Goal: Task Accomplishment & Management: Manage account settings

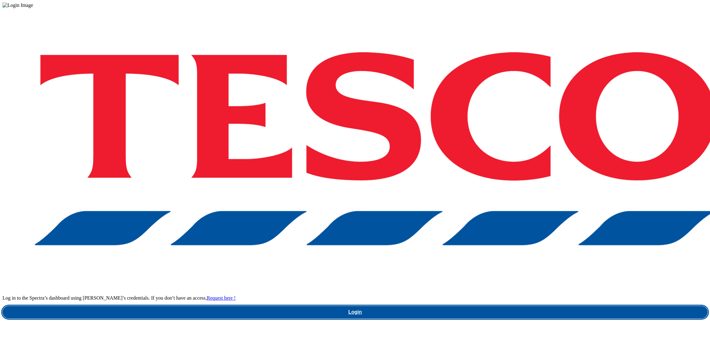
click at [532, 306] on link "Login" at bounding box center [354, 312] width 705 height 12
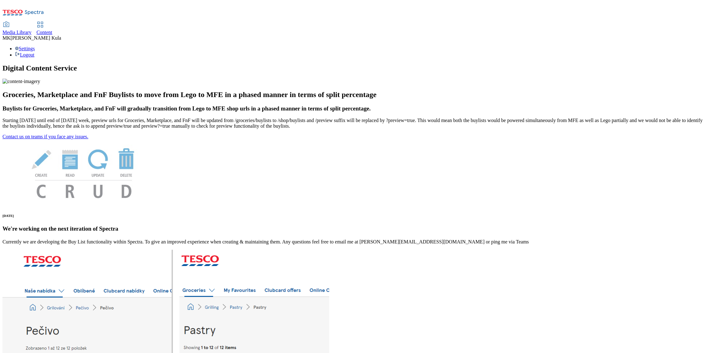
click at [31, 30] on span "Media Library" at bounding box center [16, 32] width 29 height 5
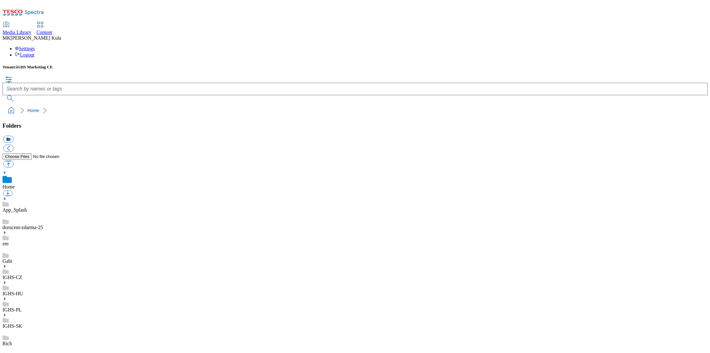
click at [7, 280] on icon at bounding box center [4, 282] width 4 height 4
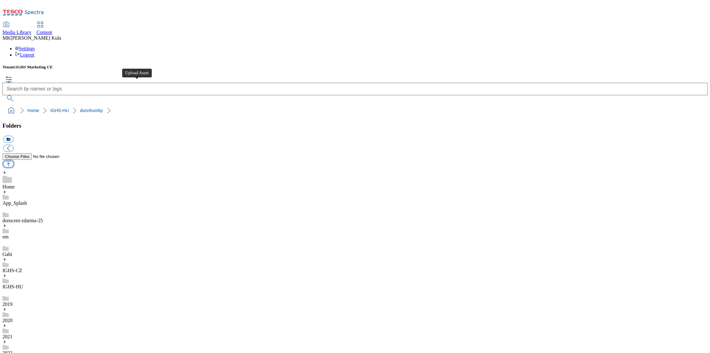
click at [13, 160] on button "button" at bounding box center [8, 163] width 10 height 7
type input "C:\fakepath\MillerBL.png"
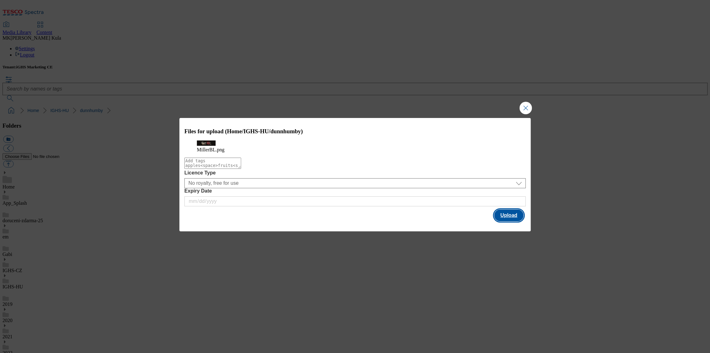
click at [511, 220] on button "Upload" at bounding box center [508, 215] width 29 height 12
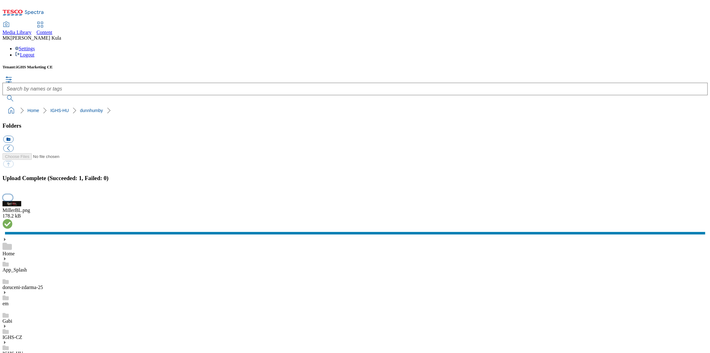
click at [12, 201] on button "button" at bounding box center [7, 198] width 9 height 6
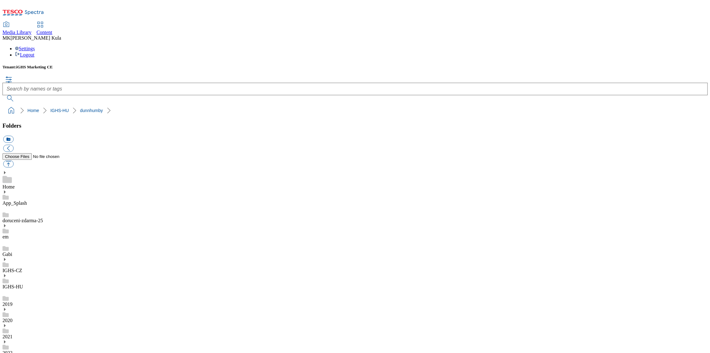
click at [52, 30] on span "Content" at bounding box center [44, 32] width 16 height 5
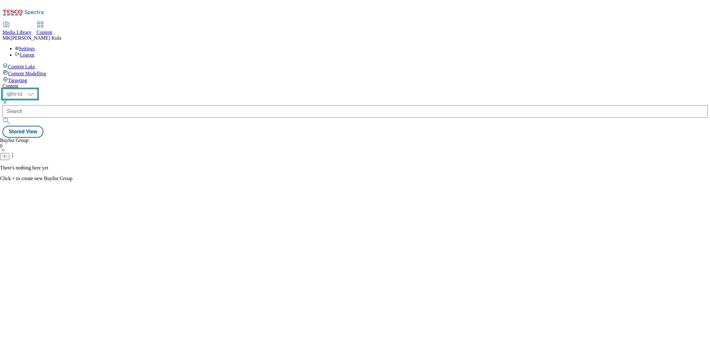
click at [37, 89] on select "ighs-cz ighs-hu ighs-sk" at bounding box center [19, 94] width 35 height 10
select select "ighs-hu"
click at [37, 89] on select "ighs-cz ighs-hu ighs-sk" at bounding box center [19, 94] width 35 height 10
drag, startPoint x: 105, startPoint y: 45, endPoint x: 104, endPoint y: 50, distance: 5.7
click at [37, 89] on select "ighs-cz ighs-hu ighs-sk" at bounding box center [19, 94] width 35 height 10
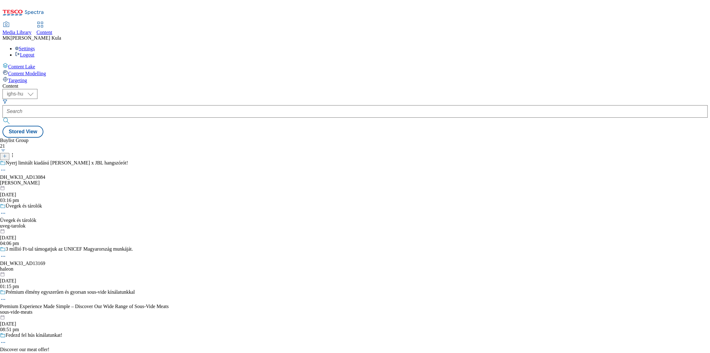
click at [144, 180] on div "borsodi" at bounding box center [84, 183] width 169 height 6
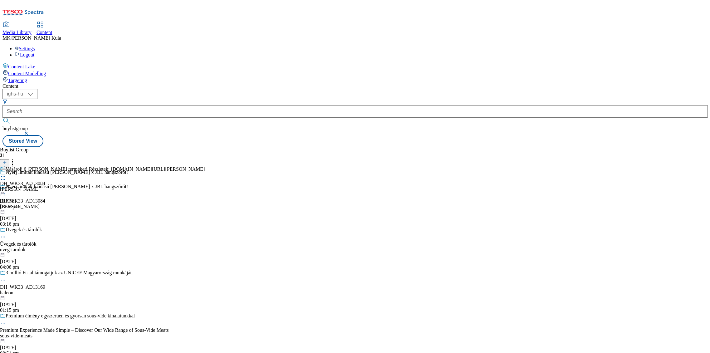
click at [6, 173] on icon at bounding box center [3, 176] width 6 height 6
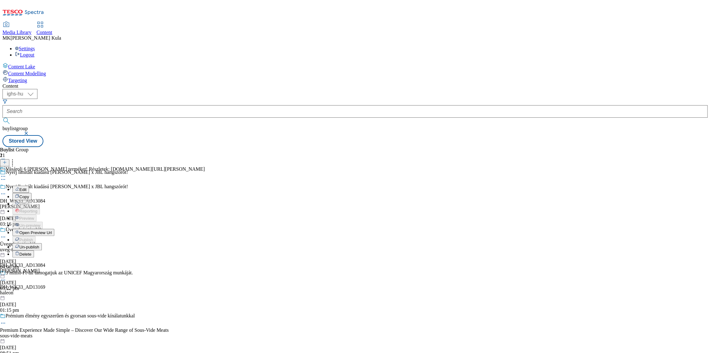
click at [39, 245] on span "Un-publish" at bounding box center [29, 247] width 20 height 5
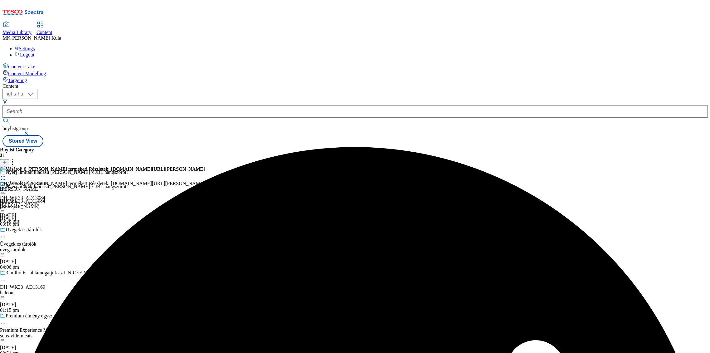
click at [6, 187] on icon at bounding box center [3, 190] width 6 height 6
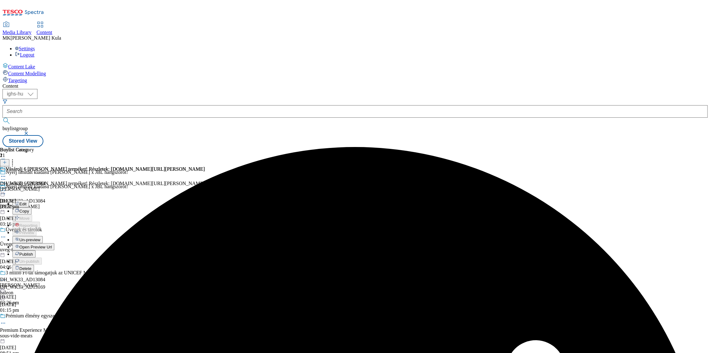
click at [43, 236] on button "Un-preview" at bounding box center [27, 239] width 30 height 7
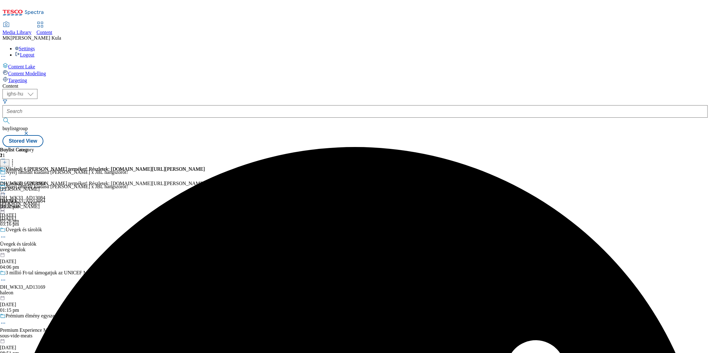
click at [6, 191] on icon at bounding box center [3, 194] width 6 height 6
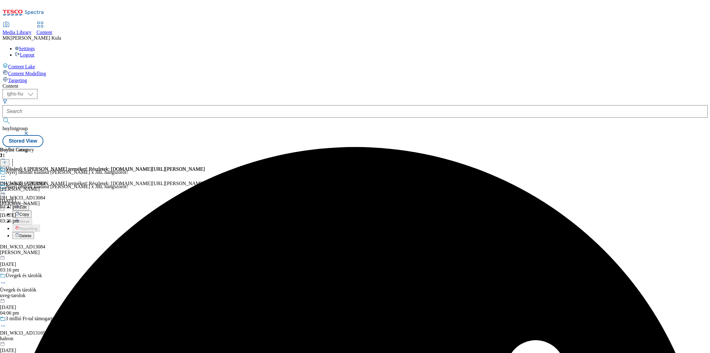
click at [205, 181] on div "Vásárolj 6 db Miller terméket! Részletek: screvo.hu/miller DH_WK33_AD13084 mill…" at bounding box center [102, 202] width 205 height 43
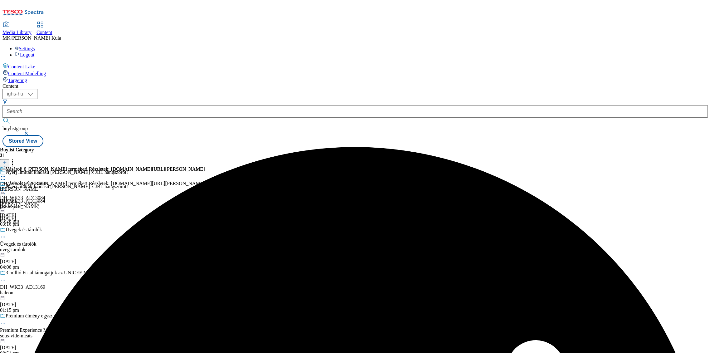
click at [169, 184] on div "Nyerj limitált kiadású [PERSON_NAME] x JBL hangszórót! DH_WK33_AD13084 [PERSON_…" at bounding box center [84, 205] width 169 height 43
click at [6, 191] on icon at bounding box center [3, 194] width 6 height 6
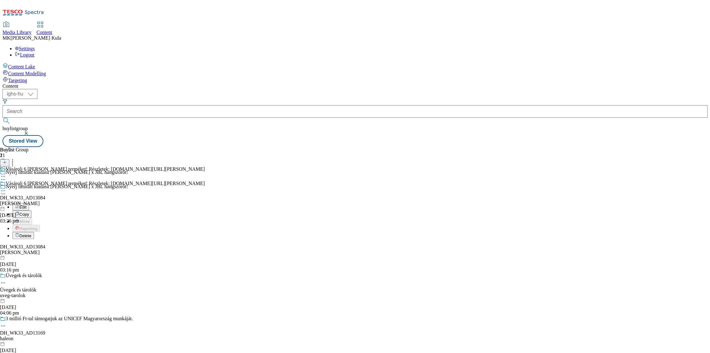
click at [205, 201] on div "miller" at bounding box center [102, 204] width 205 height 6
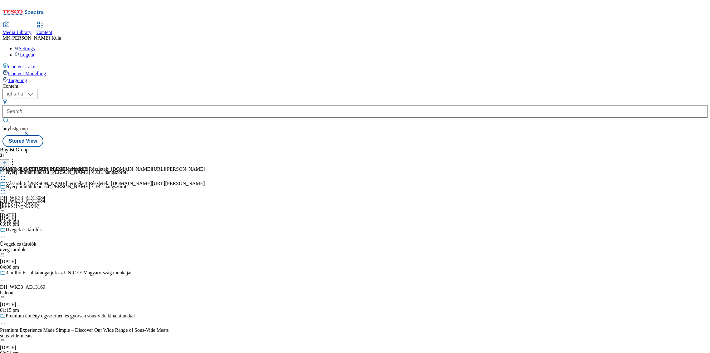
click at [6, 187] on icon at bounding box center [3, 190] width 6 height 6
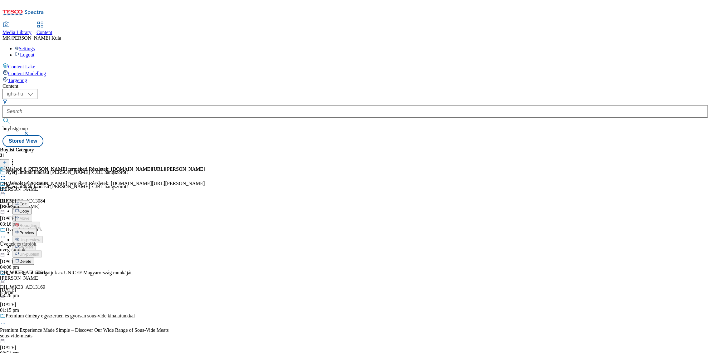
click at [36, 229] on button "Preview" at bounding box center [24, 232] width 24 height 7
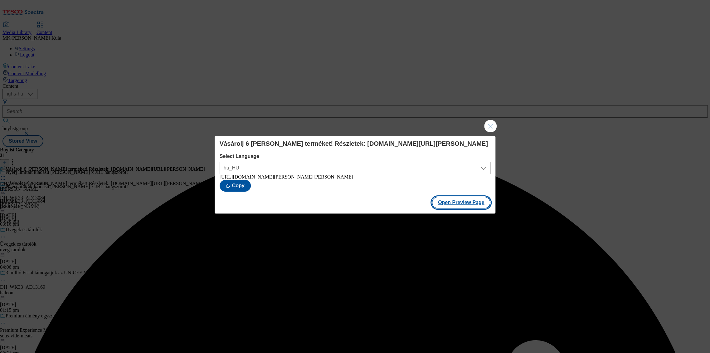
click at [450, 207] on button "Open Preview Page" at bounding box center [461, 202] width 59 height 12
click at [488, 128] on button "Close Modal" at bounding box center [490, 126] width 12 height 12
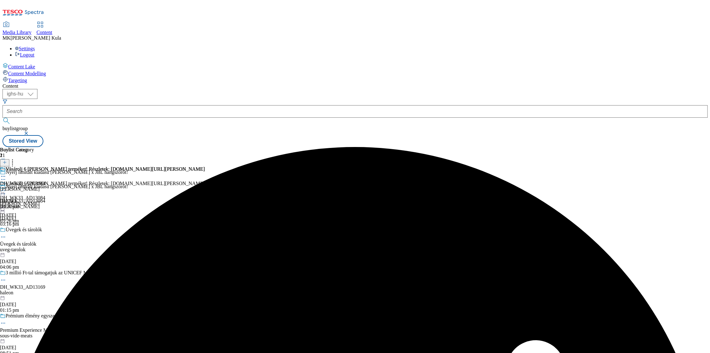
click at [6, 187] on icon at bounding box center [3, 190] width 6 height 6
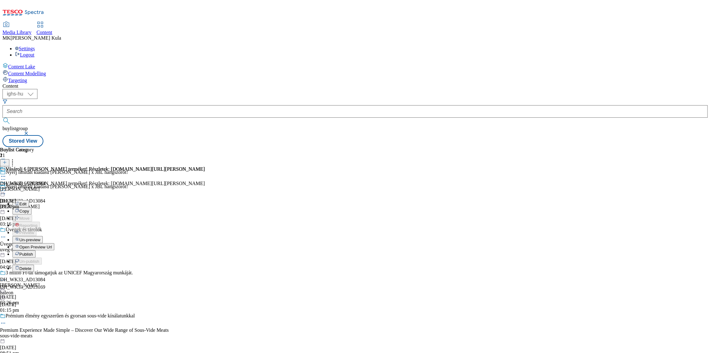
click at [33, 252] on span "Publish" at bounding box center [26, 254] width 14 height 5
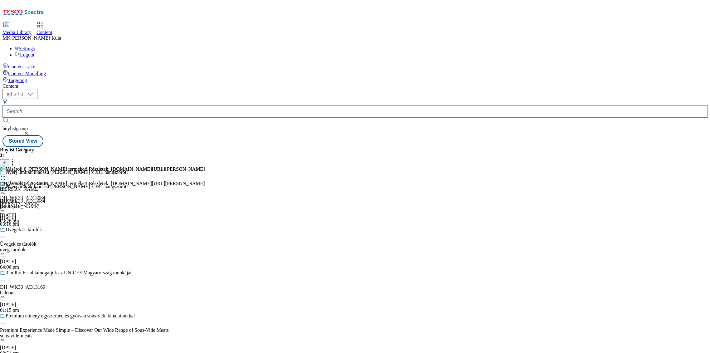
click at [205, 166] on div "Vásárolj 6 db Miller terméket! Részletek: screvo.hu/miller DH_WK33_AD13084 mill…" at bounding box center [102, 187] width 205 height 43
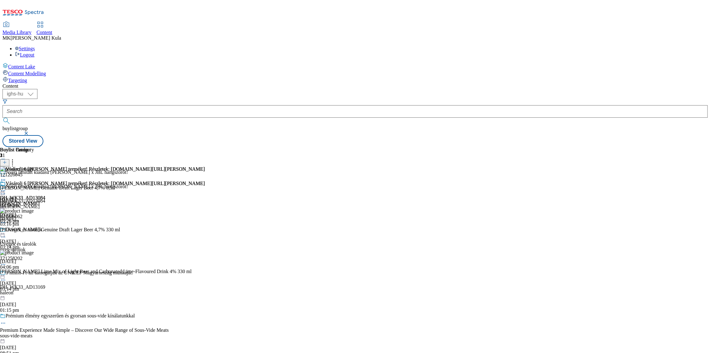
click at [6, 187] on icon at bounding box center [3, 190] width 6 height 6
click at [52, 245] on span "Open Preview Url" at bounding box center [35, 247] width 32 height 5
click at [6, 187] on icon at bounding box center [3, 190] width 6 height 6
click at [52, 245] on span "Open Preview Url" at bounding box center [35, 247] width 32 height 5
click at [6, 187] on icon at bounding box center [3, 190] width 6 height 6
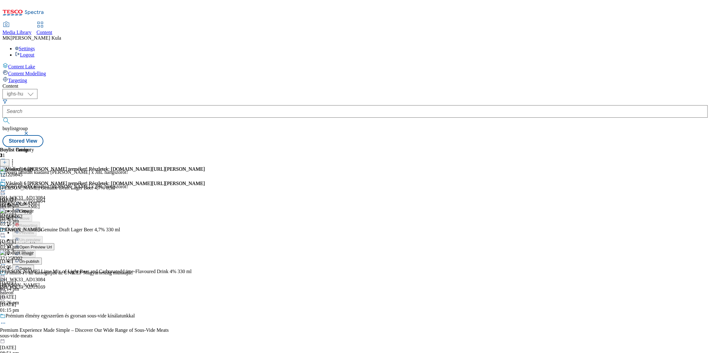
click at [52, 245] on span "Open Preview Url" at bounding box center [35, 247] width 32 height 5
click at [6, 187] on icon at bounding box center [3, 190] width 6 height 6
click at [205, 189] on div "Vásárolj 6 db Miller terméket! Részletek: screvo.hu/miller DH_WK33_AD13084 mill…" at bounding box center [102, 202] width 205 height 43
click at [6, 187] on icon at bounding box center [3, 190] width 6 height 6
click at [52, 245] on span "Open Preview Url" at bounding box center [35, 247] width 32 height 5
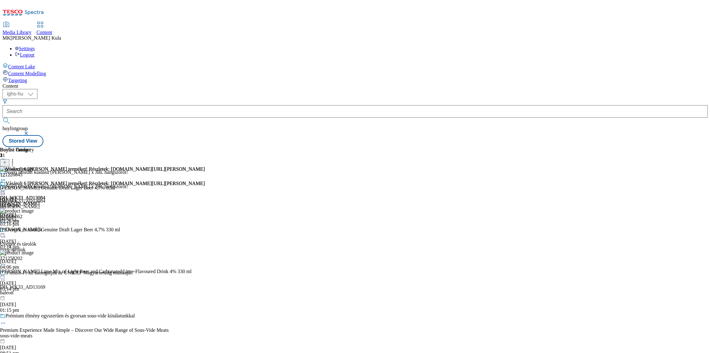
click at [6, 187] on icon at bounding box center [3, 190] width 6 height 6
click at [52, 245] on span "Open Preview Url" at bounding box center [35, 247] width 32 height 5
click at [6, 187] on icon at bounding box center [3, 190] width 6 height 6
click at [29, 200] on button "Edit" at bounding box center [20, 203] width 17 height 7
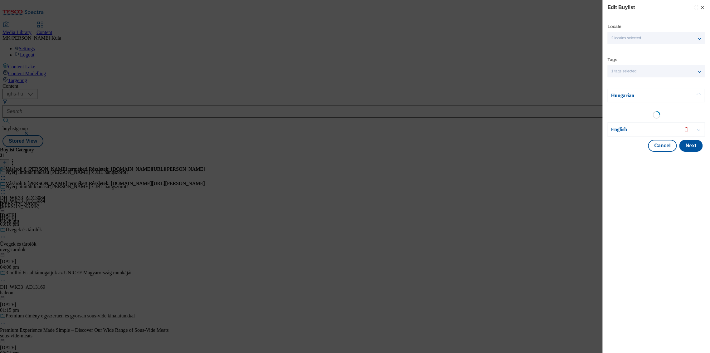
select select "evergreen"
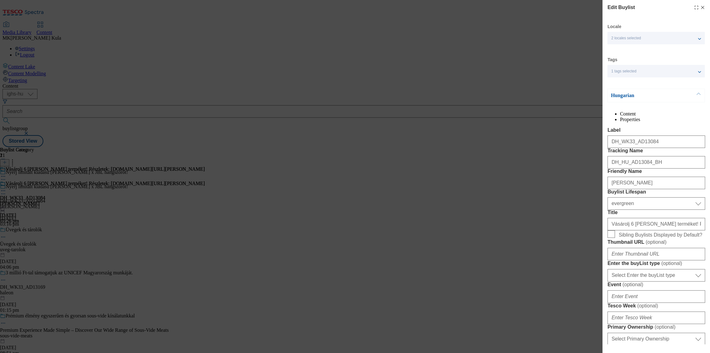
select select "Banner"
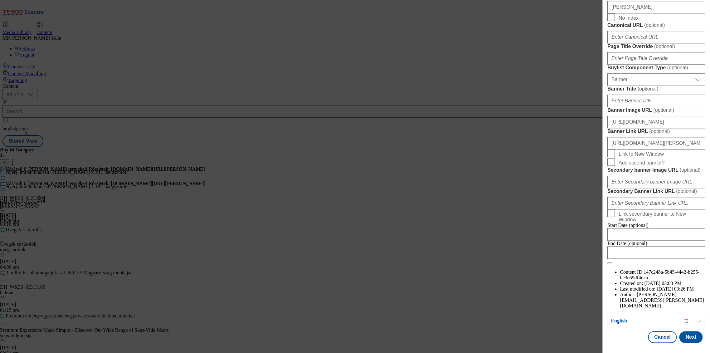
scroll to position [589, 0]
click at [613, 153] on input "Link to New Window" at bounding box center [610, 152] width 7 height 7
checkbox input "true"
click at [681, 337] on button "Next" at bounding box center [690, 337] width 23 height 12
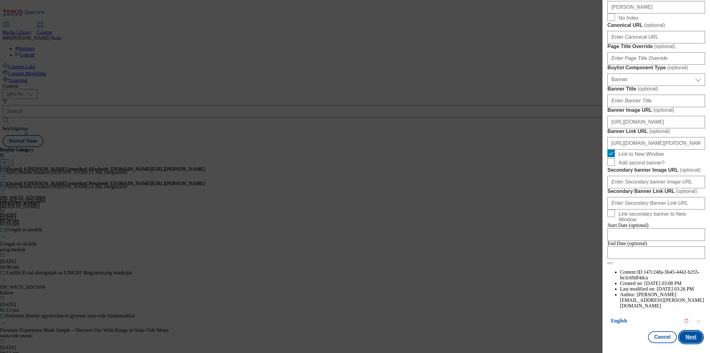
scroll to position [485, 0]
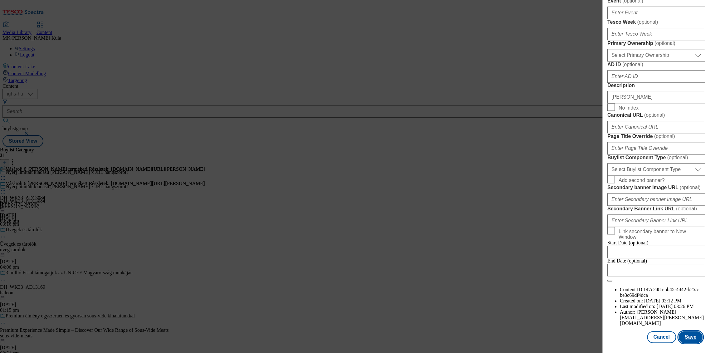
click at [683, 337] on button "Save" at bounding box center [690, 337] width 24 height 12
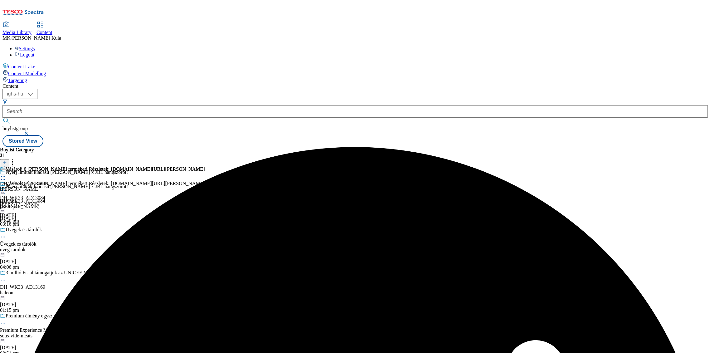
click at [6, 187] on icon at bounding box center [3, 190] width 6 height 6
click at [36, 229] on button "Preview" at bounding box center [24, 232] width 24 height 7
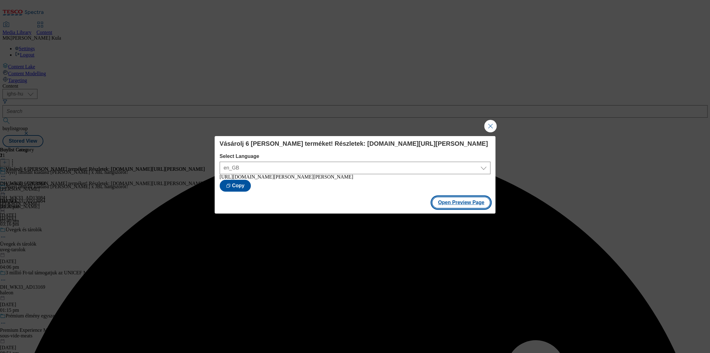
click at [464, 208] on button "Open Preview Page" at bounding box center [461, 202] width 59 height 12
drag, startPoint x: 488, startPoint y: 124, endPoint x: 441, endPoint y: 125, distance: 47.1
click at [487, 125] on button "Close Modal" at bounding box center [490, 126] width 12 height 12
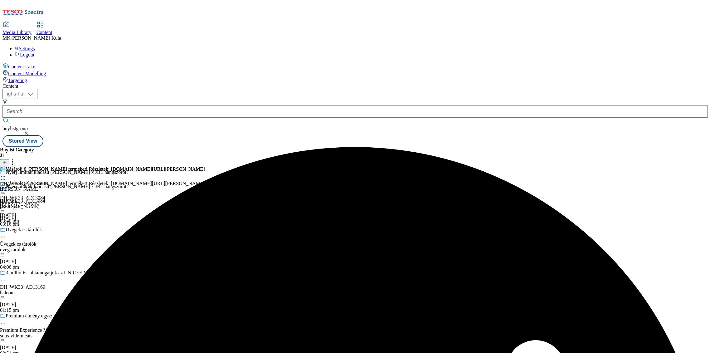
click at [6, 187] on icon at bounding box center [3, 190] width 6 height 6
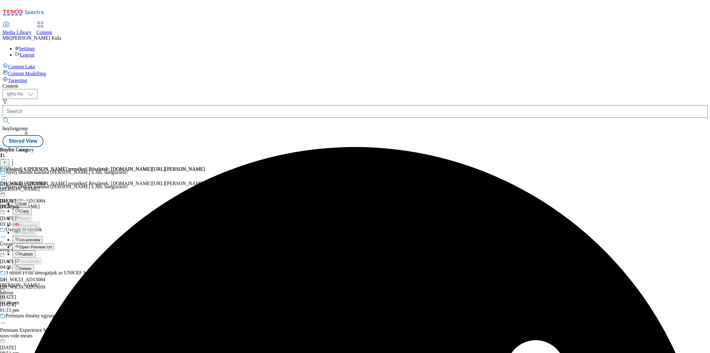
click at [33, 252] on span "Publish" at bounding box center [26, 254] width 14 height 5
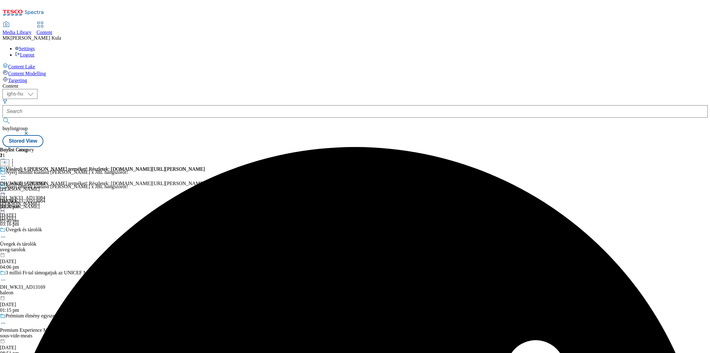
click at [6, 187] on icon at bounding box center [3, 190] width 6 height 6
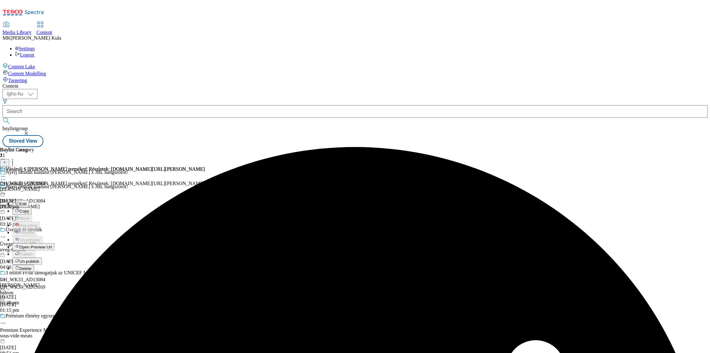
click at [52, 245] on span "Open Preview Url" at bounding box center [35, 247] width 32 height 5
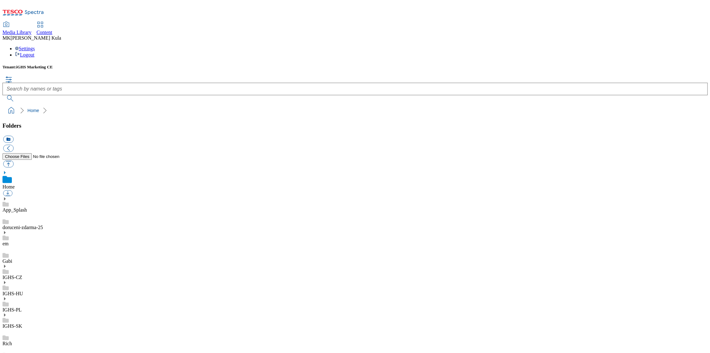
click at [52, 30] on span "Content" at bounding box center [44, 32] width 16 height 5
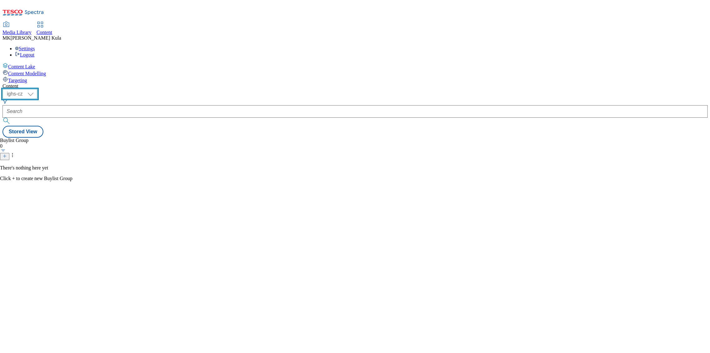
click at [37, 89] on select "ighs-cz ighs-hu ighs-sk" at bounding box center [19, 94] width 35 height 10
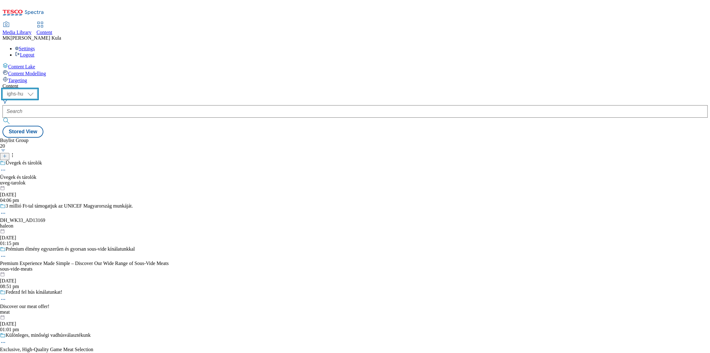
click at [37, 89] on select "ighs-cz ighs-hu ighs-sk" at bounding box center [19, 94] width 35 height 10
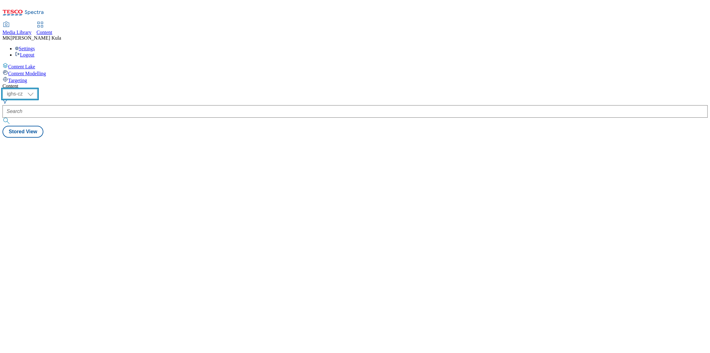
drag, startPoint x: 105, startPoint y: 50, endPoint x: 105, endPoint y: 54, distance: 4.4
click at [37, 89] on select "ighs-cz ighs-hu ighs-sk" at bounding box center [19, 94] width 35 height 10
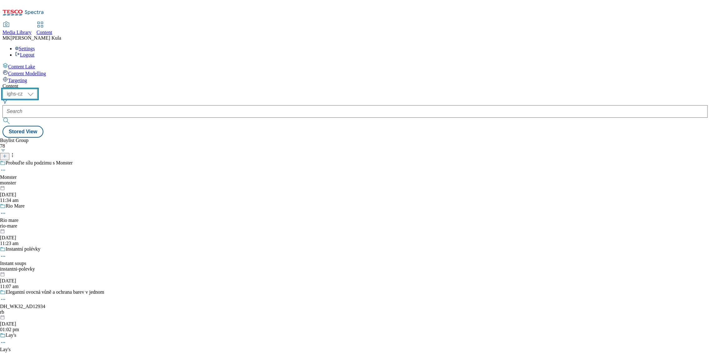
select select "ighs-hu"
click at [37, 89] on select "ighs-cz ighs-hu ighs-sk" at bounding box center [19, 94] width 35 height 10
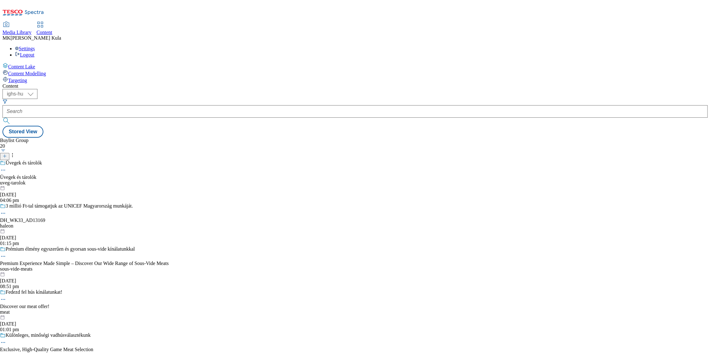
click at [16, 152] on icon at bounding box center [12, 155] width 6 height 6
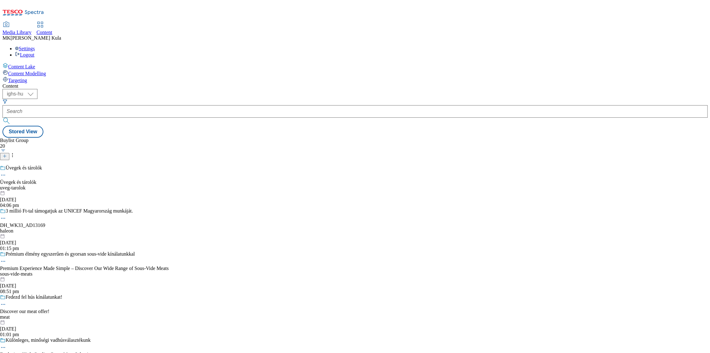
click at [7, 154] on icon at bounding box center [4, 156] width 4 height 4
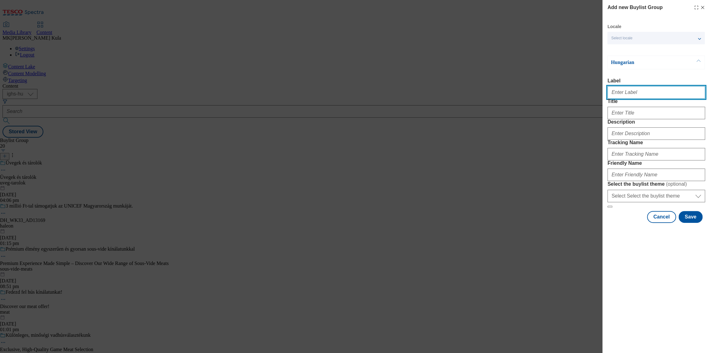
click at [645, 93] on input "Label" at bounding box center [656, 92] width 98 height 12
paste input "DH_WK33_AD13084"
type input "DH_WK33_AD13084"
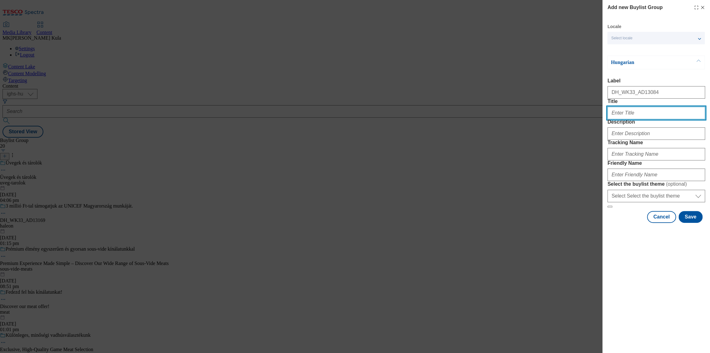
click at [635, 119] on input "Title" at bounding box center [656, 113] width 98 height 12
paste input "Nyerj limitált kiadású [PERSON_NAME] x JBL hangszórót!"
type input "Nyerj limitált kiadású [PERSON_NAME] x JBL hangszórót!"
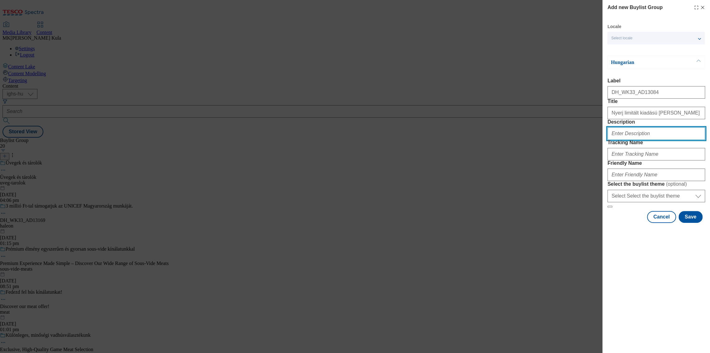
click at [631, 140] on input "Description" at bounding box center [656, 133] width 98 height 12
paste input "[PERSON_NAME]"
type input "[PERSON_NAME]"
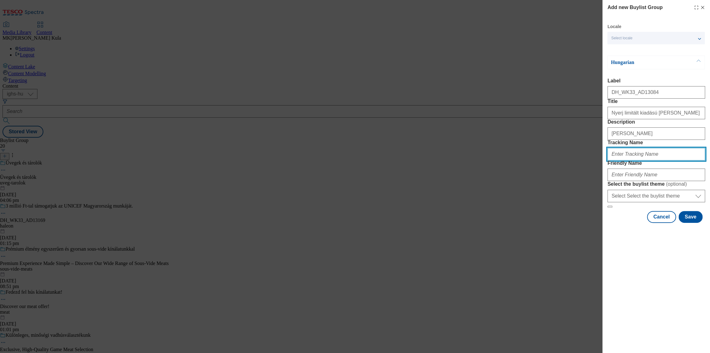
click at [629, 160] on input "Tracking Name" at bounding box center [656, 154] width 98 height 12
paste input "DH_HU_AD13084_BH"
type input "DH_HU_AD13084_BH"
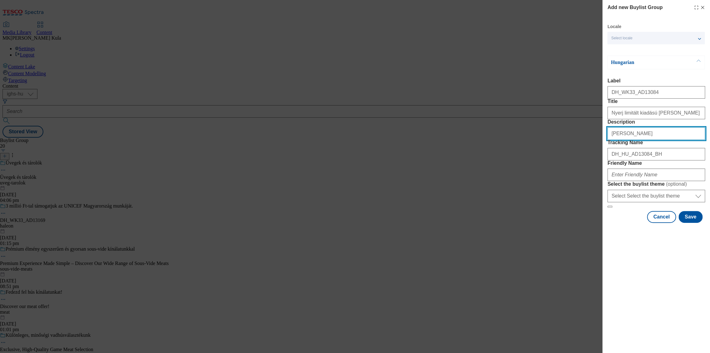
click at [622, 140] on input "[PERSON_NAME]" at bounding box center [656, 133] width 98 height 12
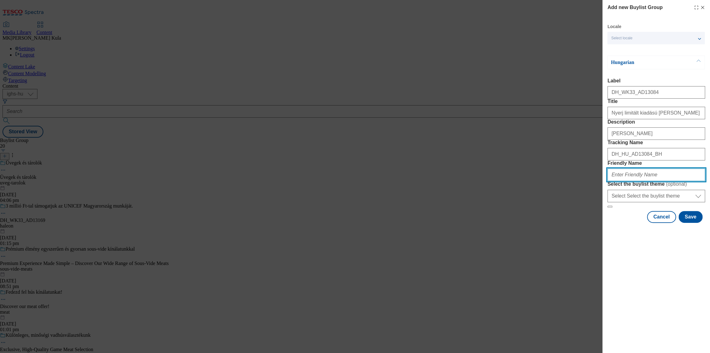
click at [626, 181] on input "Friendly Name" at bounding box center [656, 174] width 98 height 12
paste input "borsodi"
type input "borsodi"
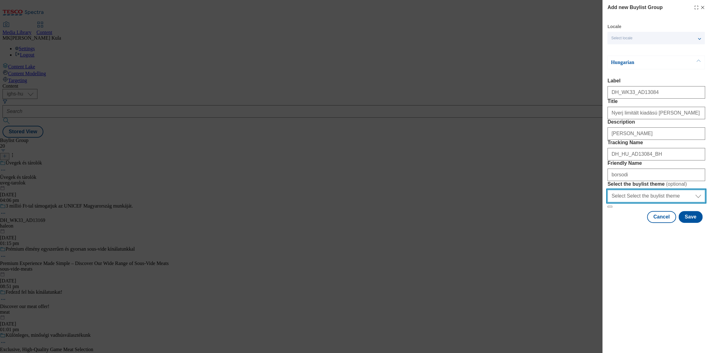
click at [657, 202] on select "Select Select the buylist theme default fandf" at bounding box center [656, 196] width 98 height 12
click at [689, 223] on button "Save" at bounding box center [690, 217] width 24 height 12
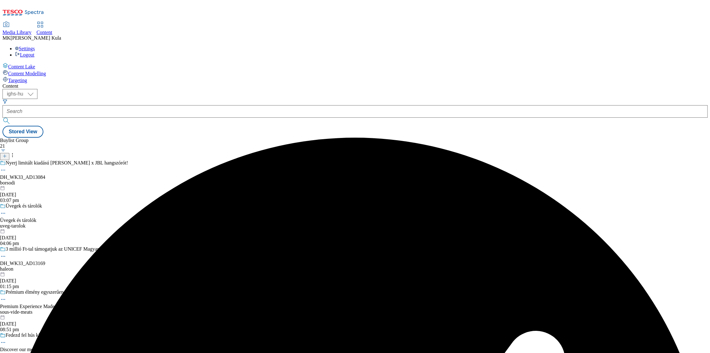
click at [155, 160] on div "Nyerj limitált kiadású [PERSON_NAME] x JBL hangszórót! DH_WK33_AD13084 [PERSON_…" at bounding box center [84, 181] width 169 height 43
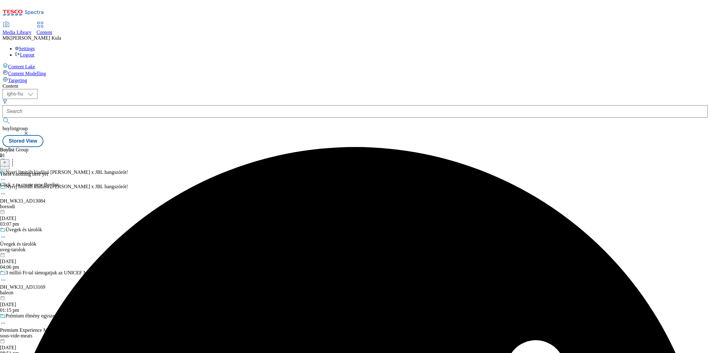
click at [5, 161] on line at bounding box center [5, 162] width 0 height 3
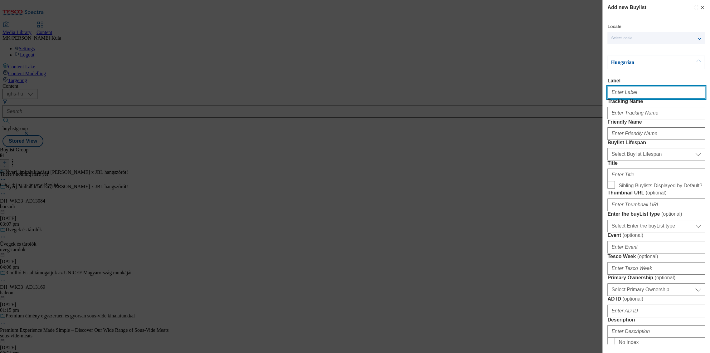
click at [650, 89] on input "Label" at bounding box center [656, 92] width 98 height 12
paste input "DH_WK33_AD13084"
type input "DH_WK33_AD13084"
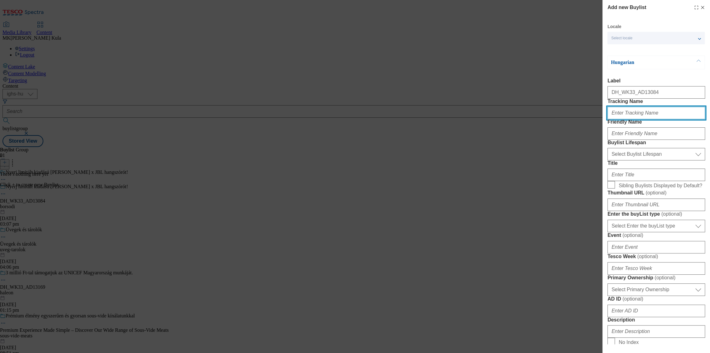
click at [624, 119] on input "Tracking Name" at bounding box center [656, 113] width 98 height 12
paste input "DH_HU_AD13084_BH"
type input "DH_HU_AD13084_BH"
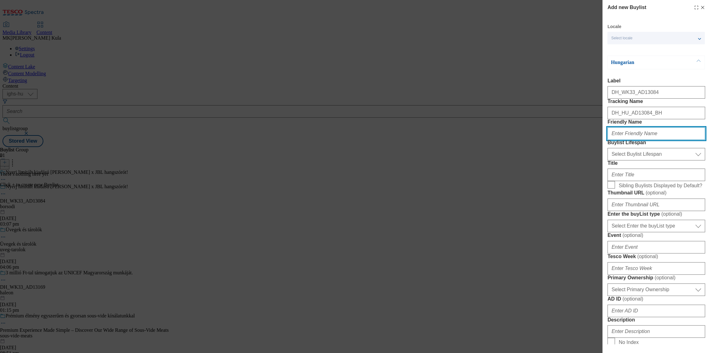
click at [628, 140] on input "Friendly Name" at bounding box center [656, 133] width 98 height 12
paste input "miller"
type input "miller"
click at [638, 145] on label "Buylist Lifespan" at bounding box center [656, 143] width 98 height 6
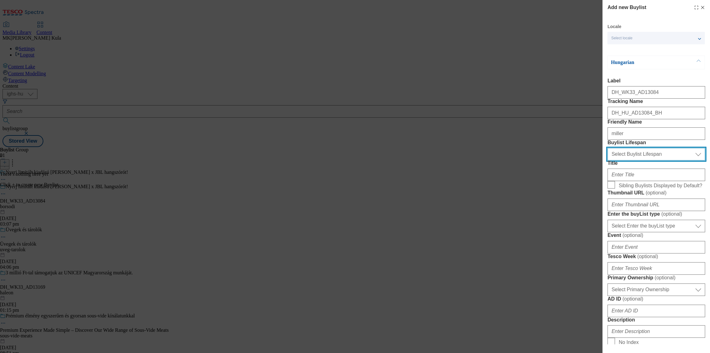
click at [638, 160] on select "Select Buylist Lifespan evergreen seasonal tactical" at bounding box center [656, 154] width 98 height 12
click at [637, 160] on div "Select Buylist Lifespan evergreen seasonal tactical Select Buylist Lifespan" at bounding box center [656, 152] width 98 height 15
click at [635, 160] on select "Select Buylist Lifespan evergreen seasonal tactical" at bounding box center [656, 154] width 98 height 12
select select "evergreen"
click at [607, 160] on select "Select Buylist Lifespan evergreen seasonal tactical" at bounding box center [656, 154] width 98 height 12
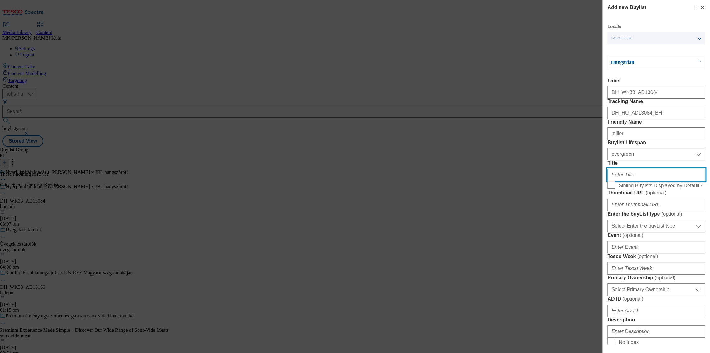
drag, startPoint x: 647, startPoint y: 214, endPoint x: 651, endPoint y: 213, distance: 3.9
click at [647, 181] on input "Title" at bounding box center [656, 174] width 98 height 12
paste input "Vásárolj 6 [PERSON_NAME] terméket! Részletek: [DOMAIN_NAME][URL][PERSON_NAME]"
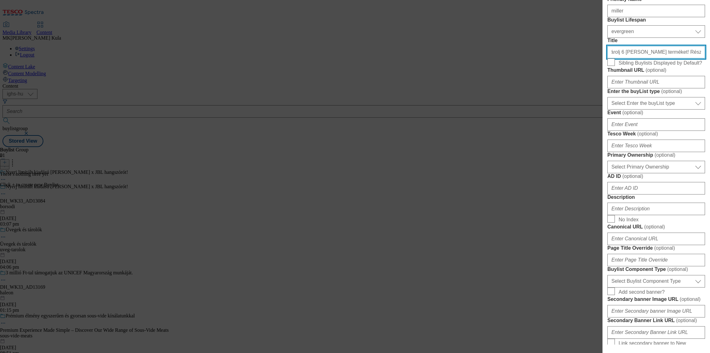
scroll to position [138, 0]
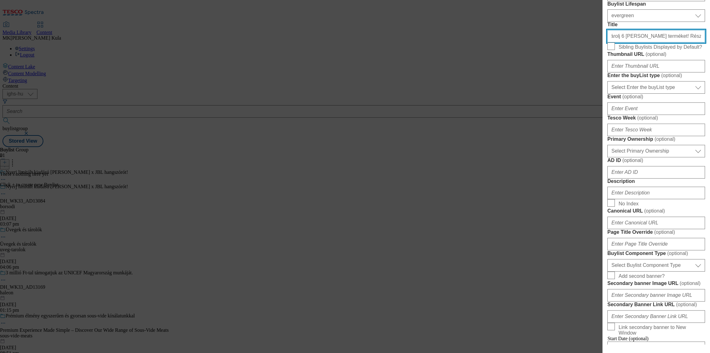
type input "Vásárolj 6 [PERSON_NAME] terméket! Részletek: [DOMAIN_NAME][URL][PERSON_NAME]"
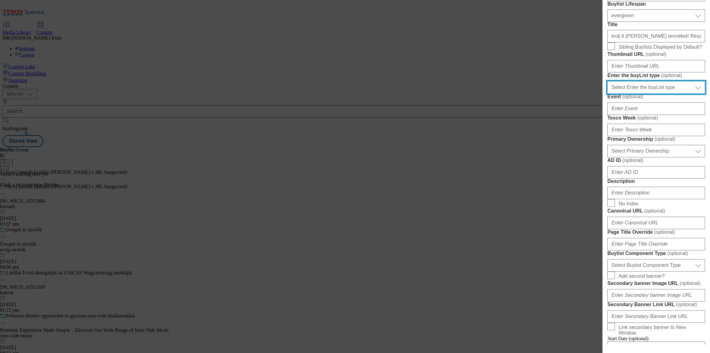
click at [644, 94] on select "Select Enter the buyList type event supplier funded long term >4 weeks supplier…" at bounding box center [656, 87] width 98 height 12
click at [554, 164] on div "Add new Buylist Locale Select locale Hungarian English Hungarian Label DH_WK33_…" at bounding box center [355, 176] width 710 height 353
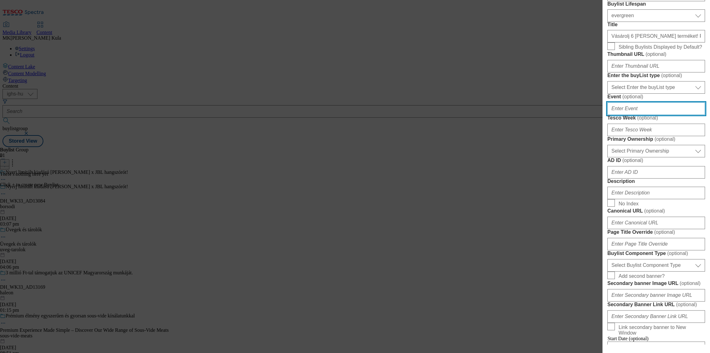
click at [627, 115] on input "Event ( optional )" at bounding box center [656, 108] width 98 height 12
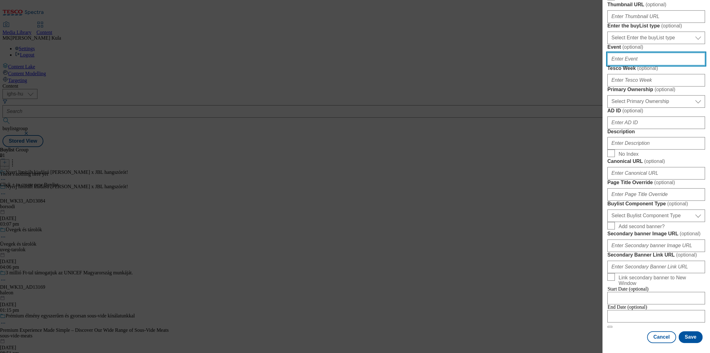
scroll to position [208, 0]
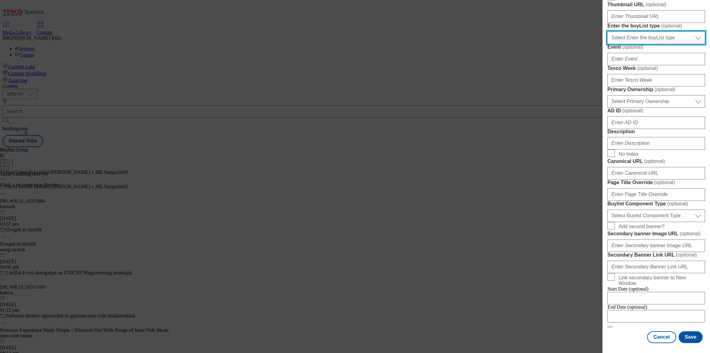
click at [630, 44] on select "Select Enter the buyList type event supplier funded long term >4 weeks supplier…" at bounding box center [656, 37] width 98 height 12
drag, startPoint x: 569, startPoint y: 118, endPoint x: 571, endPoint y: 124, distance: 6.1
click at [569, 118] on div "Add new Buylist Locale Select locale Hungarian English Hungarian Label DH_WK33_…" at bounding box center [355, 176] width 710 height 353
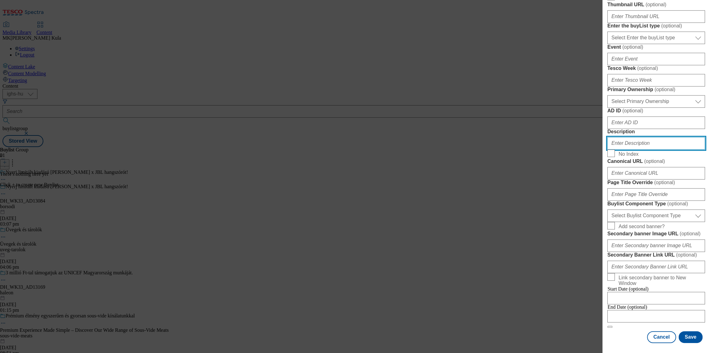
click at [639, 140] on input "Description" at bounding box center [656, 143] width 98 height 12
click at [621, 138] on input "Description" at bounding box center [656, 143] width 98 height 12
paste input "[PERSON_NAME]"
type input "[PERSON_NAME]"
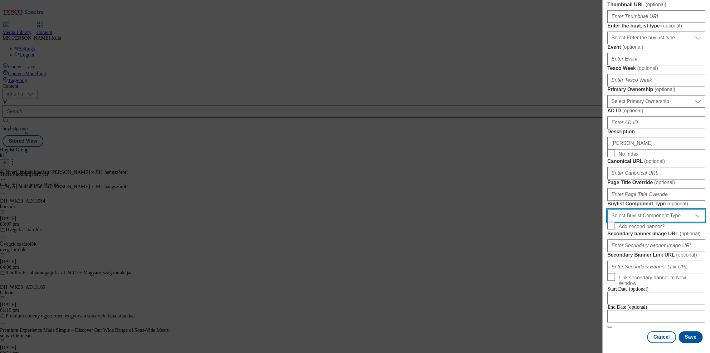
click at [636, 209] on select "Select Buylist Component Type Banner Competition Header Meal" at bounding box center [656, 215] width 98 height 12
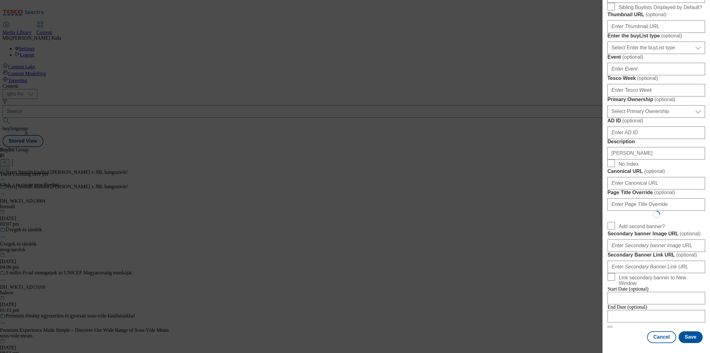
select select "Banner"
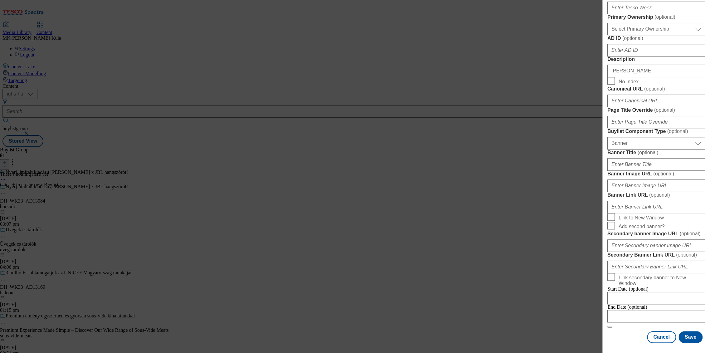
scroll to position [522, 0]
click at [648, 201] on input "Banner Link URL ( optional )" at bounding box center [656, 207] width 98 height 12
drag, startPoint x: 621, startPoint y: 105, endPoint x: 627, endPoint y: 105, distance: 6.6
click at [621, 179] on input "Banner Image URL ( optional )" at bounding box center [656, 185] width 98 height 12
paste input "[URL][DOMAIN_NAME]"
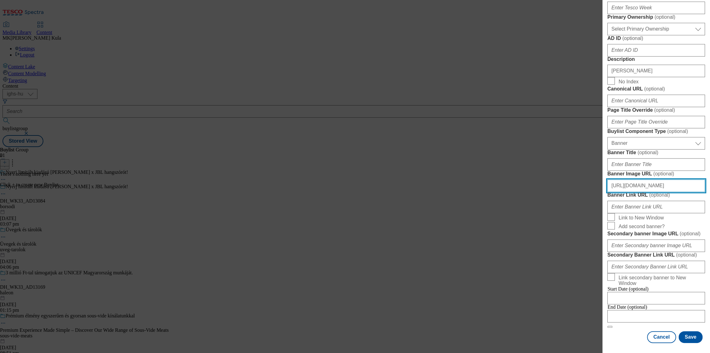
scroll to position [0, 114]
type input "[URL][DOMAIN_NAME]"
click at [691, 339] on button "Save" at bounding box center [690, 337] width 24 height 12
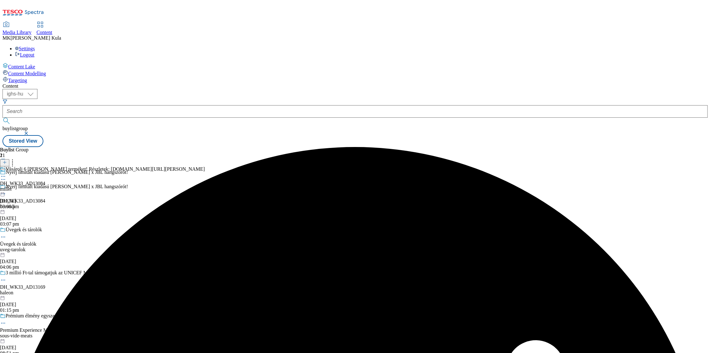
click at [205, 186] on div "miller" at bounding box center [102, 189] width 205 height 6
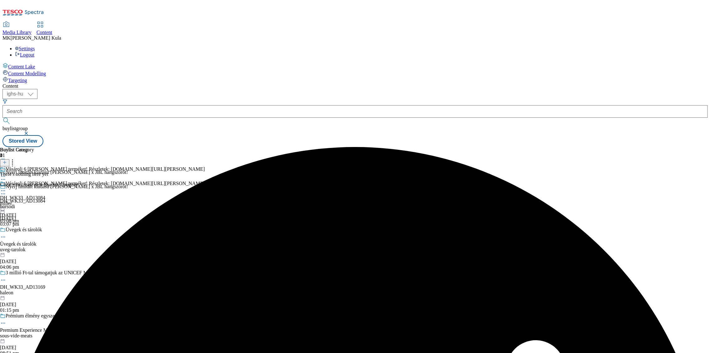
click at [205, 181] on div "Vásárolj 6 [PERSON_NAME] terméket! Részletek: [DOMAIN_NAME][URL][PERSON_NAME] D…" at bounding box center [102, 202] width 205 height 43
click at [6, 162] on line at bounding box center [4, 162] width 3 height 0
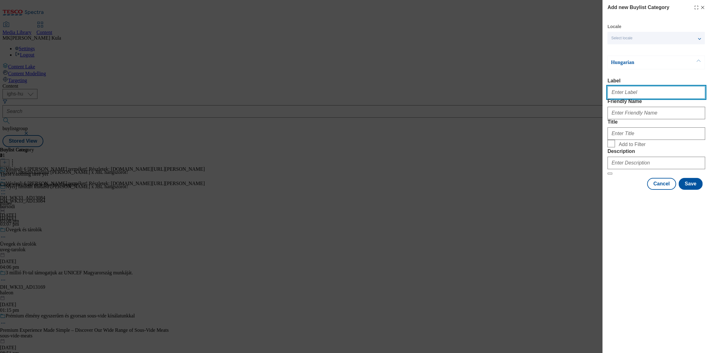
click at [634, 92] on input "Label" at bounding box center [656, 92] width 98 height 12
paste input "DH_WK33_AD13084"
type input "DH_WK33_AD13084"
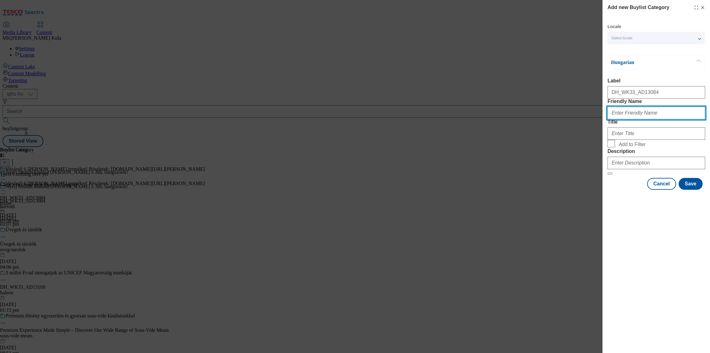
click at [625, 119] on input "Friendly Name" at bounding box center [656, 113] width 98 height 12
paste input "miller"
type input "miller"
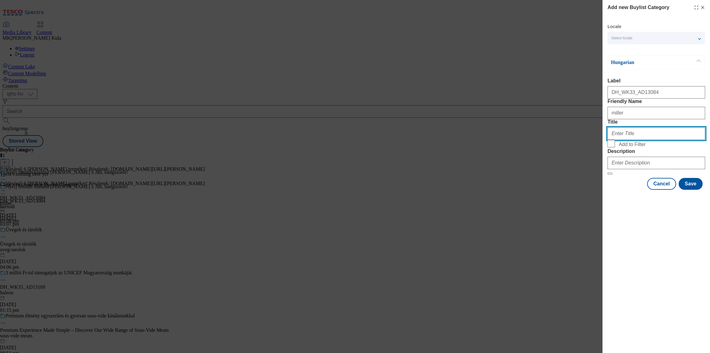
click at [639, 140] on input "Title" at bounding box center [656, 133] width 98 height 12
paste input "Vásárolj 6 [PERSON_NAME] terméket! Részletek: [DOMAIN_NAME][URL][PERSON_NAME]"
type input "Vásárolj 6 [PERSON_NAME] terméket! Részletek: [DOMAIN_NAME][URL][PERSON_NAME]"
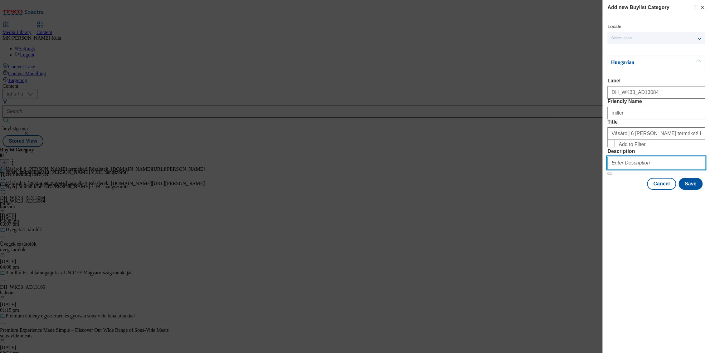
click at [636, 169] on input "Description" at bounding box center [656, 163] width 98 height 12
paste input "[PERSON_NAME]"
type input "[PERSON_NAME]"
click at [684, 190] on button "Save" at bounding box center [690, 184] width 24 height 12
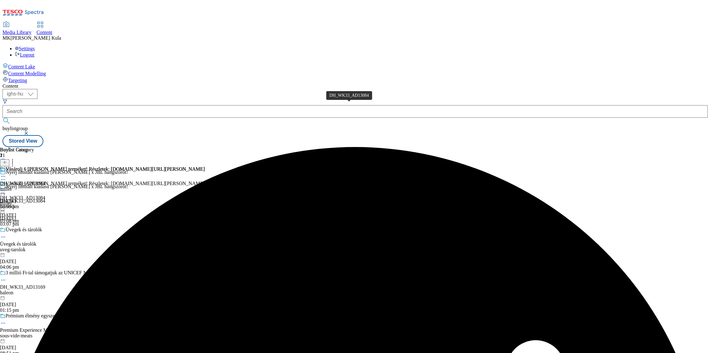
click at [45, 181] on span "DH_WK33_AD13084" at bounding box center [22, 184] width 45 height 6
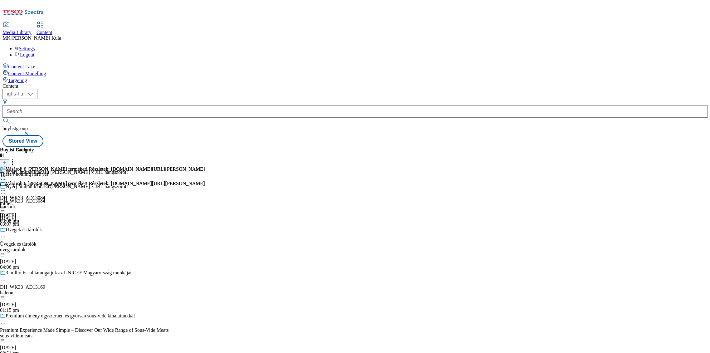
click at [7, 160] on icon at bounding box center [4, 162] width 4 height 4
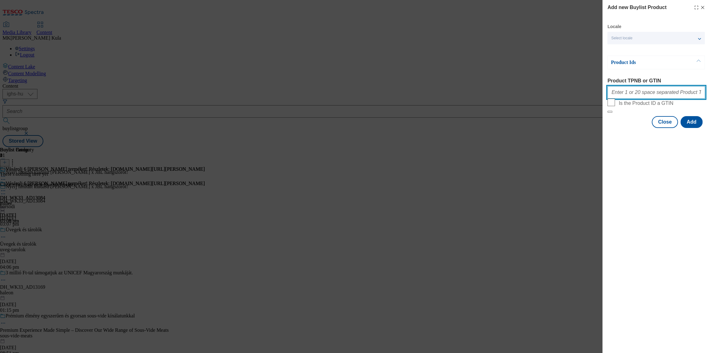
click at [634, 99] on input "Product TPNB or GTIN" at bounding box center [656, 92] width 98 height 12
paste input "121226045 121226062 121258202"
type input "121226045 121226062 121258202"
click at [695, 128] on button "Add" at bounding box center [691, 122] width 22 height 12
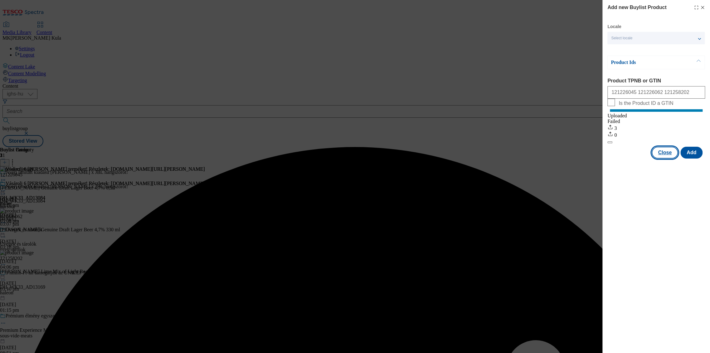
click at [665, 158] on button "Close" at bounding box center [664, 153] width 26 height 12
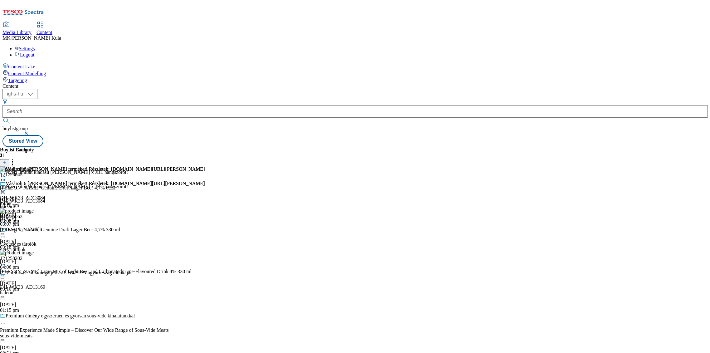
click at [6, 187] on icon at bounding box center [3, 190] width 6 height 6
click at [34, 230] on span "Preview" at bounding box center [26, 232] width 15 height 5
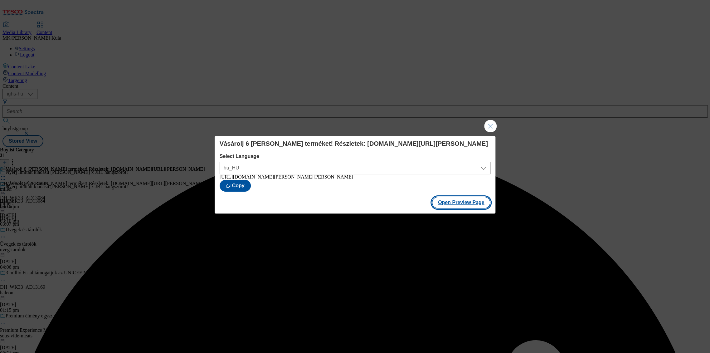
click at [473, 203] on button "Open Preview Page" at bounding box center [461, 202] width 59 height 12
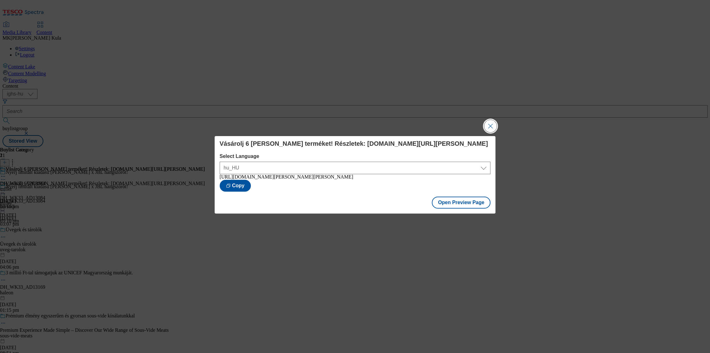
click at [488, 127] on button "Close Modal" at bounding box center [490, 126] width 12 height 12
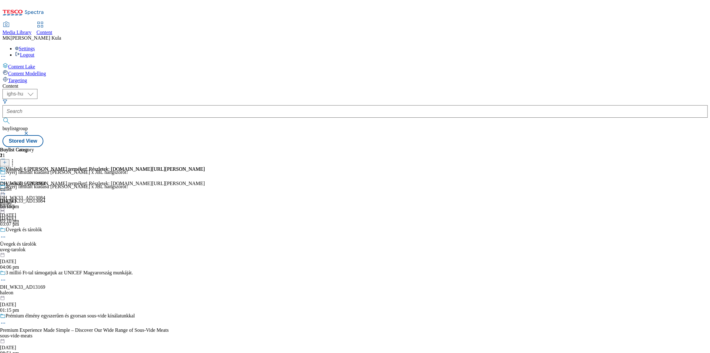
click at [2, 190] on circle at bounding box center [1, 190] width 1 height 1
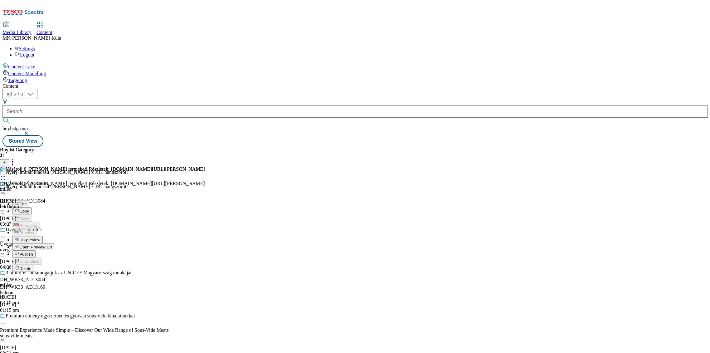
click at [40, 237] on span "Un-preview" at bounding box center [29, 239] width 21 height 5
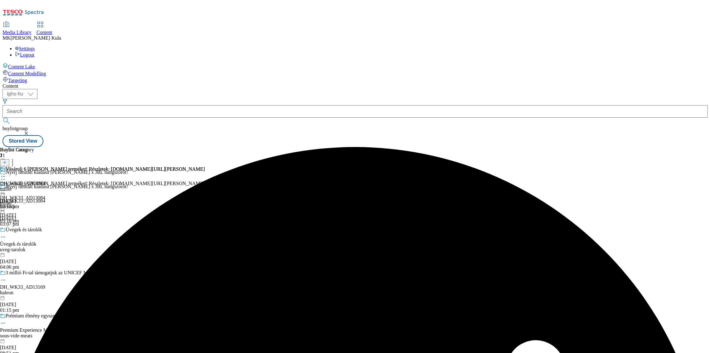
click at [6, 191] on icon at bounding box center [3, 194] width 6 height 6
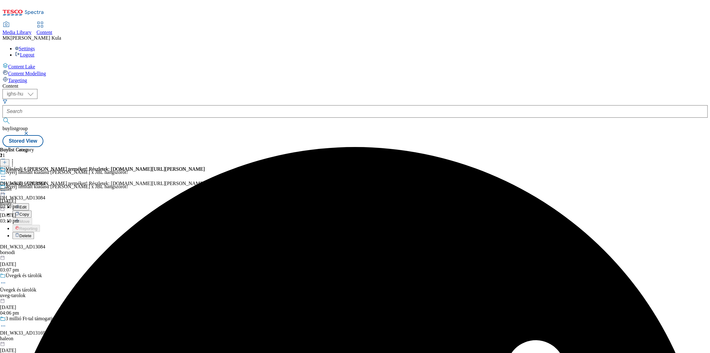
click at [29, 203] on button "Edit" at bounding box center [20, 206] width 17 height 7
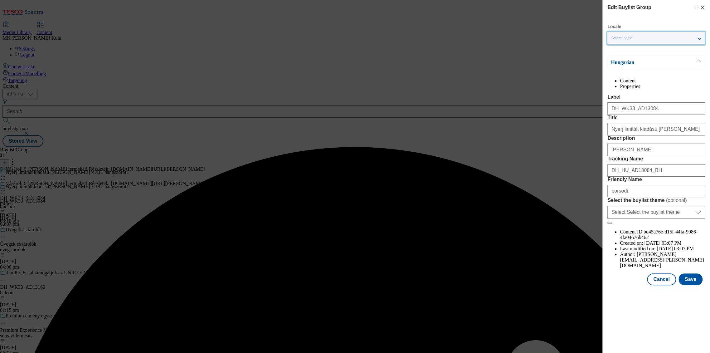
click at [635, 37] on div "Select locale" at bounding box center [655, 38] width 97 height 12
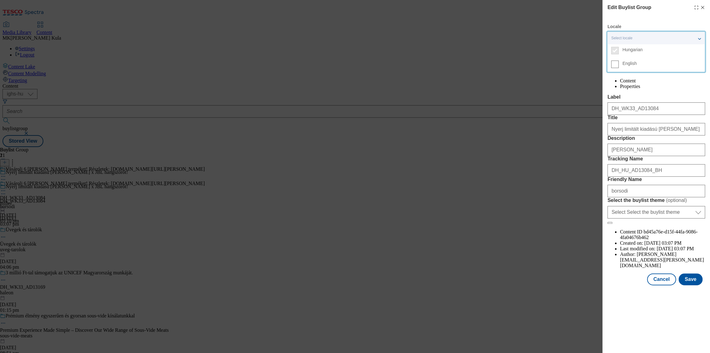
click at [631, 62] on span "English" at bounding box center [629, 63] width 14 height 3
click at [618, 62] on input "English" at bounding box center [614, 64] width 7 height 7
click at [656, 103] on div "Content Properties Label DH_WK33_AD13084 Title Nyerj limitált kiadású [PERSON_N…" at bounding box center [656, 173] width 98 height 190
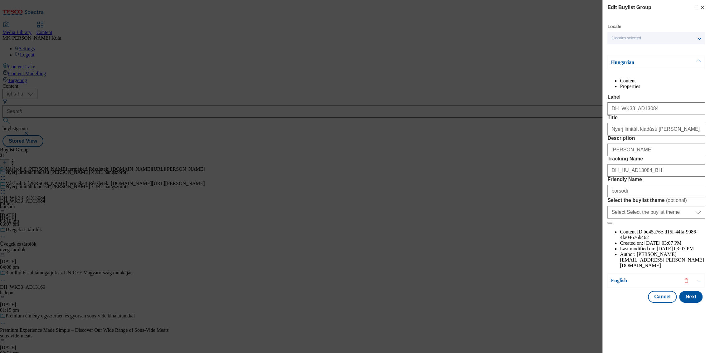
click at [636, 61] on p "Hungarian" at bounding box center [643, 62] width 65 height 6
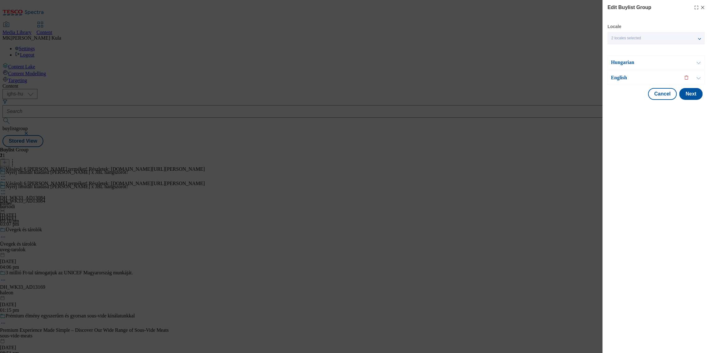
click at [633, 78] on p "English" at bounding box center [643, 78] width 65 height 6
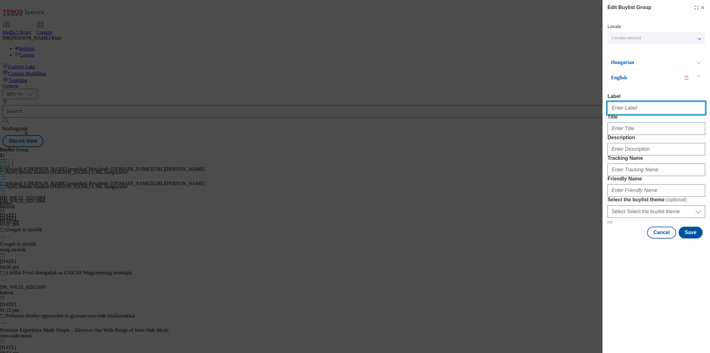
click at [634, 109] on input "Label" at bounding box center [656, 108] width 98 height 12
paste input "DH_WK33_AD13084"
type input "DH_WK33_AD13084"
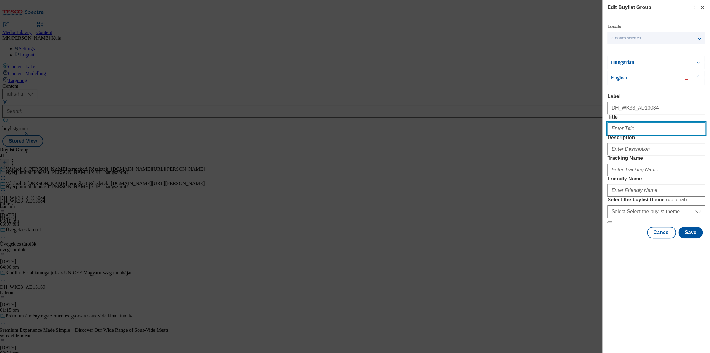
click at [627, 135] on input "Title" at bounding box center [656, 128] width 98 height 12
paste input "A LEGENDARY BRAND LIVES A NEW STORY!"
type input "A LEGENDARY BRAND LIVES A NEW STORY!"
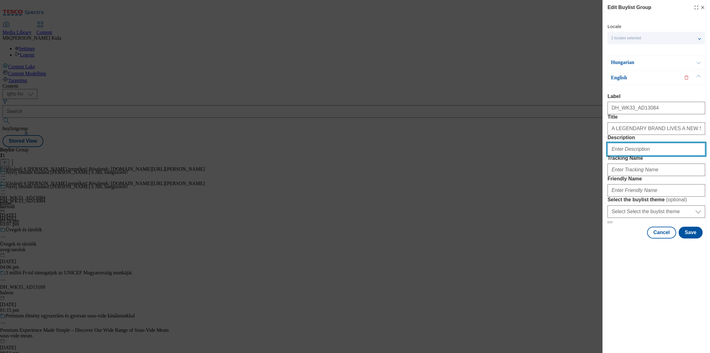
click at [637, 155] on input "Description" at bounding box center [656, 149] width 98 height 12
paste input "[PERSON_NAME]"
type input "[PERSON_NAME]"
click at [625, 176] on div "Modal" at bounding box center [656, 168] width 98 height 15
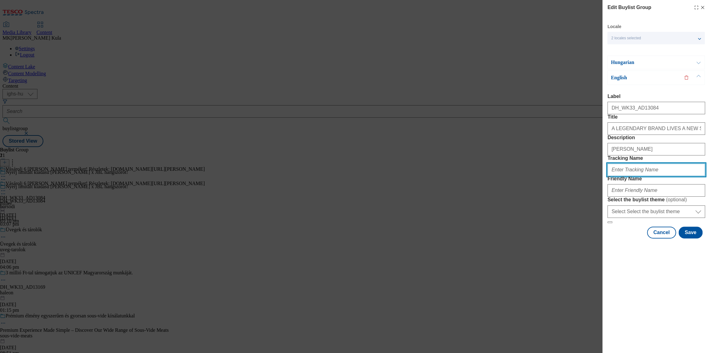
click at [617, 176] on input "Tracking Name" at bounding box center [656, 169] width 98 height 12
paste input "DH_EN_AD13084_BH"
type input "DH_EN_AD13084_BH"
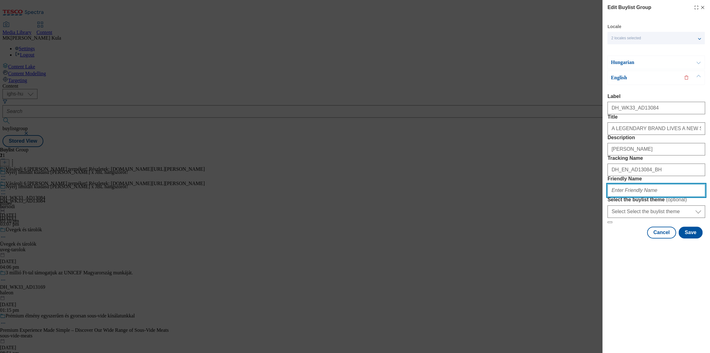
click at [629, 196] on input "Friendly Name" at bounding box center [656, 190] width 98 height 12
paste input "borsodi"
type input "borsodi"
click at [696, 238] on button "Save" at bounding box center [690, 232] width 24 height 12
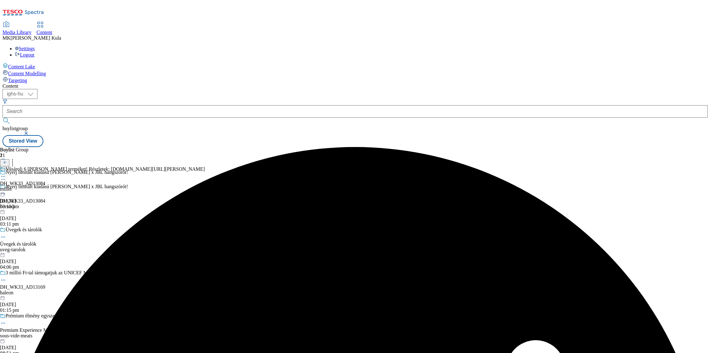
click at [6, 173] on icon at bounding box center [3, 176] width 6 height 6
click at [29, 186] on button "Edit" at bounding box center [20, 189] width 17 height 7
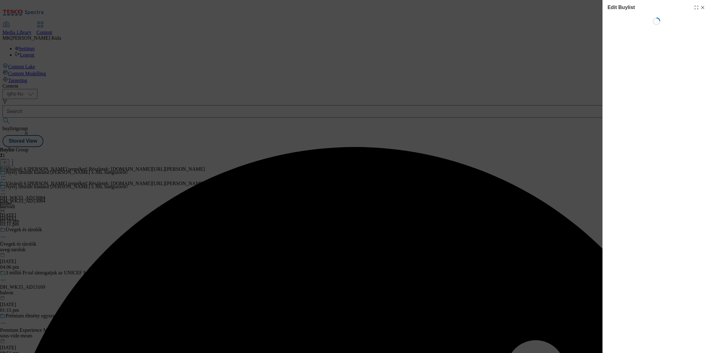
select select "evergreen"
select select "Banner"
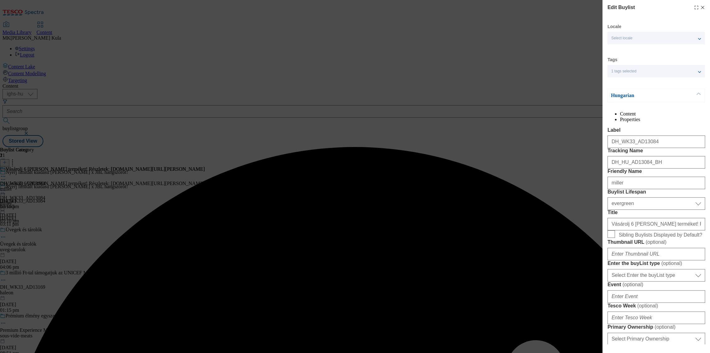
click at [639, 36] on div "Select locale" at bounding box center [655, 38] width 97 height 12
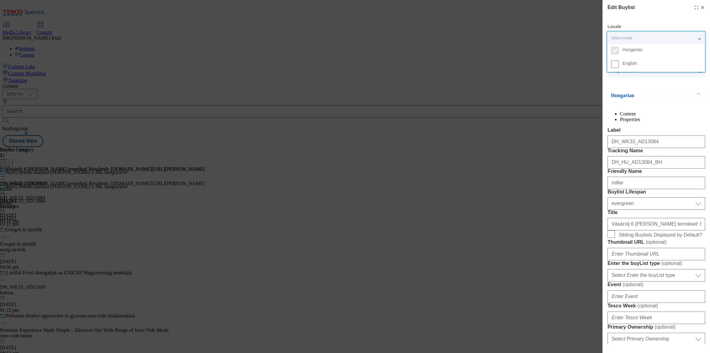
click at [631, 62] on span "English" at bounding box center [629, 63] width 14 height 3
click at [618, 61] on input "English" at bounding box center [614, 64] width 7 height 7
click at [659, 41] on div "2 locales selected" at bounding box center [655, 38] width 97 height 12
click at [653, 92] on p "Hungarian" at bounding box center [643, 95] width 65 height 6
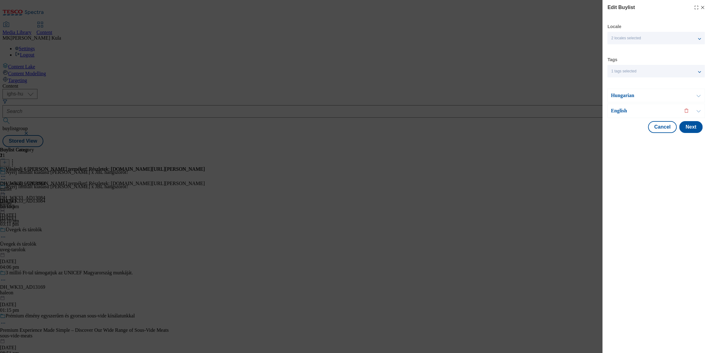
click at [634, 110] on p "English" at bounding box center [643, 111] width 65 height 6
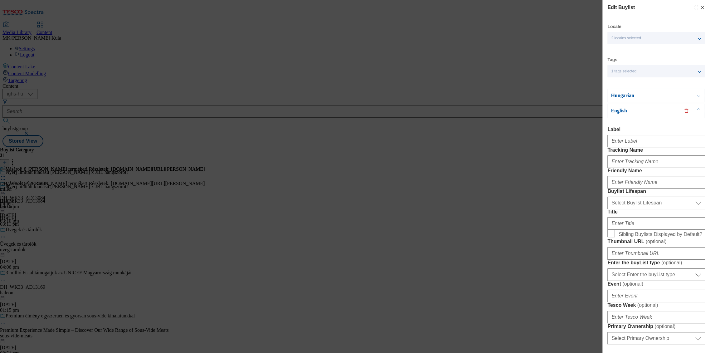
click at [634, 110] on p "English" at bounding box center [643, 111] width 65 height 6
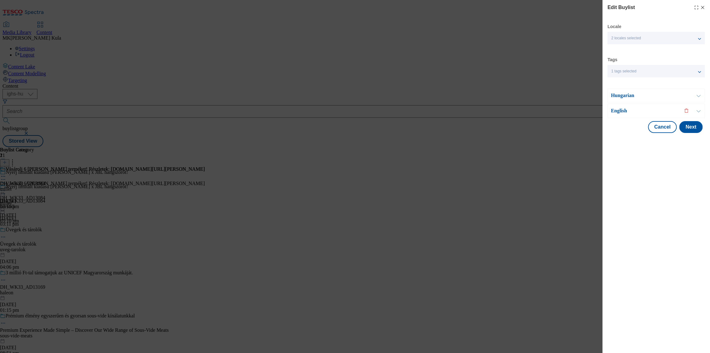
click at [634, 110] on p "English" at bounding box center [643, 111] width 65 height 6
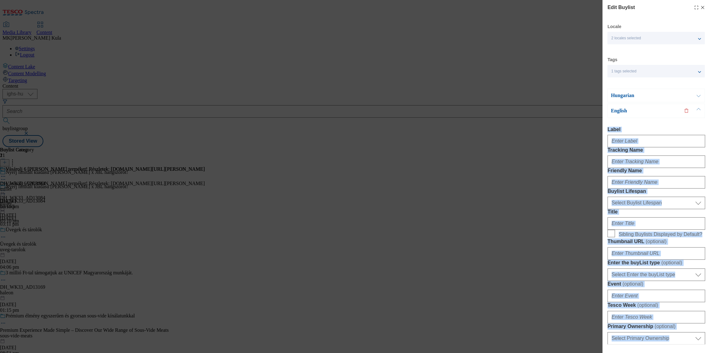
click at [575, 169] on div "Edit Buylist Locale 2 locales selected Hungarian English Tags 1 tags selected b…" at bounding box center [355, 176] width 710 height 353
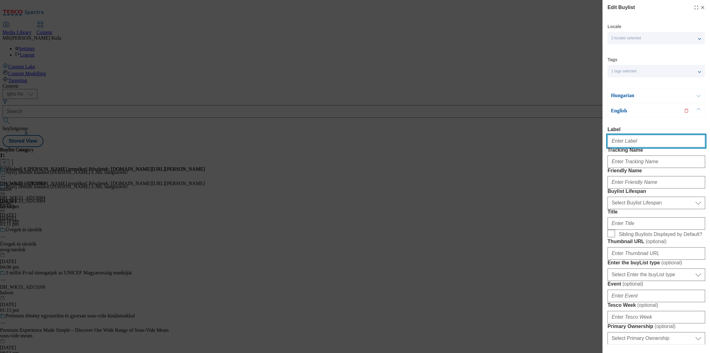
click at [644, 143] on input "Label" at bounding box center [656, 141] width 98 height 12
paste input "DH_WK33_AD13084"
type input "DH_WK33_AD13084"
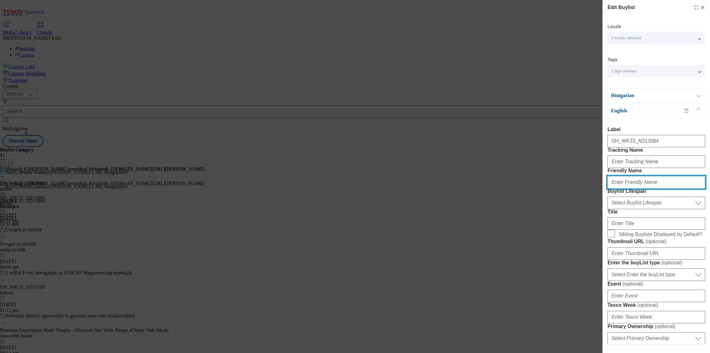
drag, startPoint x: 636, startPoint y: 203, endPoint x: 639, endPoint y: 199, distance: 4.9
click at [636, 188] on input "Friendly Name" at bounding box center [656, 182] width 98 height 12
paste input "DH_EN_AD13084_BH"
type input "DH_EN_AD13084_BH"
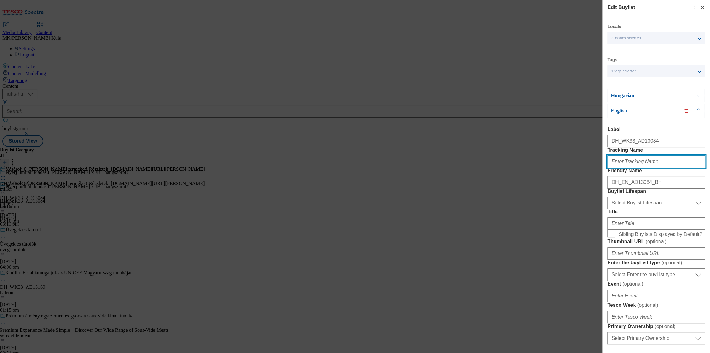
click at [646, 168] on input "Tracking Name" at bounding box center [656, 161] width 98 height 12
paste input "DH_EN_AD13084_BH"
type input "DH_EN_AD13084_BH"
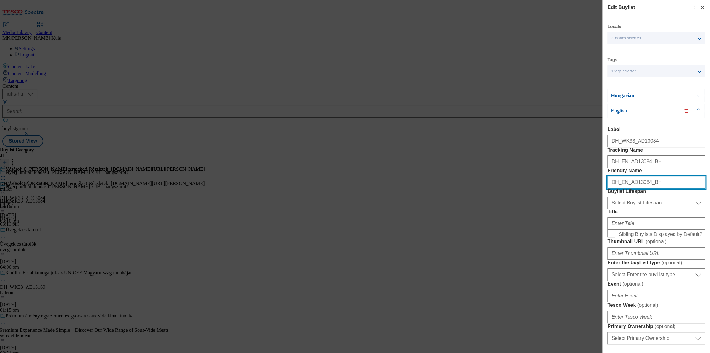
drag, startPoint x: 657, startPoint y: 208, endPoint x: 590, endPoint y: 209, distance: 66.7
click at [587, 210] on div "Edit Buylist Locale 2 locales selected Hungarian English Tags 1 tags selected b…" at bounding box center [355, 176] width 710 height 353
paste input "miller"
type input "miller"
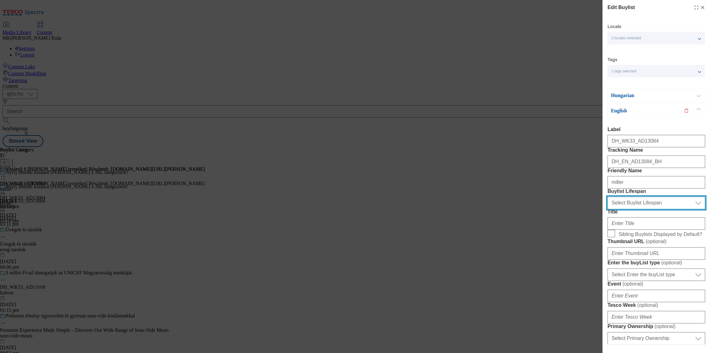
click at [656, 209] on select "Select Buylist Lifespan evergreen seasonal tactical" at bounding box center [656, 202] width 98 height 12
select select "evergreen"
click at [607, 209] on select "Select Buylist Lifespan evergreen seasonal tactical" at bounding box center [656, 202] width 98 height 12
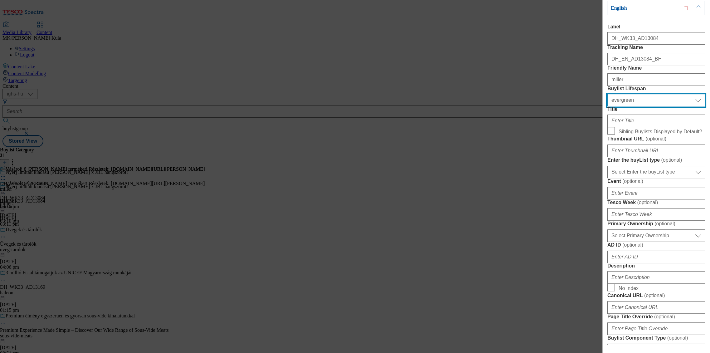
scroll to position [104, 0]
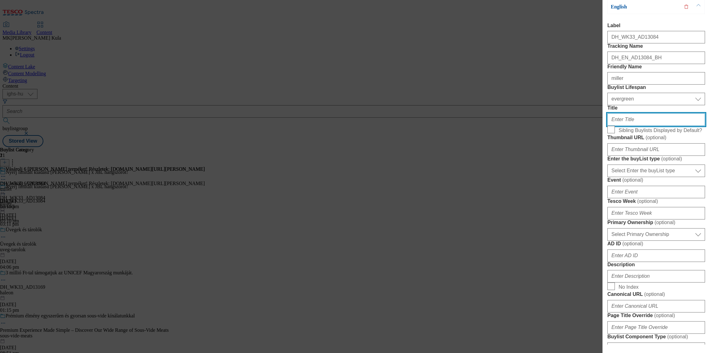
click at [624, 126] on input "Title" at bounding box center [656, 119] width 98 height 12
paste input "HANDCRAFTED IN [GEOGRAPHIC_DATA]."
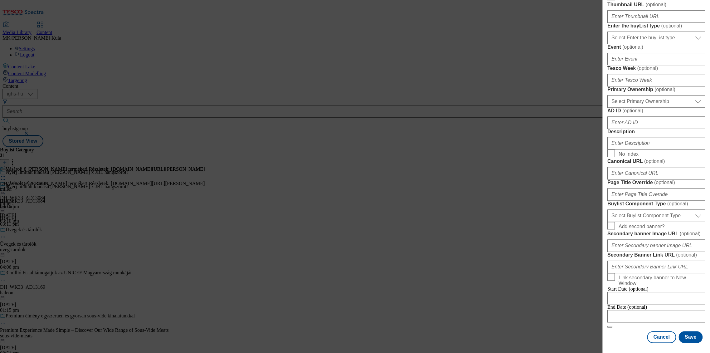
scroll to position [458, 0]
type input "HANDCRAFTED IN [GEOGRAPHIC_DATA]."
click at [686, 337] on button "Save" at bounding box center [690, 337] width 24 height 12
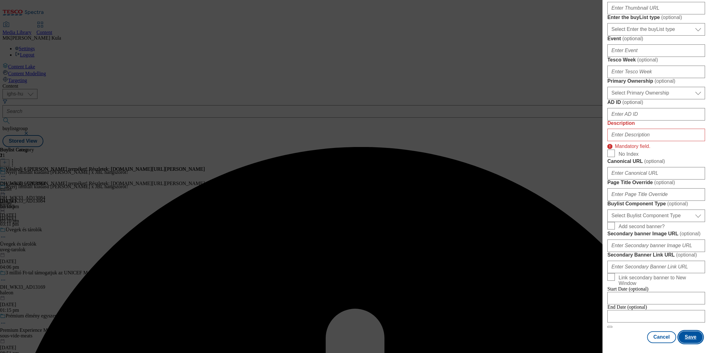
scroll to position [389, 0]
click at [633, 128] on input "Description" at bounding box center [656, 134] width 98 height 12
paste input "[PERSON_NAME]"
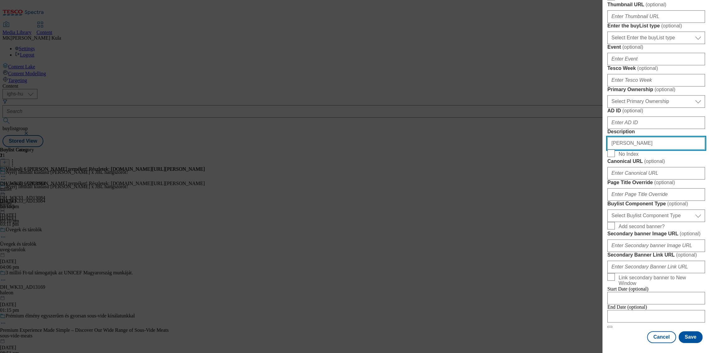
scroll to position [458, 0]
type input "[PERSON_NAME]"
click at [691, 338] on button "Save" at bounding box center [690, 337] width 24 height 12
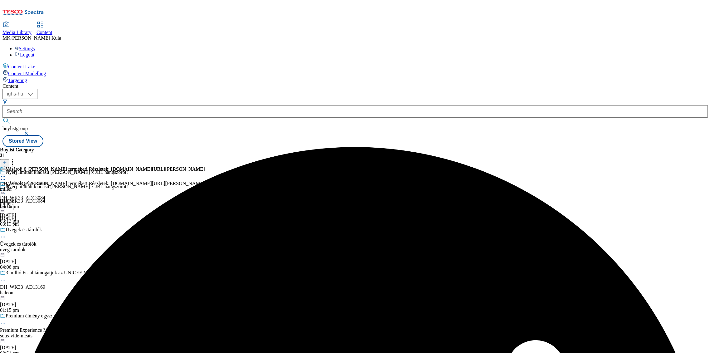
click at [6, 173] on icon at bounding box center [3, 176] width 6 height 6
click at [29, 186] on button "Edit" at bounding box center [20, 189] width 17 height 7
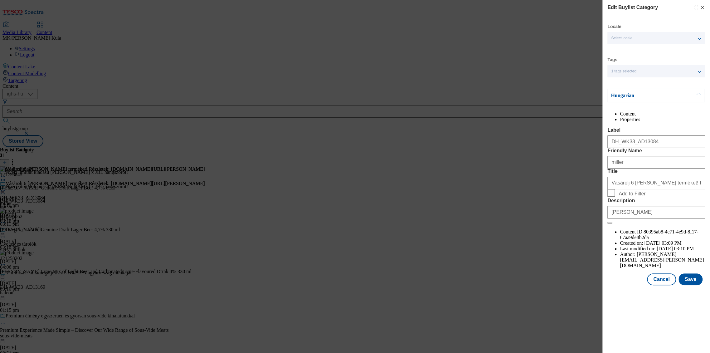
click at [671, 36] on div "Select locale" at bounding box center [655, 38] width 97 height 12
click at [631, 64] on span "English" at bounding box center [629, 63] width 14 height 3
click at [618, 64] on input "English" at bounding box center [614, 64] width 7 height 7
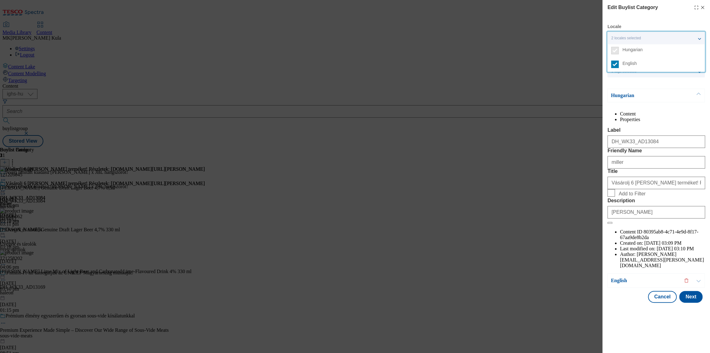
click at [653, 85] on div "Locale 2 locales selected Hungarian English Tags 1 tags selected buylist catego…" at bounding box center [656, 163] width 98 height 279
click at [646, 37] on div "2 locales selected" at bounding box center [655, 38] width 97 height 12
click at [656, 85] on div "Locale 2 locales selected Hungarian English Tags 1 tags selected buylist catego…" at bounding box center [656, 163] width 98 height 279
click at [647, 94] on p "Hungarian" at bounding box center [643, 95] width 65 height 6
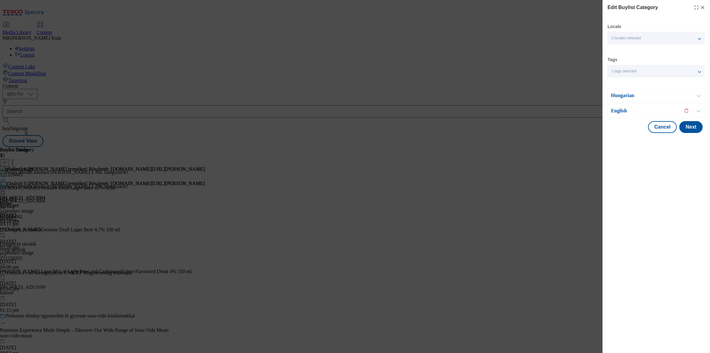
click at [634, 109] on p "English" at bounding box center [643, 111] width 65 height 6
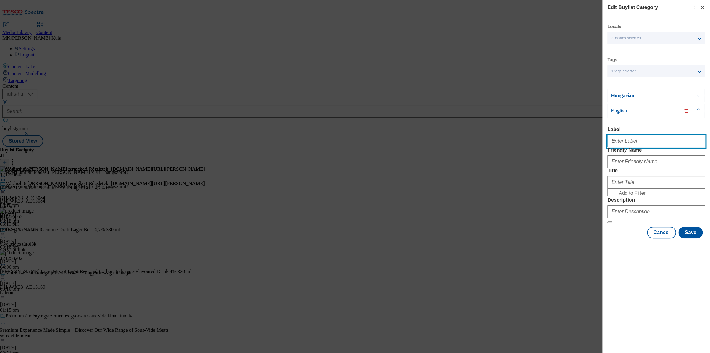
click at [644, 145] on input "Label" at bounding box center [656, 141] width 98 height 12
paste input "DH_WK33_AD13084"
type input "DH_WK33_AD13084"
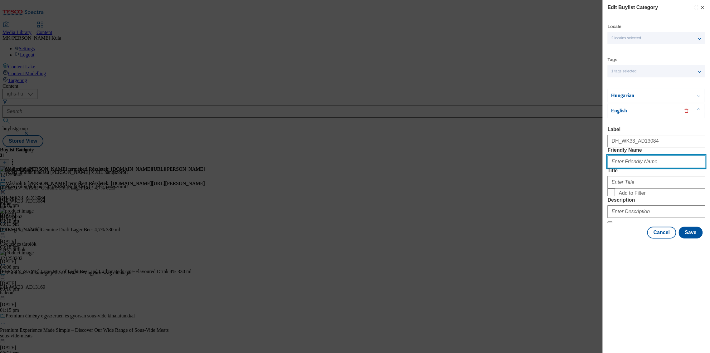
click at [658, 168] on input "Friendly Name" at bounding box center [656, 161] width 98 height 12
paste input "miller"
click at [638, 168] on input "miller" at bounding box center [656, 161] width 98 height 12
paste input "HANDCRAFTED IN [GEOGRAPHIC_DATA]."
type input "millerHANDCRAFTED IN [GEOGRAPHIC_DATA]."
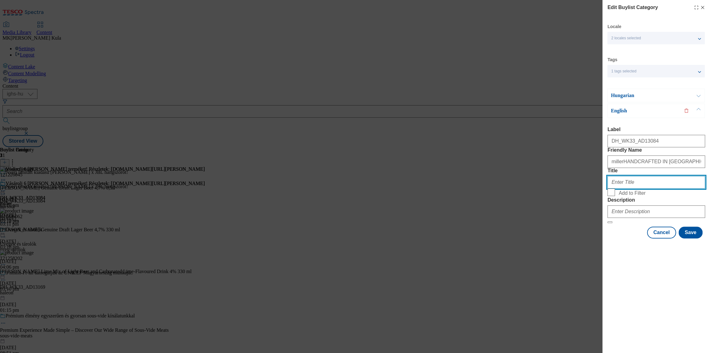
click at [641, 188] on input "Title" at bounding box center [656, 182] width 98 height 12
paste input "HANDCRAFTED IN [GEOGRAPHIC_DATA]."
type input "HANDCRAFTED IN [GEOGRAPHIC_DATA]."
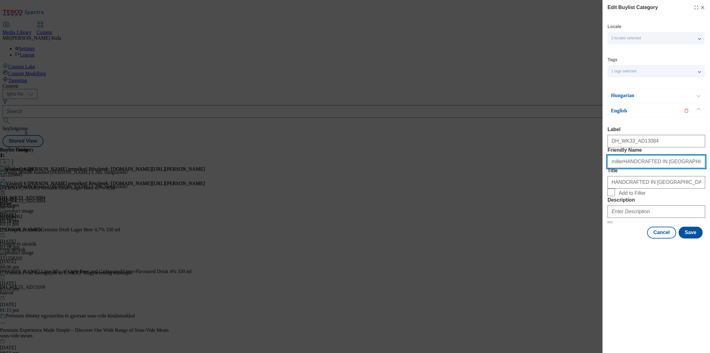
drag, startPoint x: 621, startPoint y: 173, endPoint x: 738, endPoint y: 167, distance: 116.5
click at [709, 149] on html "Icons icon_account icon_add icon_backward_link icon_basket icon_benefits icon_c…" at bounding box center [355, 74] width 710 height 149
type input "miller"
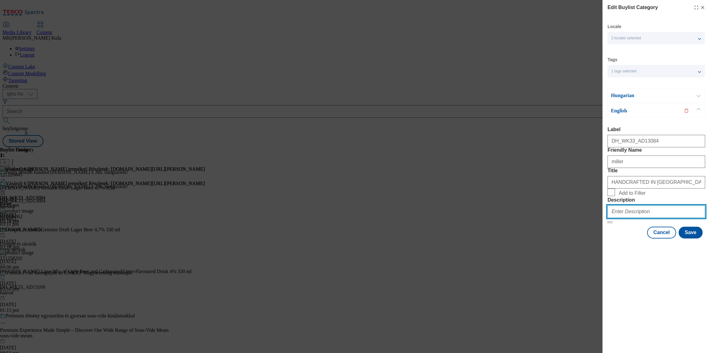
drag, startPoint x: 622, startPoint y: 254, endPoint x: 631, endPoint y: 254, distance: 9.7
click at [622, 218] on input "Description" at bounding box center [656, 211] width 98 height 12
paste input "[PERSON_NAME]"
type input "[PERSON_NAME]"
click at [691, 238] on button "Save" at bounding box center [690, 232] width 24 height 12
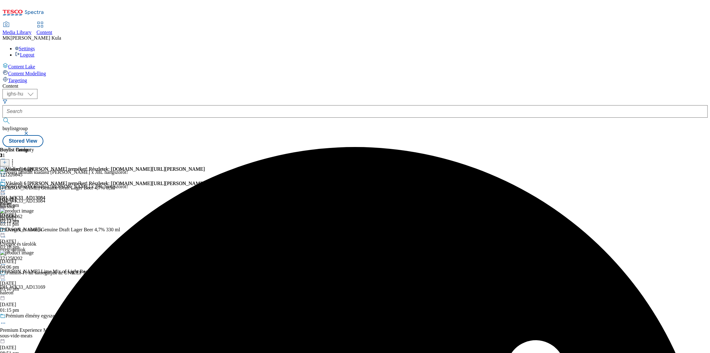
click at [13, 162] on circle at bounding box center [12, 162] width 1 height 1
click at [498, 89] on div "( optional ) ighs-cz ighs-hu ighs-sk ighs-hu buylistgroup Stored View" at bounding box center [354, 118] width 705 height 58
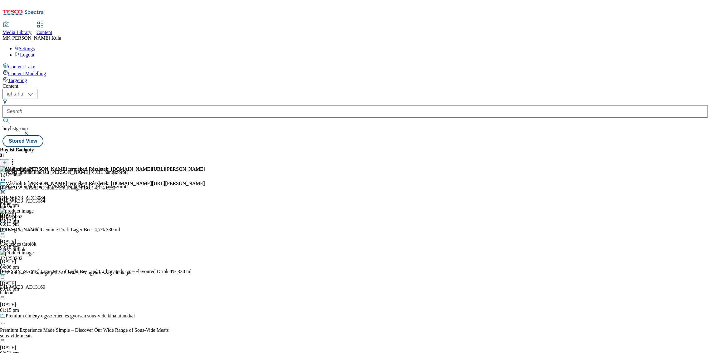
click at [191, 166] on div "121226045 [PERSON_NAME] Genuine Draft Lager Beer 4,7% 0,5 l [DATE] 03:10 pm" at bounding box center [95, 187] width 191 height 42
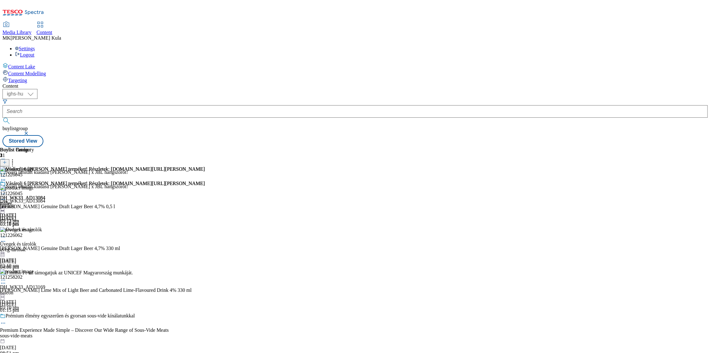
click at [205, 181] on div "Vásárolj 6 [PERSON_NAME] terméket! Részletek: [DOMAIN_NAME][URL][PERSON_NAME] D…" at bounding box center [102, 202] width 205 height 43
click at [6, 187] on icon at bounding box center [3, 190] width 6 height 6
click at [36, 229] on button "Preview" at bounding box center [24, 232] width 24 height 7
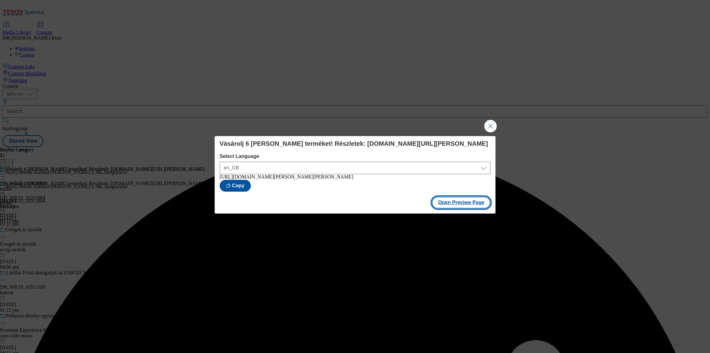
click at [458, 206] on button "Open Preview Page" at bounding box center [461, 202] width 59 height 12
click at [492, 123] on button "Close Modal" at bounding box center [490, 126] width 12 height 12
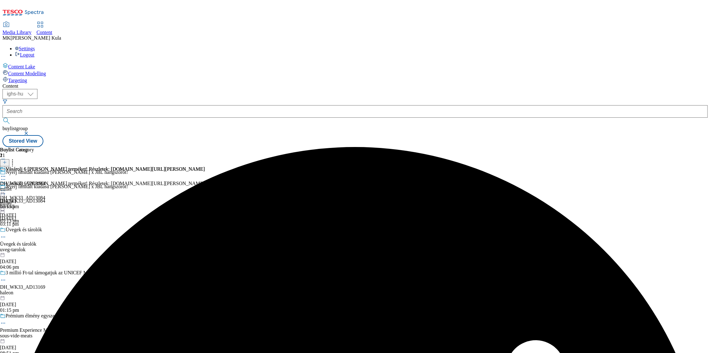
click at [6, 173] on icon at bounding box center [3, 176] width 6 height 6
click at [205, 166] on div "Vásárolj 6 [PERSON_NAME] terméket! Részletek: [DOMAIN_NAME][URL][PERSON_NAME] D…" at bounding box center [102, 187] width 205 height 43
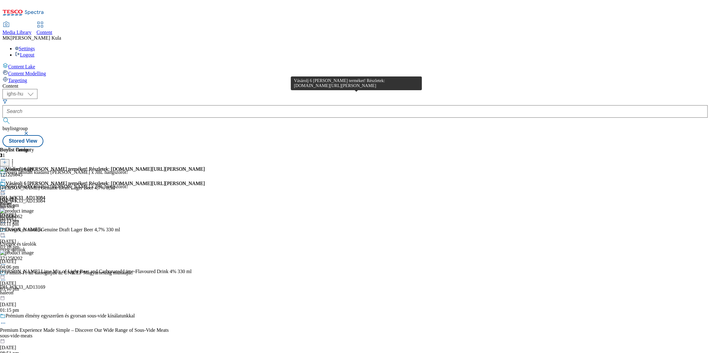
click at [205, 181] on div "Vásárolj 6 [PERSON_NAME] terméket! Részletek: [DOMAIN_NAME][URL][PERSON_NAME]" at bounding box center [105, 184] width 199 height 6
click at [16, 158] on icon at bounding box center [12, 161] width 6 height 6
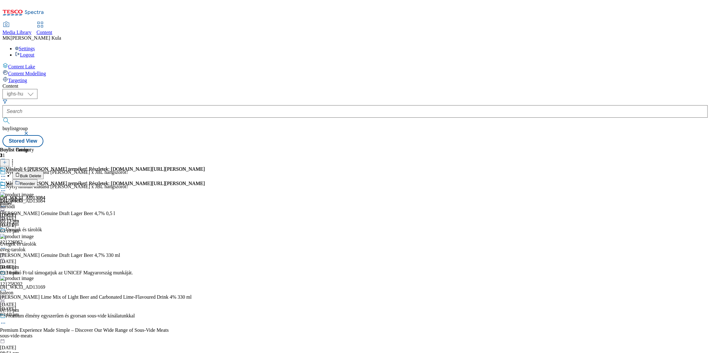
click at [191, 147] on div "Buylist Product 3 Bulk Delete Reorder" at bounding box center [95, 167] width 191 height 40
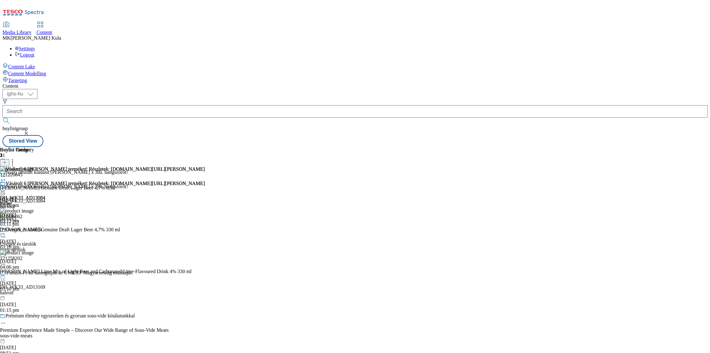
click at [7, 160] on icon at bounding box center [4, 162] width 4 height 4
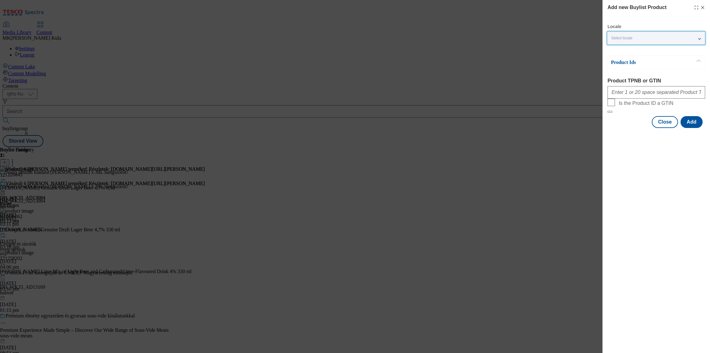
click at [646, 34] on div "Select locale" at bounding box center [655, 38] width 97 height 12
click at [666, 177] on div "Add new Buylist Product Locale Select locale Hungarian English Product Ids Prod…" at bounding box center [656, 176] width 108 height 353
click at [704, 6] on icon "Modal" at bounding box center [702, 7] width 5 height 5
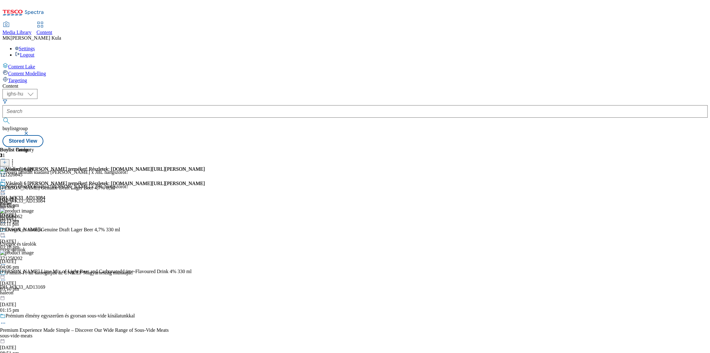
click at [6, 177] on icon at bounding box center [3, 180] width 6 height 6
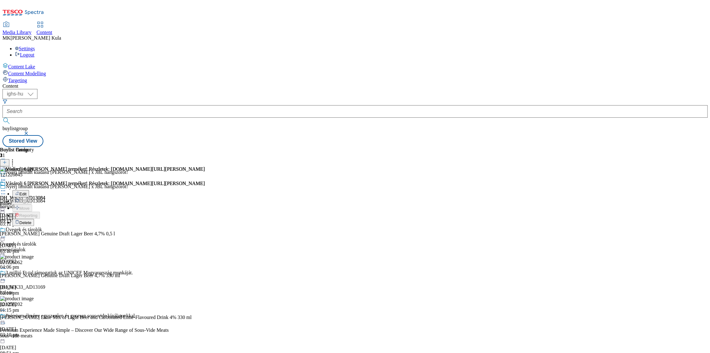
click at [27, 191] on span "Edit" at bounding box center [22, 193] width 7 height 5
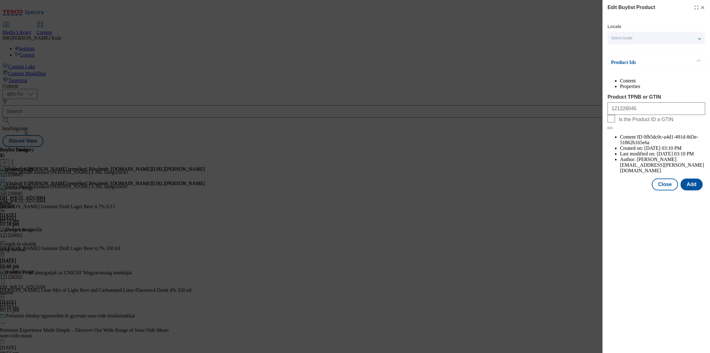
click at [704, 6] on icon "Modal" at bounding box center [702, 7] width 5 height 5
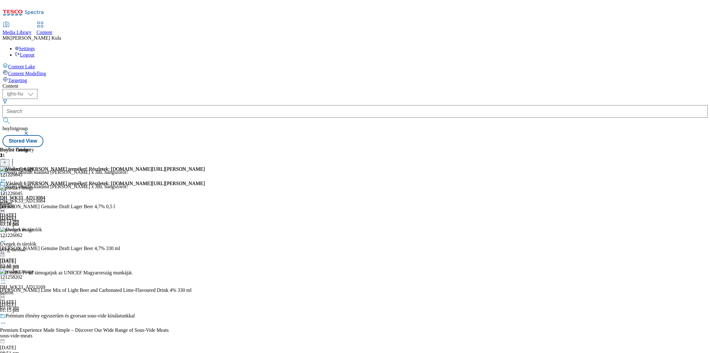
click at [16, 158] on icon at bounding box center [12, 161] width 6 height 6
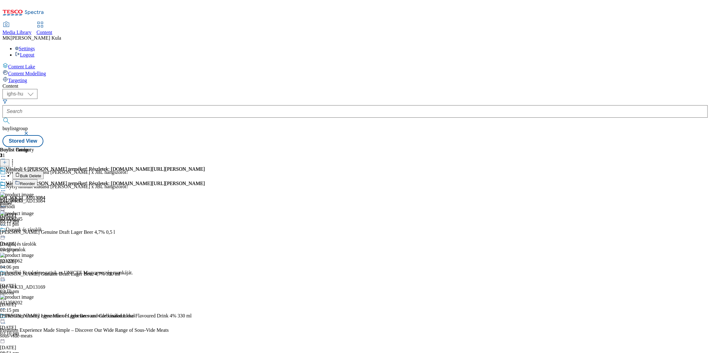
click at [37, 179] on button "Reorder" at bounding box center [24, 183] width 25 height 8
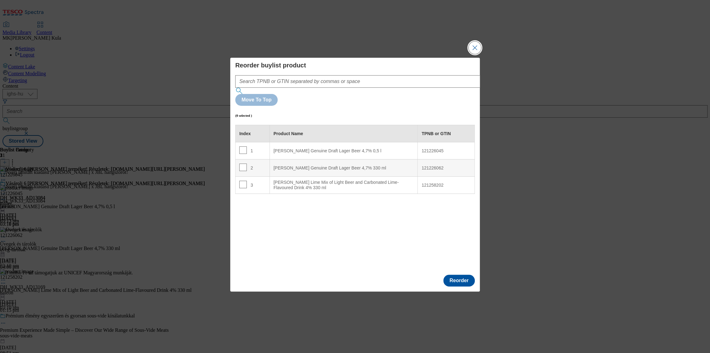
click at [479, 54] on button "Close Modal" at bounding box center [474, 47] width 12 height 12
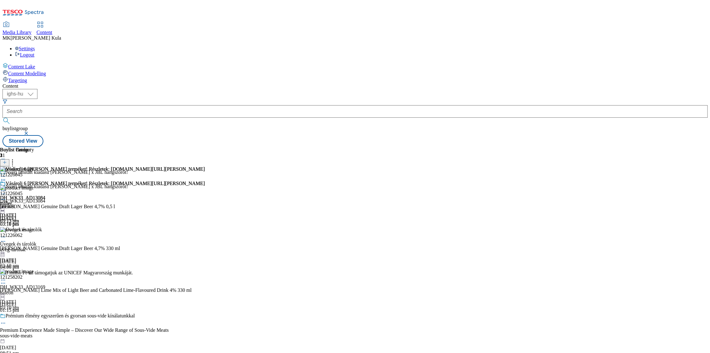
click at [7, 160] on icon at bounding box center [4, 162] width 4 height 4
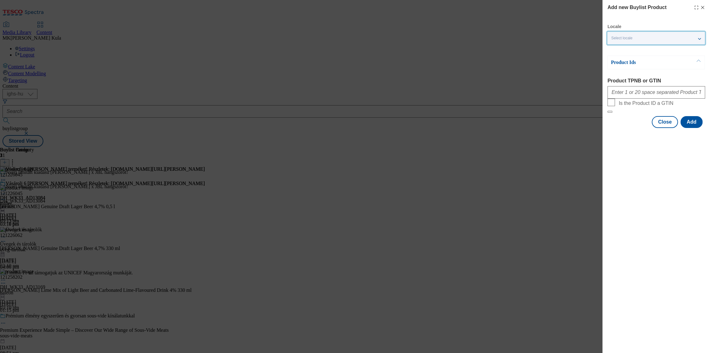
click at [640, 36] on div "Select locale" at bounding box center [655, 38] width 97 height 12
click at [625, 51] on span "Hungarian" at bounding box center [632, 49] width 20 height 3
click at [625, 63] on span "English" at bounding box center [629, 63] width 14 height 3
click at [618, 63] on input "English" at bounding box center [614, 64] width 7 height 7
click at [702, 7] on line "Modal" at bounding box center [702, 7] width 3 height 3
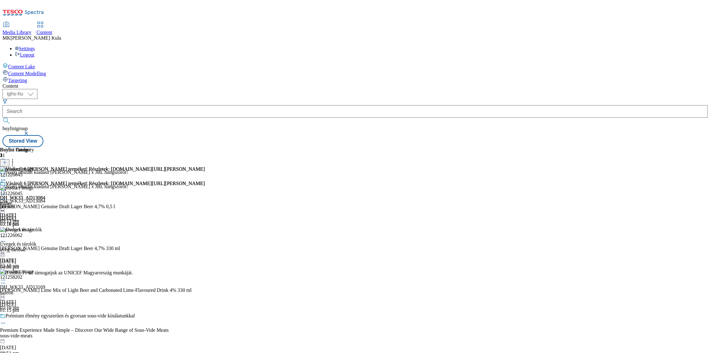
click at [13, 161] on circle at bounding box center [12, 161] width 1 height 1
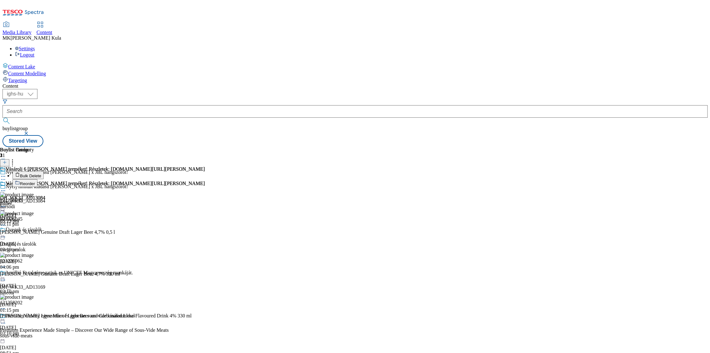
click at [41, 173] on span "Bulk Delete" at bounding box center [30, 175] width 21 height 5
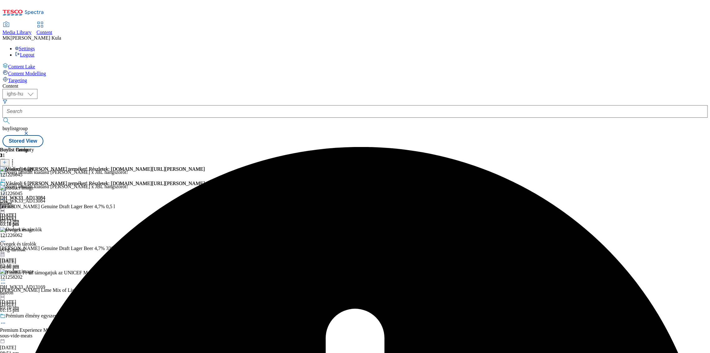
click at [6, 187] on icon at bounding box center [3, 190] width 6 height 6
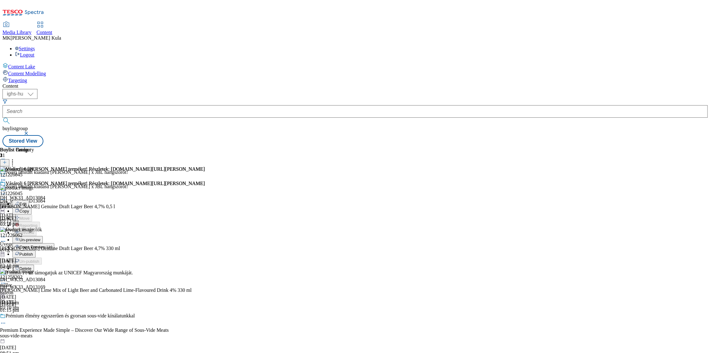
click at [6, 187] on icon at bounding box center [3, 190] width 6 height 6
click at [40, 237] on span "Un-preview" at bounding box center [29, 239] width 21 height 5
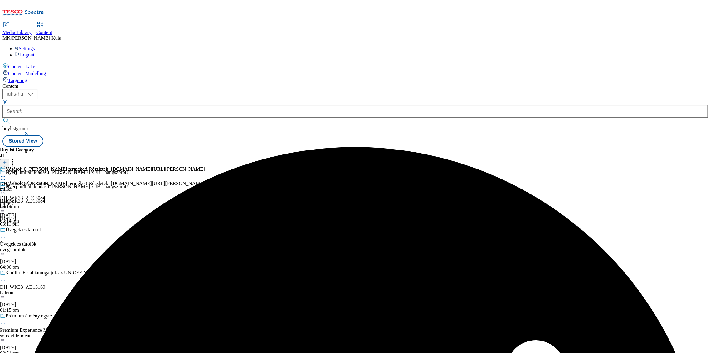
click at [205, 186] on div "miller" at bounding box center [102, 189] width 205 height 6
click at [205, 201] on div "miller" at bounding box center [102, 204] width 205 height 6
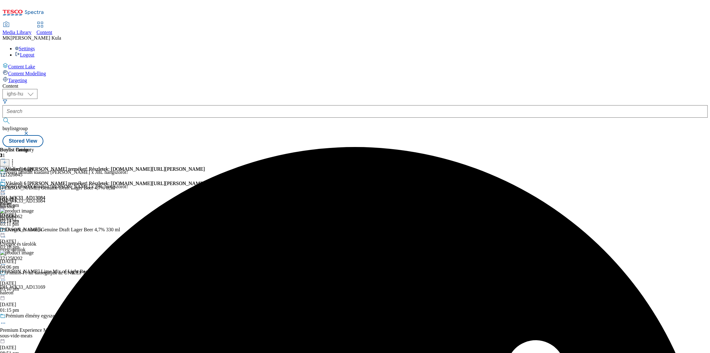
click at [16, 158] on icon at bounding box center [12, 161] width 6 height 6
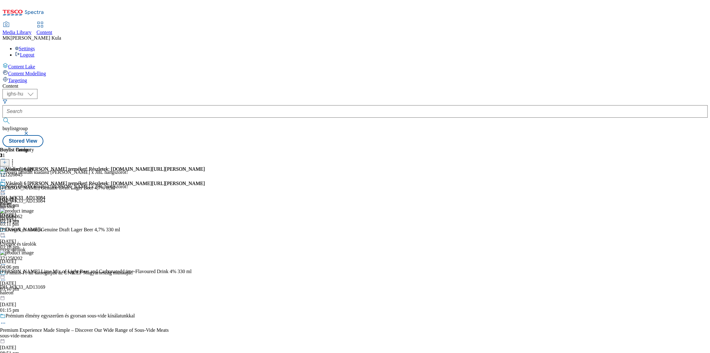
click at [6, 177] on icon at bounding box center [3, 180] width 6 height 6
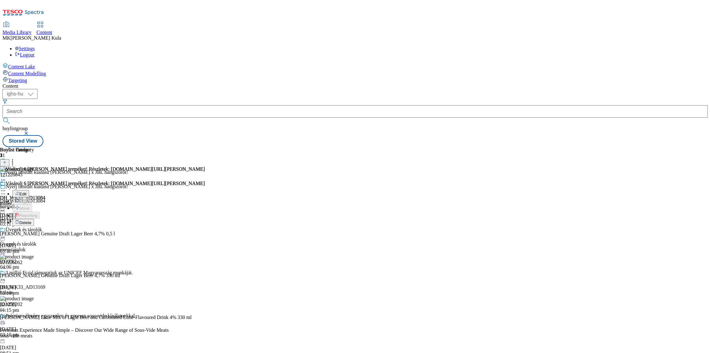
click at [31, 220] on span "Delete" at bounding box center [25, 222] width 12 height 5
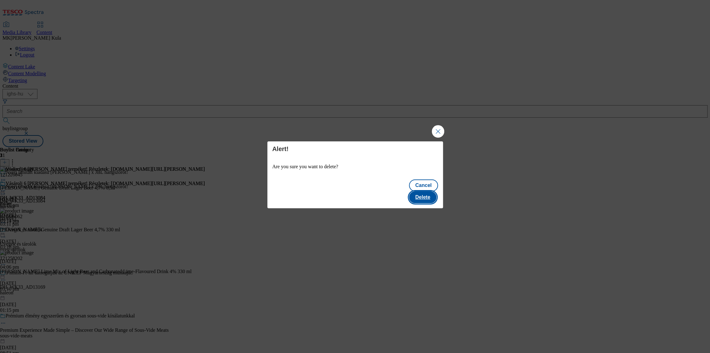
click at [417, 193] on button "Delete" at bounding box center [422, 197] width 27 height 12
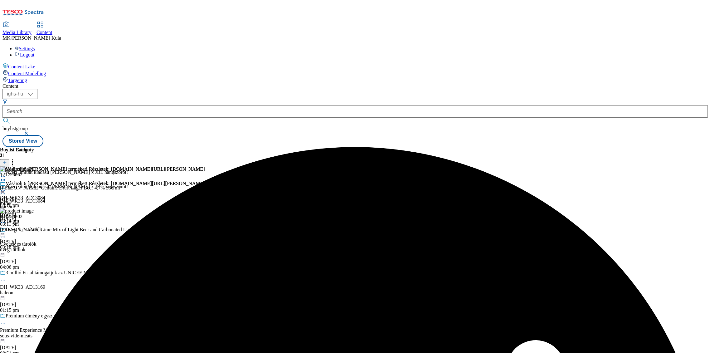
click at [6, 177] on icon at bounding box center [3, 180] width 6 height 6
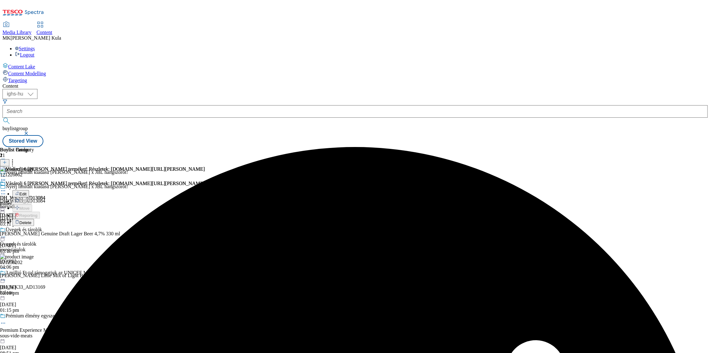
click at [31, 220] on span "Delete" at bounding box center [25, 222] width 12 height 5
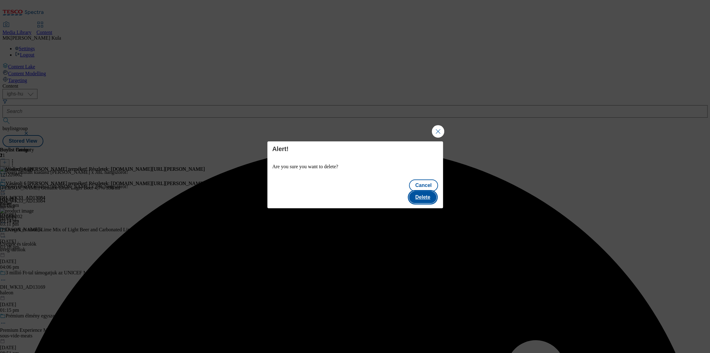
click at [420, 196] on button "Delete" at bounding box center [422, 197] width 27 height 12
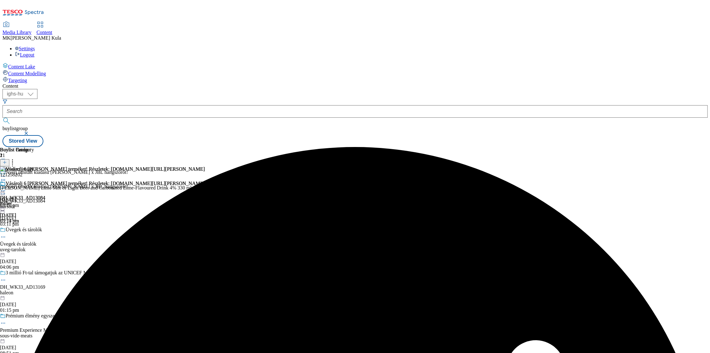
click at [6, 177] on icon at bounding box center [3, 180] width 6 height 6
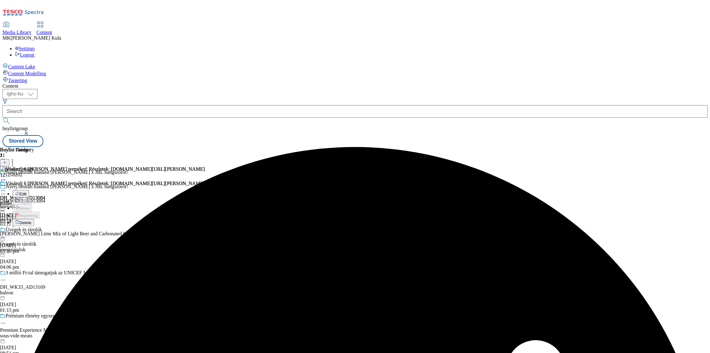
click at [34, 219] on button "Delete" at bounding box center [23, 222] width 22 height 7
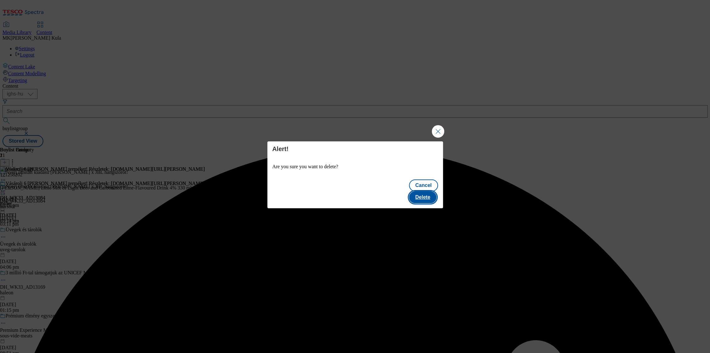
click at [432, 191] on button "Delete" at bounding box center [422, 197] width 27 height 12
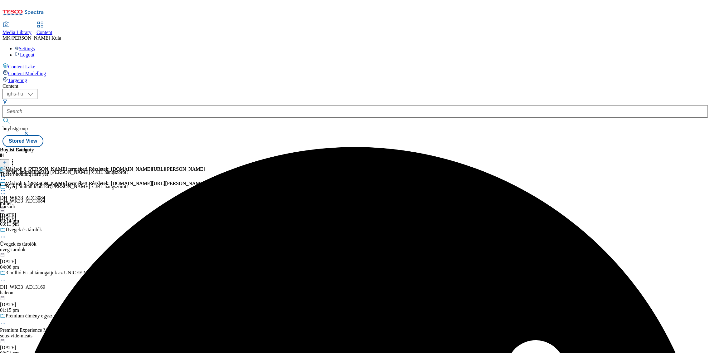
click at [75, 171] on div "There's nothing here yet Click + to create new Buylist Product" at bounding box center [37, 179] width 75 height 16
click at [7, 160] on icon at bounding box center [4, 162] width 4 height 4
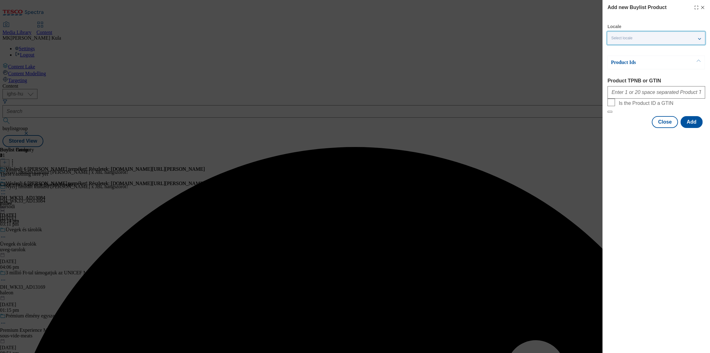
click at [631, 36] on span "Select locale" at bounding box center [621, 38] width 21 height 5
click at [623, 67] on label "English" at bounding box center [655, 65] width 97 height 14
click at [618, 67] on input "English" at bounding box center [614, 64] width 7 height 7
click at [670, 173] on div "Add new Buylist Product Locale 2 locales selected Hungarian English Product Ids…" at bounding box center [656, 176] width 108 height 353
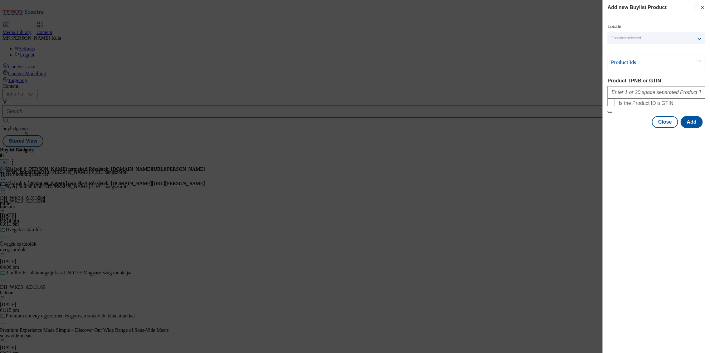
drag, startPoint x: 642, startPoint y: 100, endPoint x: 639, endPoint y: 96, distance: 5.8
click at [642, 99] on div "Modal" at bounding box center [656, 91] width 98 height 15
click at [637, 95] on input "Product TPNB or GTIN" at bounding box center [656, 92] width 98 height 12
paste input "121226045 121226062 121258202"
type input "121226045 121226062 121258202"
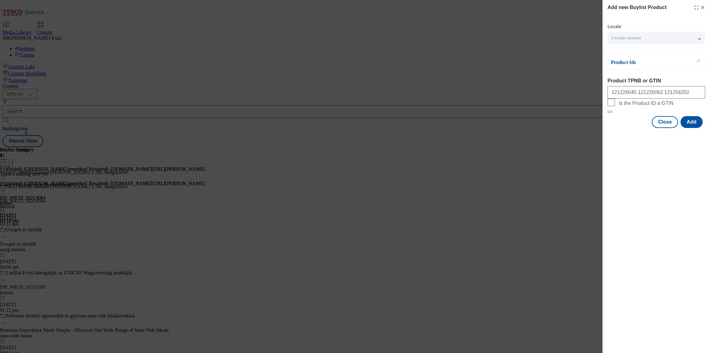
click at [662, 231] on div "Add new Buylist Product Locale 2 locales selected Hungarian English Product Ids…" at bounding box center [656, 176] width 108 height 353
click at [688, 128] on button "Add" at bounding box center [691, 122] width 22 height 12
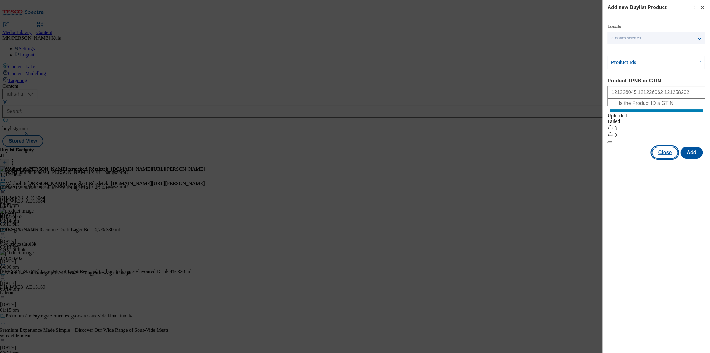
click at [663, 158] on button "Close" at bounding box center [664, 153] width 26 height 12
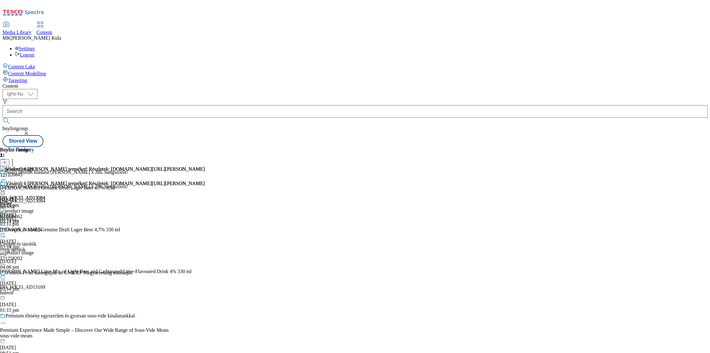
click at [6, 187] on icon at bounding box center [3, 190] width 6 height 6
click at [205, 229] on li "Preview" at bounding box center [108, 232] width 192 height 7
click at [6, 187] on icon at bounding box center [3, 190] width 6 height 6
click at [34, 230] on span "Preview" at bounding box center [26, 232] width 15 height 5
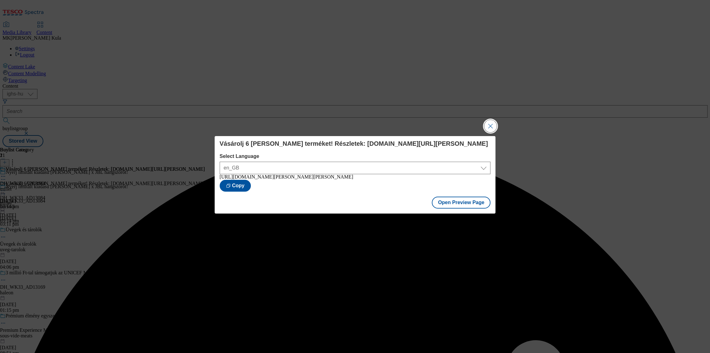
click at [491, 123] on button "Close Modal" at bounding box center [490, 126] width 12 height 12
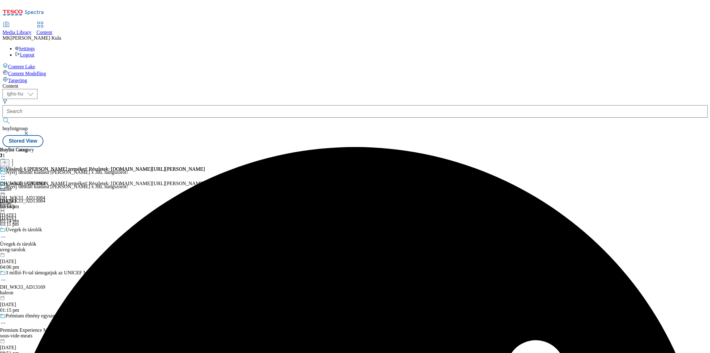
click at [6, 187] on icon at bounding box center [3, 190] width 6 height 6
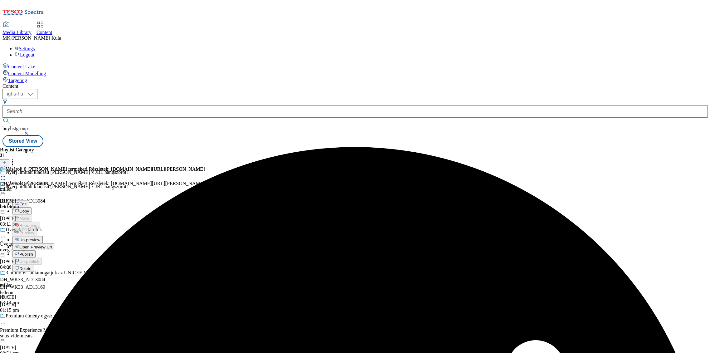
click at [33, 252] on span "Publish" at bounding box center [26, 254] width 14 height 5
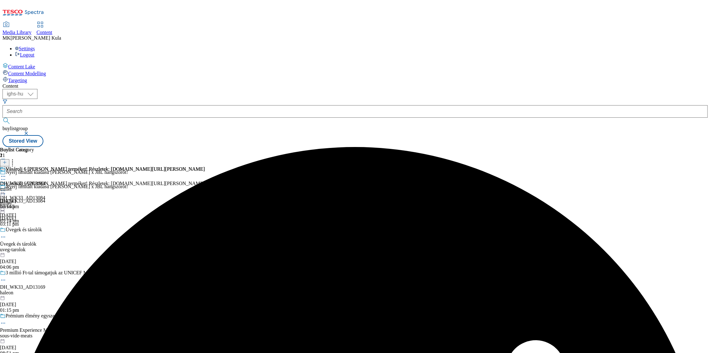
click at [6, 187] on icon at bounding box center [3, 190] width 6 height 6
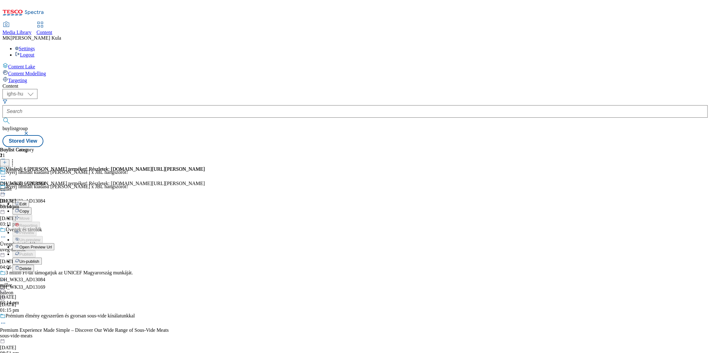
click at [52, 245] on span "Open Preview Url" at bounding box center [35, 247] width 32 height 5
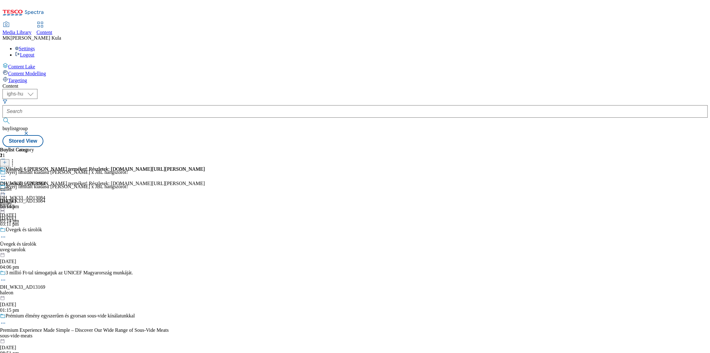
click at [205, 181] on div "Vásárolj 6 [PERSON_NAME] terméket! Részletek: [DOMAIN_NAME][URL][PERSON_NAME] D…" at bounding box center [102, 202] width 205 height 43
click at [6, 187] on icon at bounding box center [3, 190] width 6 height 6
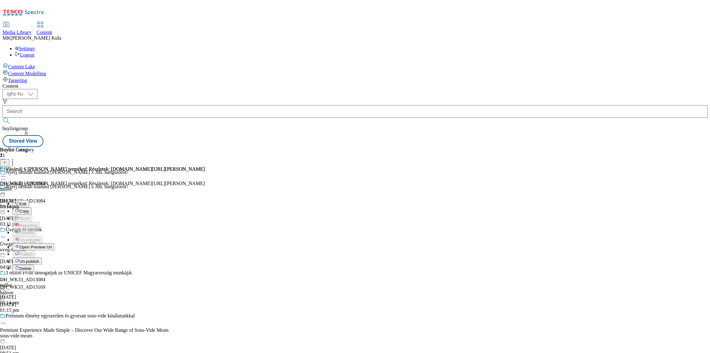
click at [39, 259] on span "Un-publish" at bounding box center [29, 261] width 20 height 5
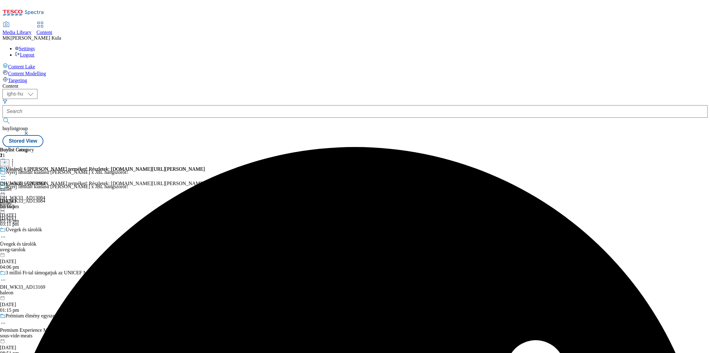
click at [6, 187] on icon at bounding box center [3, 190] width 6 height 6
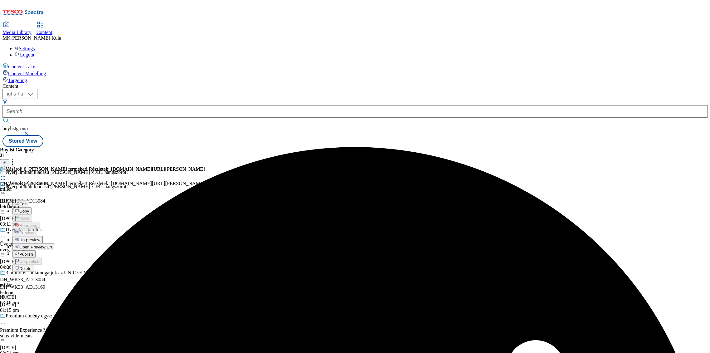
click at [43, 236] on button "Un-preview" at bounding box center [27, 239] width 30 height 7
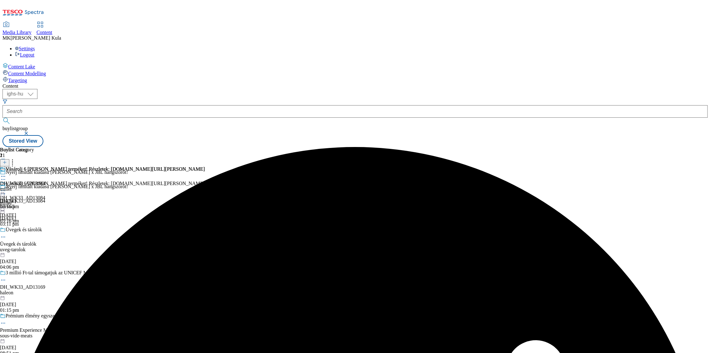
click at [6, 191] on icon at bounding box center [3, 194] width 6 height 6
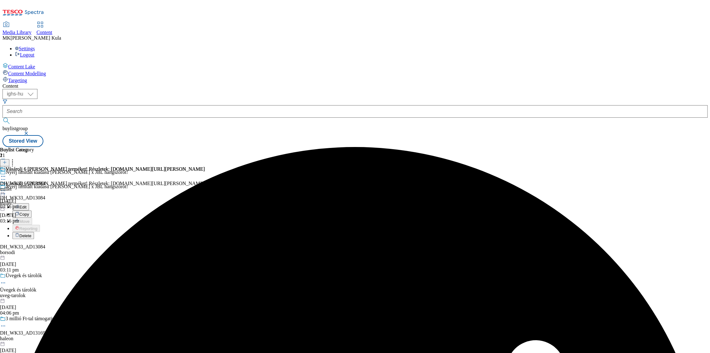
click at [29, 203] on button "Edit" at bounding box center [20, 206] width 17 height 7
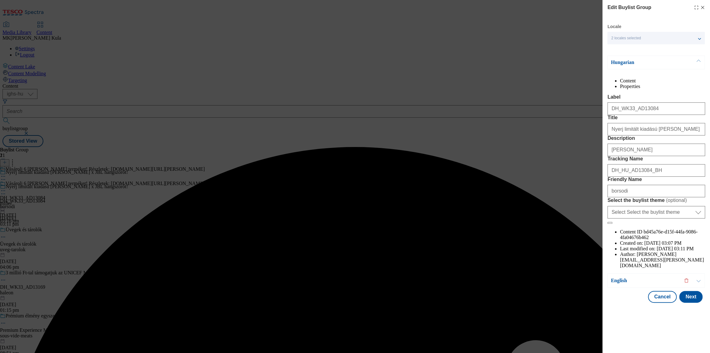
click at [641, 40] on span "2 locales selected" at bounding box center [626, 38] width 30 height 5
click at [641, 102] on div "Content Properties Label DH_WK33_AD13084 Title Nyerj limitált kiadású [PERSON_N…" at bounding box center [656, 173] width 98 height 190
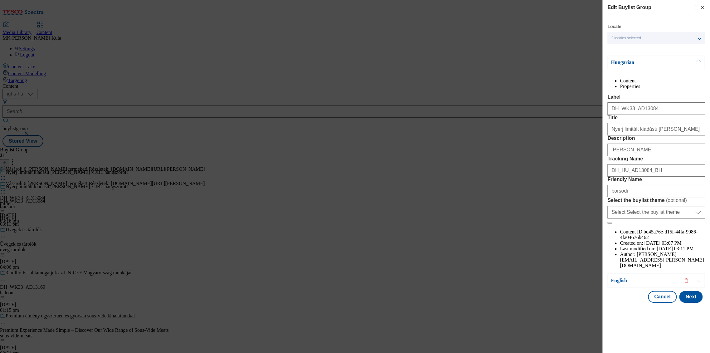
click at [648, 65] on div "Hungarian" at bounding box center [655, 63] width 97 height 14
click at [644, 61] on p "Hungarian" at bounding box center [643, 62] width 65 height 6
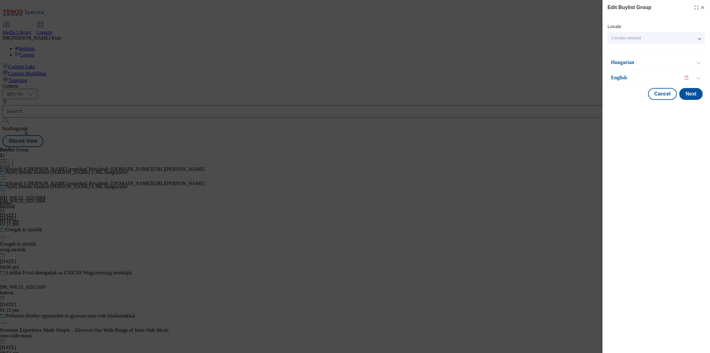
click at [621, 80] on p "English" at bounding box center [643, 78] width 65 height 6
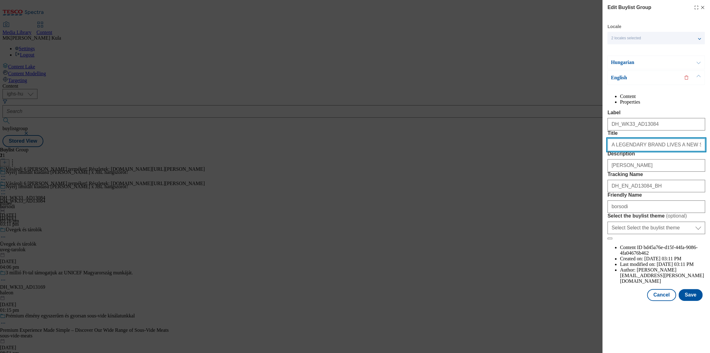
drag, startPoint x: 672, startPoint y: 169, endPoint x: 555, endPoint y: 169, distance: 117.3
click at [555, 169] on div "Edit Buylist Group Locale 2 locales selected Hungarian English Hungarian Conten…" at bounding box center [355, 176] width 710 height 353
paste input "Win a limited edition [PERSON_NAME] x JBL speaker"
type input "Win a limited edition [PERSON_NAME] x JBL speaker!"
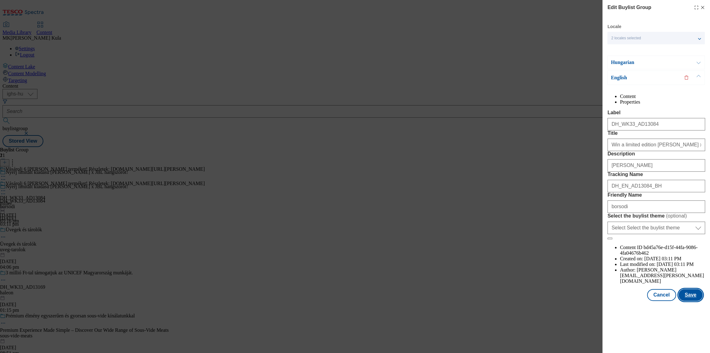
click at [691, 301] on button "Save" at bounding box center [690, 295] width 24 height 12
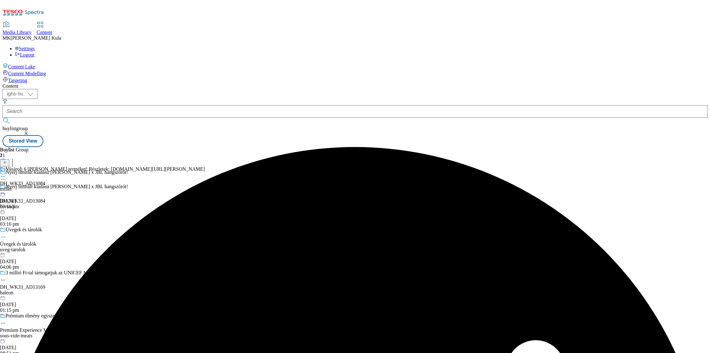
click at [205, 166] on div "Vásárolj 6 [PERSON_NAME] terméket! Részletek: [DOMAIN_NAME][URL][PERSON_NAME]" at bounding box center [102, 173] width 205 height 14
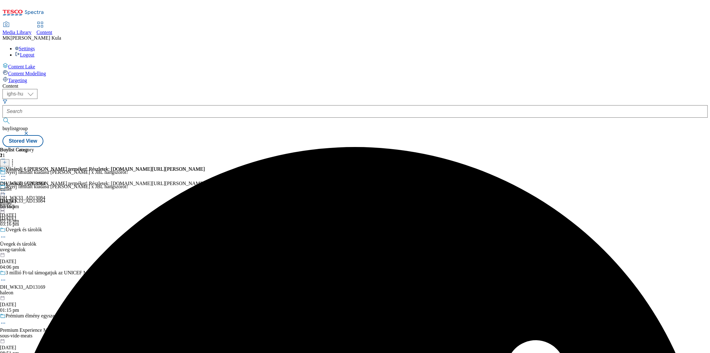
click at [205, 181] on div "Vásárolj 6 [PERSON_NAME] terméket! Részletek: [DOMAIN_NAME][URL][PERSON_NAME] D…" at bounding box center [102, 202] width 205 height 43
click at [6, 187] on icon at bounding box center [3, 190] width 6 height 6
click at [29, 200] on button "Edit" at bounding box center [20, 203] width 17 height 7
select select "evergreen"
select select "Banner"
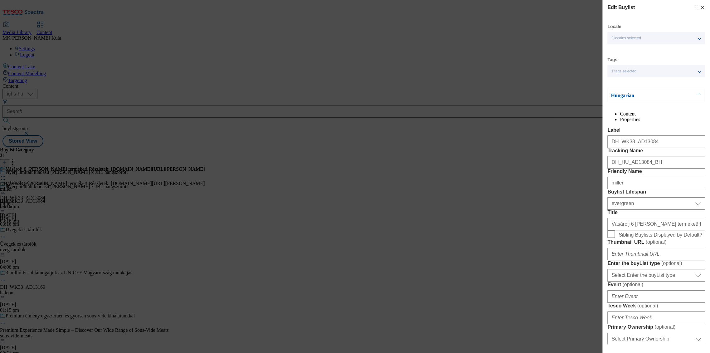
scroll to position [138, 0]
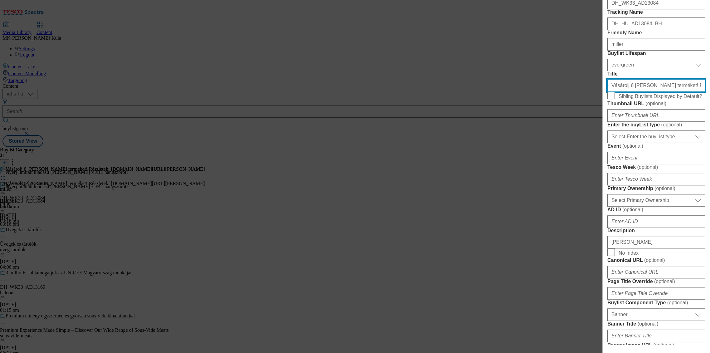
click at [610, 92] on input "Vásárolj 6 [PERSON_NAME] terméket! Részletek: [DOMAIN_NAME][URL][PERSON_NAME]" at bounding box center [656, 85] width 98 height 12
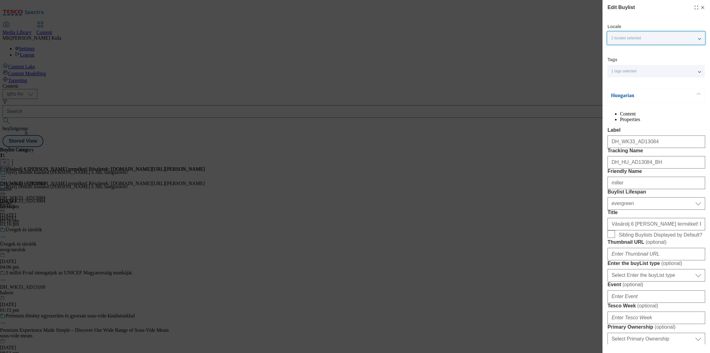
click at [632, 36] on span "2 locales selected" at bounding box center [626, 38] width 30 height 5
click at [646, 91] on div "Hungarian" at bounding box center [655, 96] width 97 height 14
click at [644, 94] on p "Hungarian" at bounding box center [643, 95] width 65 height 6
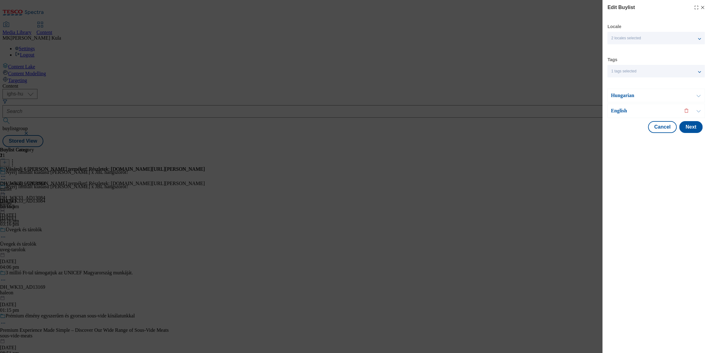
click at [625, 114] on div "English" at bounding box center [655, 111] width 97 height 14
click at [622, 110] on p "English" at bounding box center [643, 111] width 65 height 6
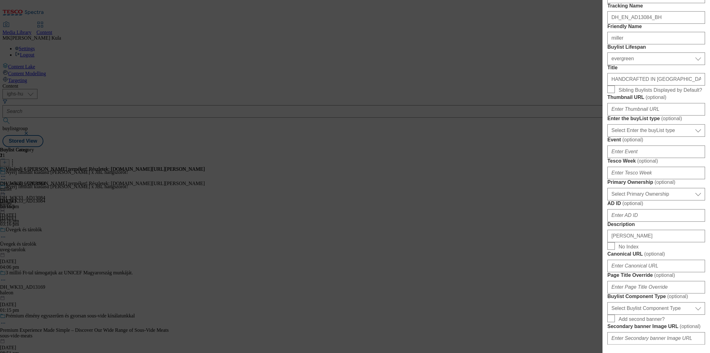
scroll to position [138, 0]
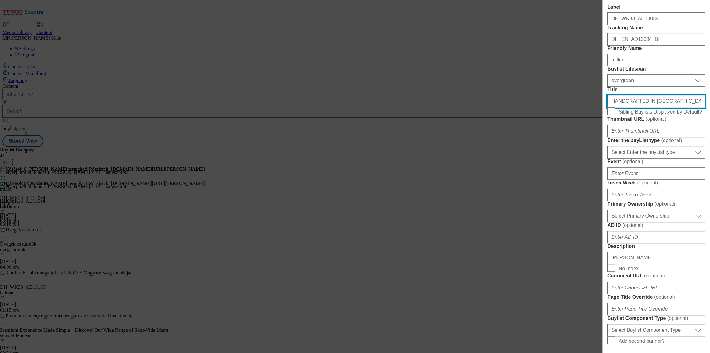
drag, startPoint x: 610, startPoint y: 153, endPoint x: 742, endPoint y: 149, distance: 132.0
click at [709, 149] on html "Icons icon_account icon_add icon_backward_link icon_basket icon_benefits icon_c…" at bounding box center [355, 74] width 710 height 149
paste input "Purchase 6 [PERSON_NAME] products. Details: [DOMAIN_NAME][URL][PERSON_NAME]"
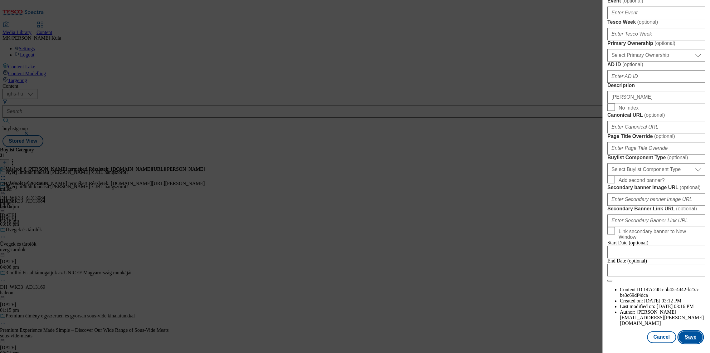
scroll to position [485, 0]
type input "Purchase 6 [PERSON_NAME] products. Details: [DOMAIN_NAME][URL][PERSON_NAME]"
click at [685, 338] on button "Save" at bounding box center [690, 337] width 24 height 12
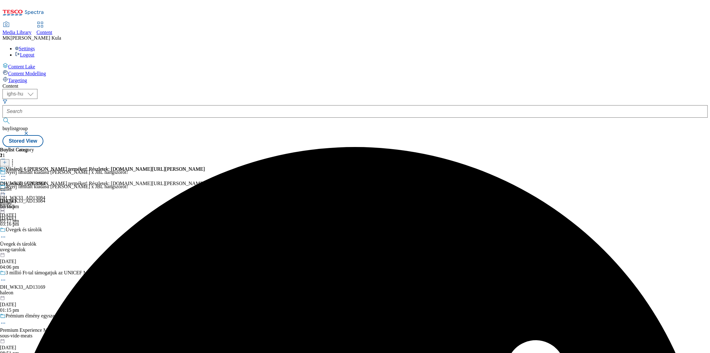
click at [6, 187] on icon at bounding box center [3, 190] width 6 height 6
click at [36, 229] on button "Preview" at bounding box center [24, 232] width 24 height 7
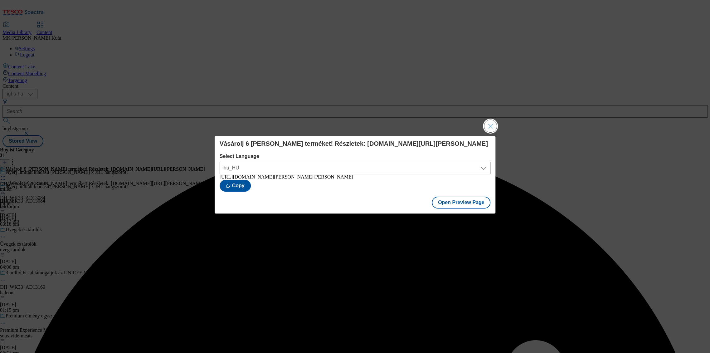
click at [489, 125] on button "Close Modal" at bounding box center [490, 126] width 12 height 12
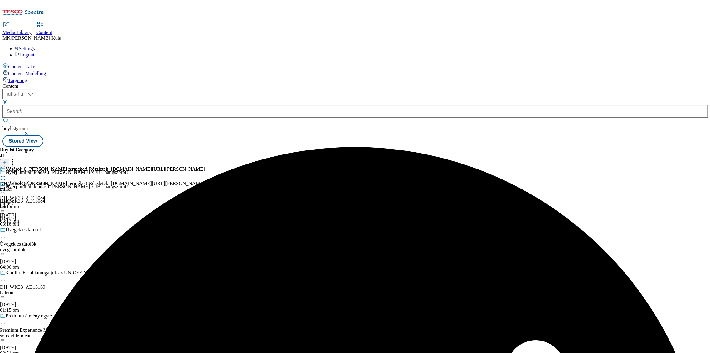
click at [6, 187] on icon at bounding box center [3, 190] width 6 height 6
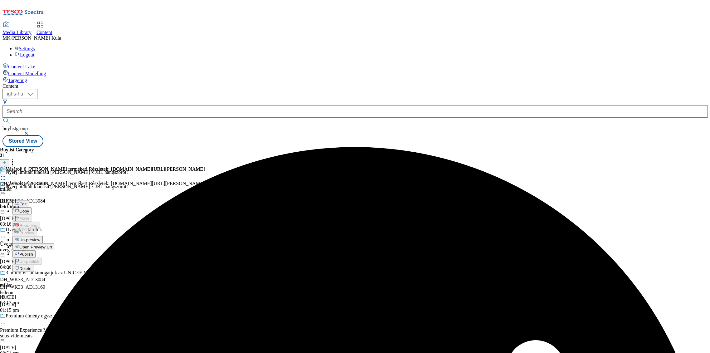
click at [36, 250] on button "Publish" at bounding box center [23, 253] width 23 height 7
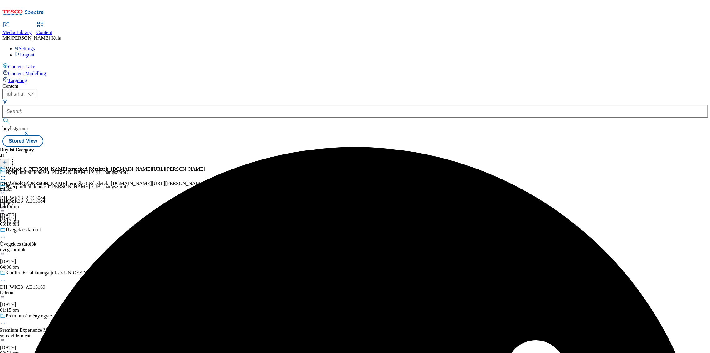
click at [6, 187] on icon at bounding box center [3, 190] width 6 height 6
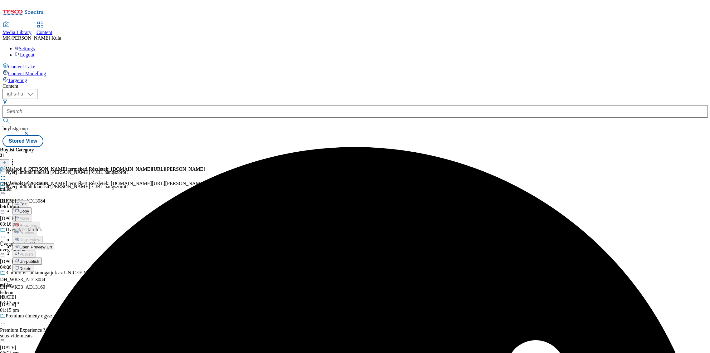
click at [52, 245] on span "Open Preview Url" at bounding box center [35, 247] width 32 height 5
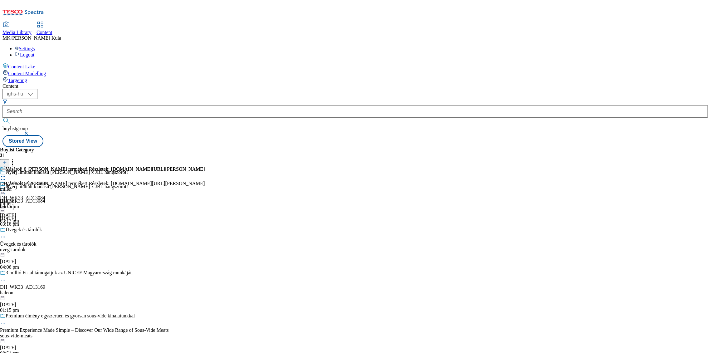
click at [6, 191] on icon at bounding box center [3, 194] width 6 height 6
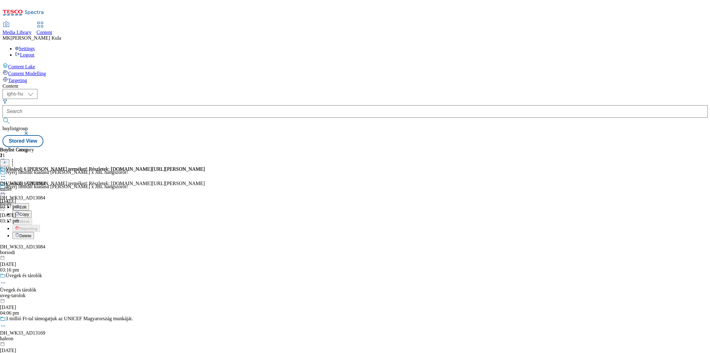
click at [6, 187] on icon at bounding box center [3, 190] width 6 height 6
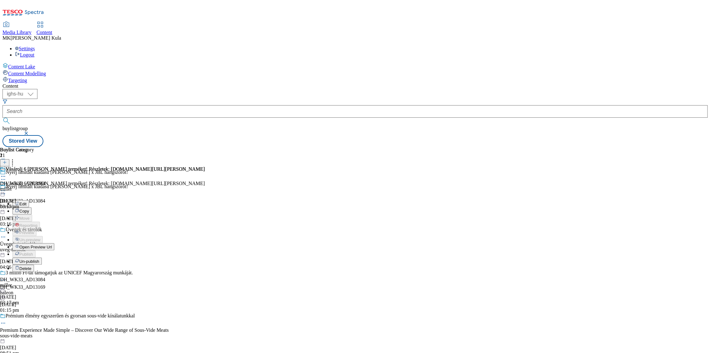
click at [52, 245] on span "Open Preview Url" at bounding box center [35, 247] width 32 height 5
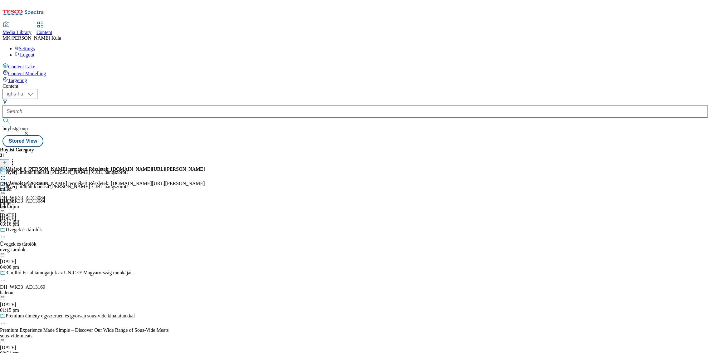
click at [4, 190] on circle at bounding box center [3, 190] width 1 height 1
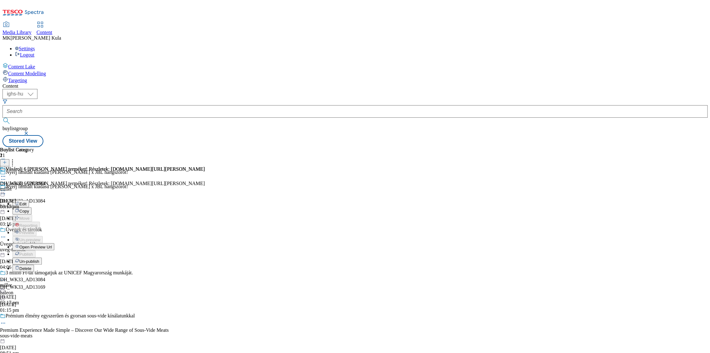
click at [39, 259] on span "Un-publish" at bounding box center [29, 261] width 20 height 5
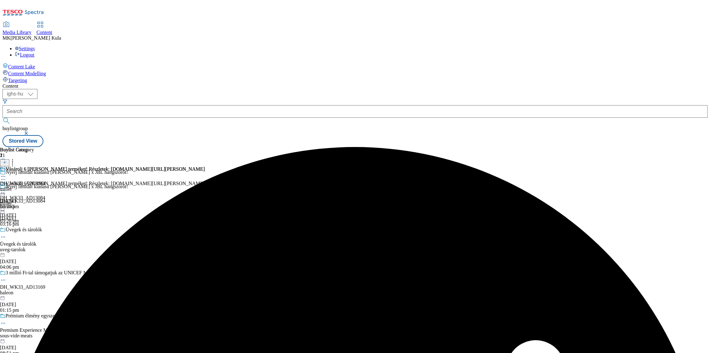
click at [169, 184] on div "Nyerj limitált kiadású [PERSON_NAME] x JBL hangszórót! DH_WK33_AD13084 [PERSON_…" at bounding box center [84, 205] width 169 height 43
click at [6, 191] on icon at bounding box center [3, 194] width 6 height 6
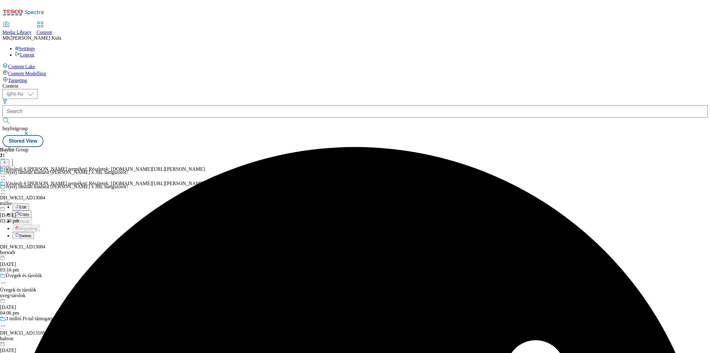
click at [29, 203] on button "Edit" at bounding box center [20, 206] width 17 height 7
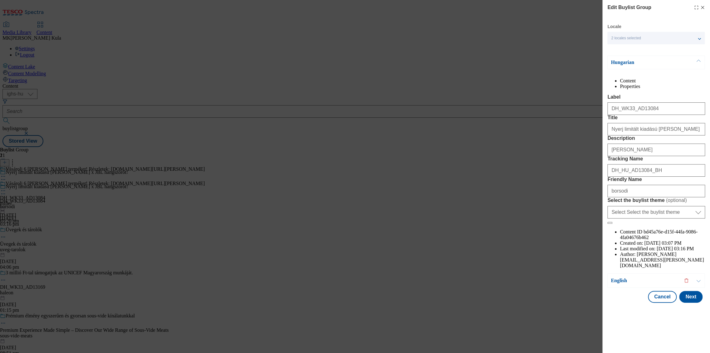
click at [703, 9] on icon "Modal" at bounding box center [702, 7] width 5 height 5
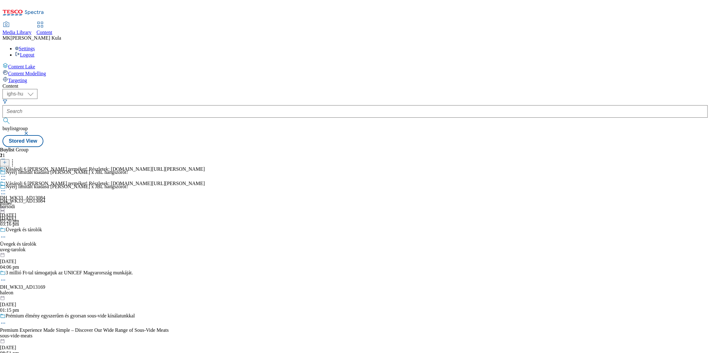
click at [6, 187] on icon at bounding box center [3, 190] width 6 height 6
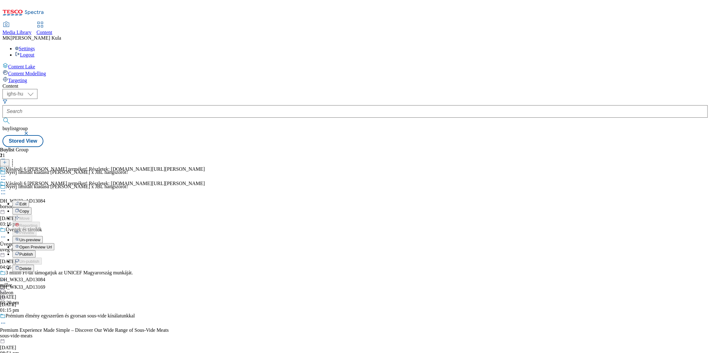
click at [205, 200] on li "Edit" at bounding box center [108, 203] width 192 height 7
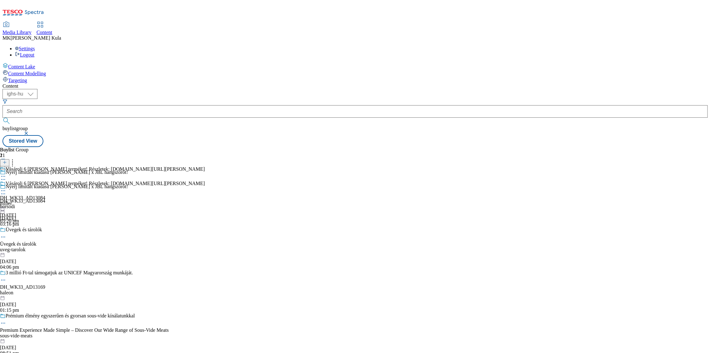
click at [6, 187] on icon at bounding box center [3, 190] width 6 height 6
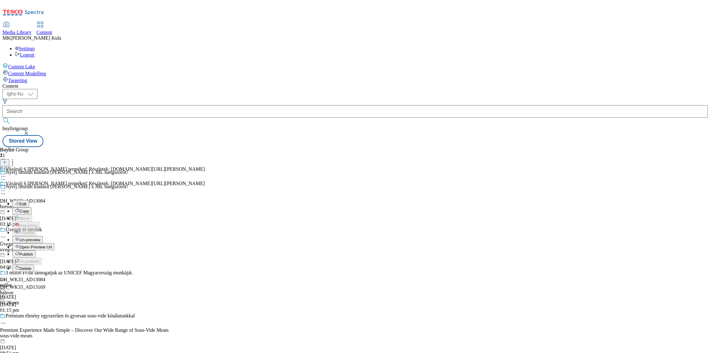
click at [29, 200] on button "Edit" at bounding box center [20, 203] width 17 height 7
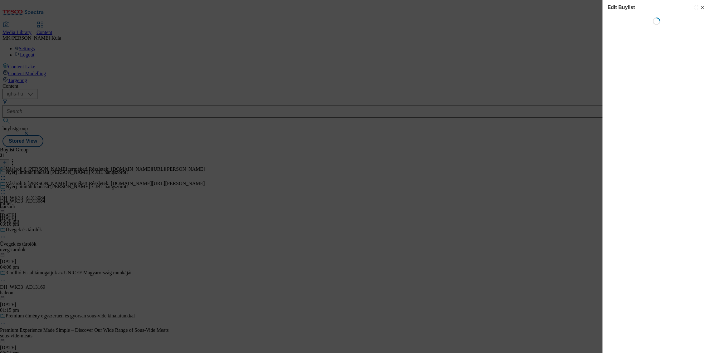
select select "evergreen"
select select "Banner"
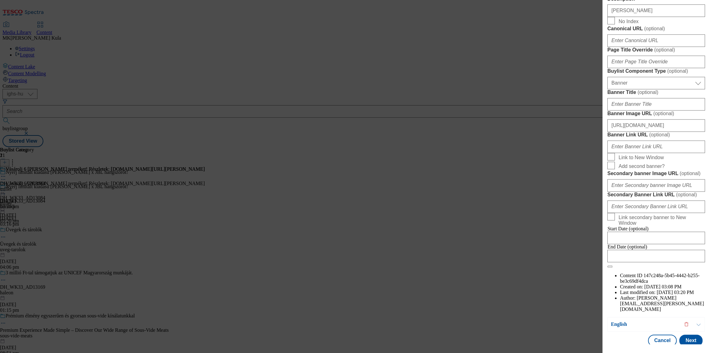
scroll to position [450, 0]
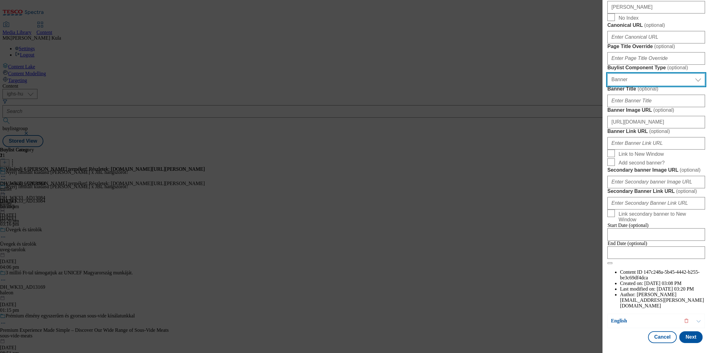
click at [624, 86] on select "Select Buylist Component Type Banner Competition Header Meal" at bounding box center [656, 79] width 98 height 12
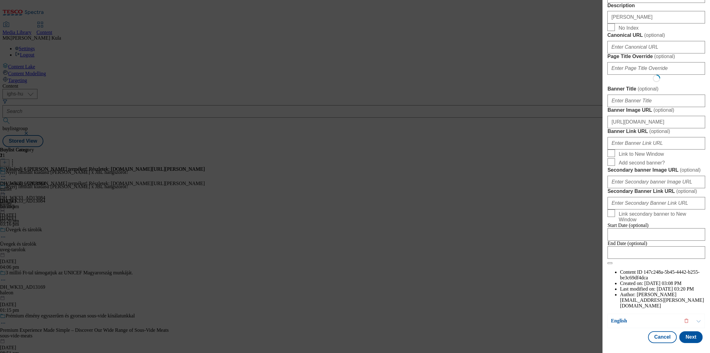
scroll to position [0, 0]
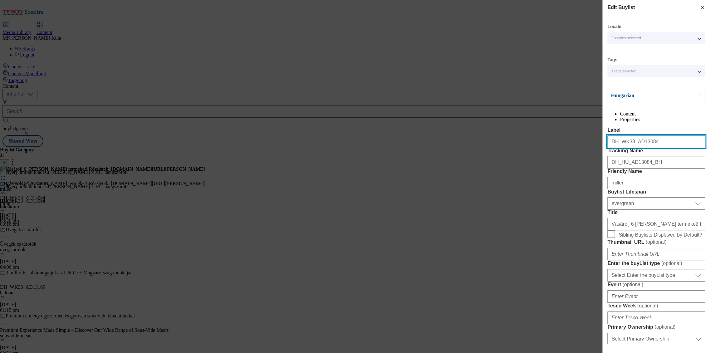
select select "Competition Header"
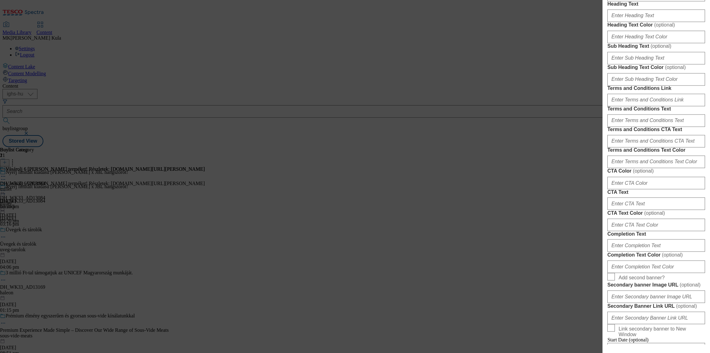
scroll to position [658, 0]
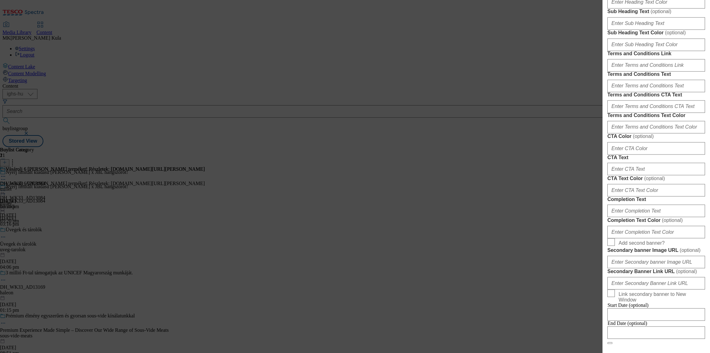
click at [517, 93] on div "Edit Buylist Locale 2 locales selected Hungarian English Tags 1 tags selected b…" at bounding box center [355, 176] width 710 height 353
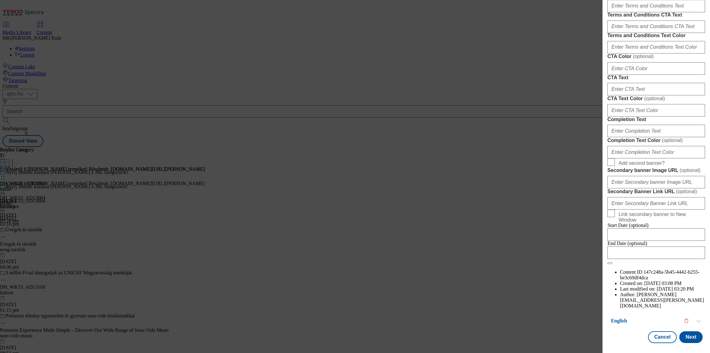
scroll to position [1145, 0]
click at [656, 339] on button "Cancel" at bounding box center [662, 337] width 29 height 12
select select "evergreen"
select select "Banner"
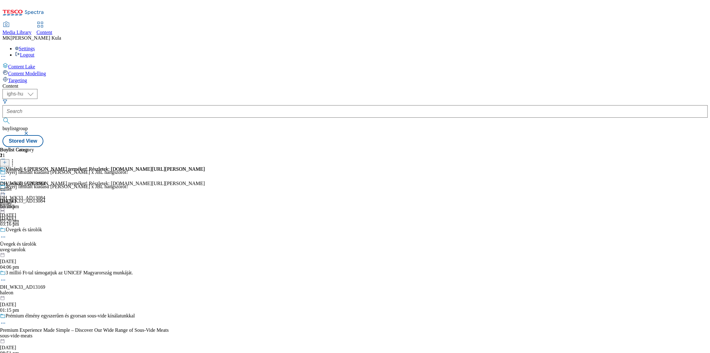
scroll to position [457, 0]
click at [6, 187] on icon at bounding box center [3, 190] width 6 height 6
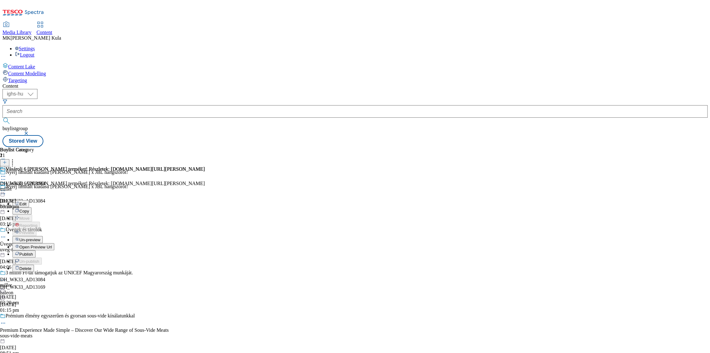
click at [29, 200] on button "Edit" at bounding box center [20, 203] width 17 height 7
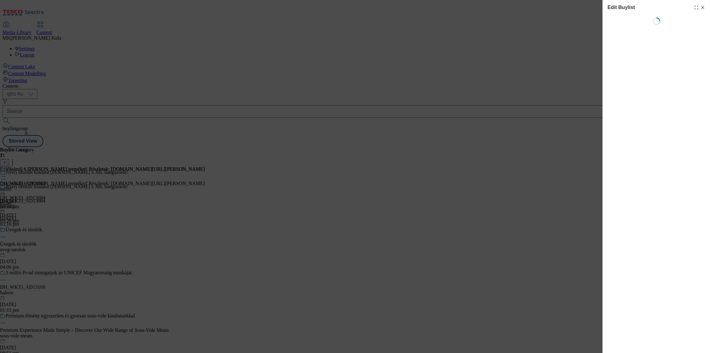
select select "evergreen"
select select "Banner"
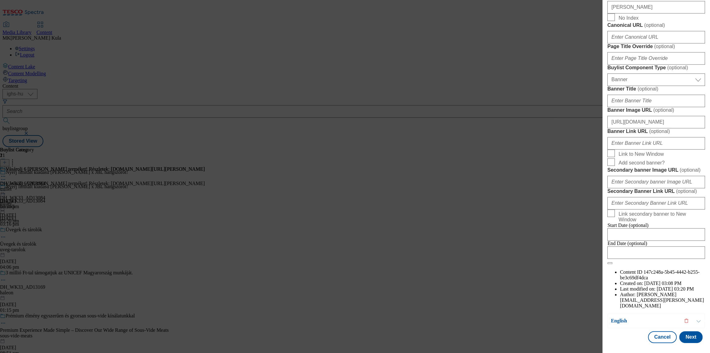
scroll to position [527, 0]
click at [645, 149] on input "Banner Link URL ( optional )" at bounding box center [656, 143] width 98 height 12
paste input "[URL][DOMAIN_NAME][PERSON_NAME]"
type input "[URL][DOMAIN_NAME][PERSON_NAME]"
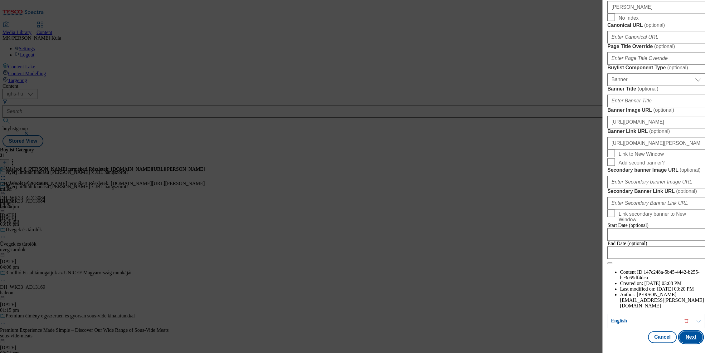
click at [689, 336] on button "Next" at bounding box center [690, 337] width 23 height 12
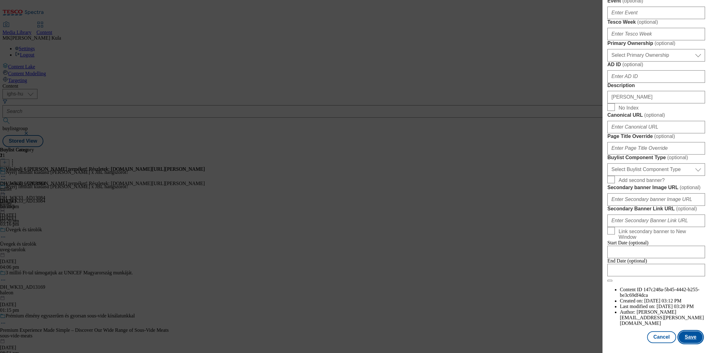
click at [686, 338] on button "Save" at bounding box center [690, 337] width 24 height 12
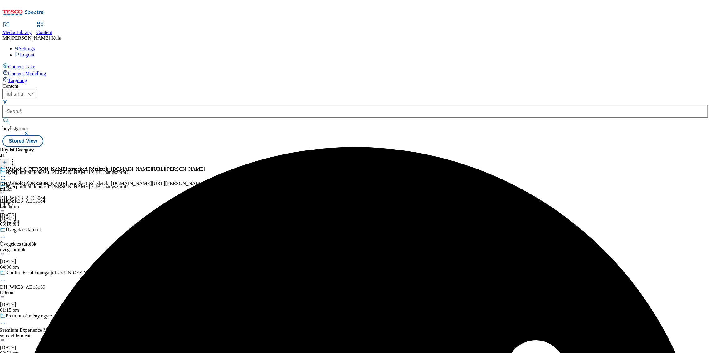
click at [6, 187] on icon at bounding box center [3, 190] width 6 height 6
click at [34, 230] on span "Preview" at bounding box center [26, 232] width 15 height 5
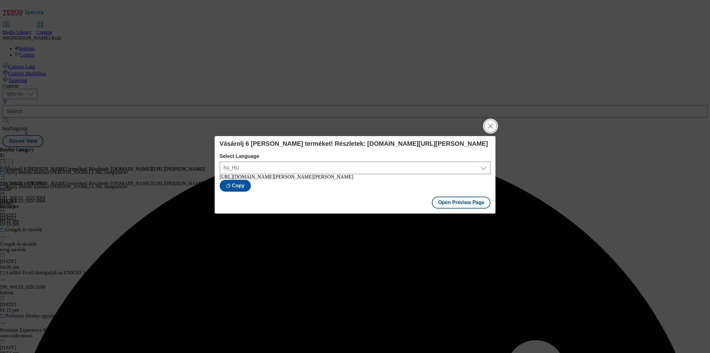
click at [494, 123] on button "Close Modal" at bounding box center [490, 126] width 12 height 12
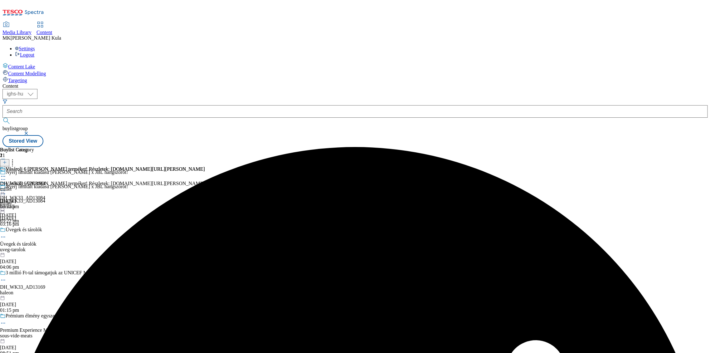
click at [6, 187] on icon at bounding box center [3, 190] width 6 height 6
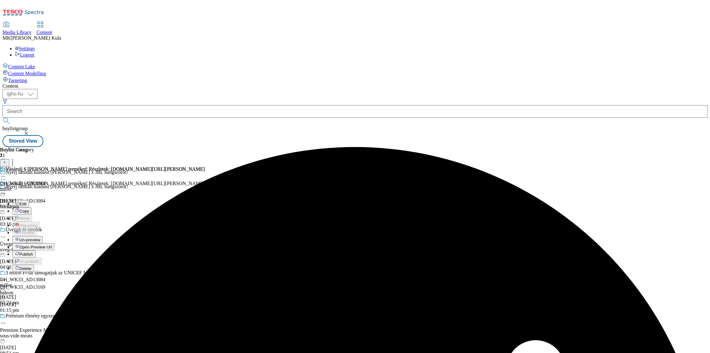
click at [33, 252] on span "Publish" at bounding box center [26, 254] width 14 height 5
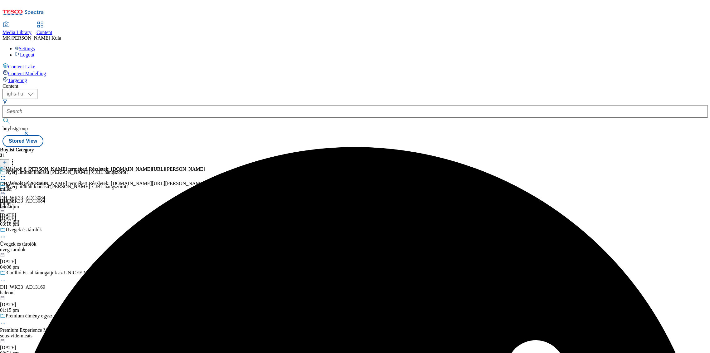
click at [205, 181] on div "Vásárolj 6 [PERSON_NAME] terméket! Részletek: [DOMAIN_NAME][URL][PERSON_NAME]" at bounding box center [102, 188] width 205 height 14
click at [6, 187] on icon at bounding box center [3, 190] width 6 height 6
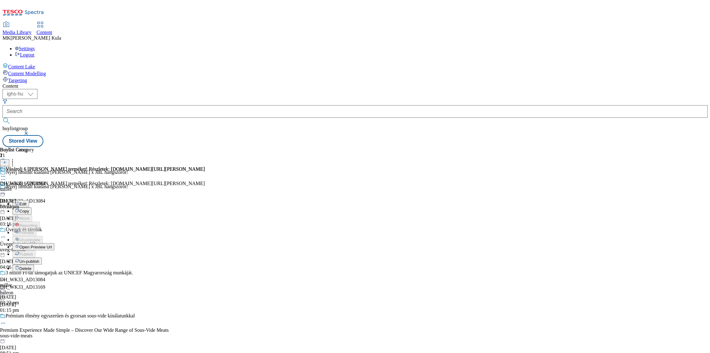
click at [52, 245] on span "Open Preview Url" at bounding box center [35, 247] width 32 height 5
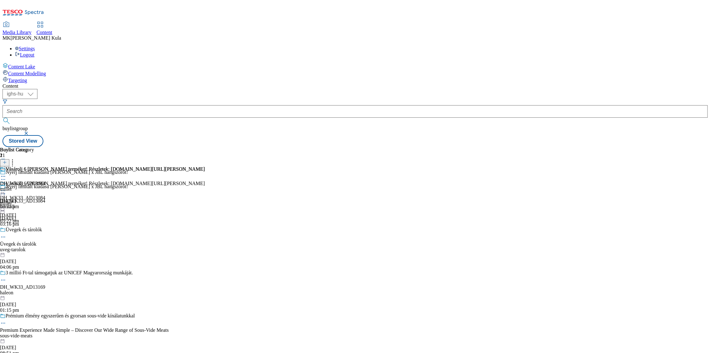
click at [6, 187] on icon at bounding box center [3, 190] width 6 height 6
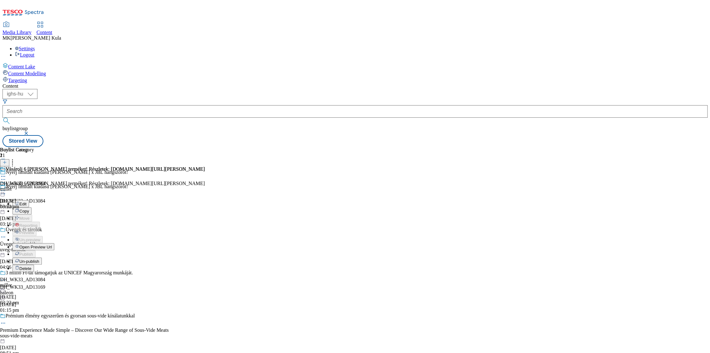
click at [52, 245] on span "Open Preview Url" at bounding box center [35, 247] width 32 height 5
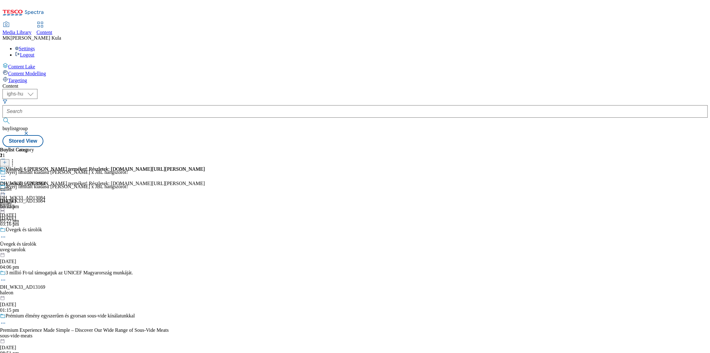
click at [6, 187] on icon at bounding box center [3, 190] width 6 height 6
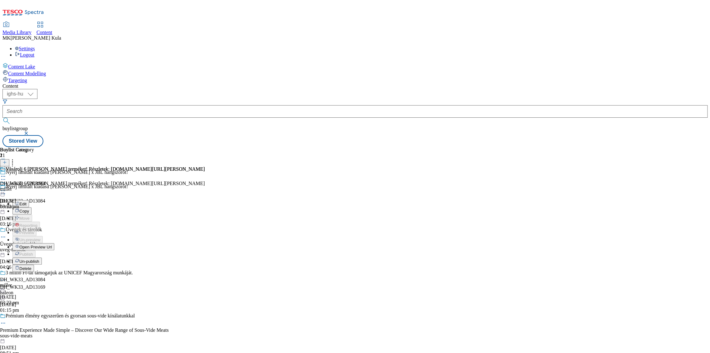
click at [52, 245] on span "Open Preview Url" at bounding box center [35, 247] width 32 height 5
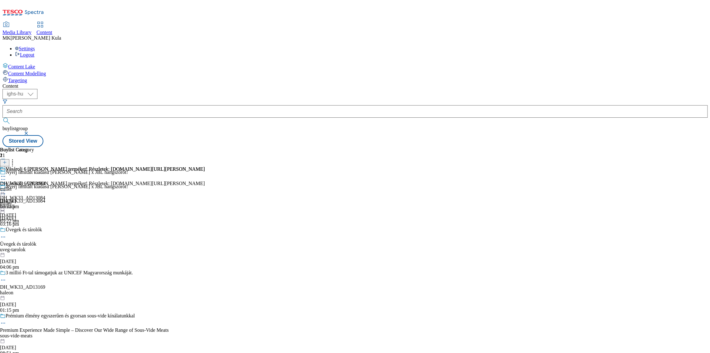
click at [6, 187] on icon at bounding box center [3, 190] width 6 height 6
click at [205, 186] on div "miller" at bounding box center [102, 189] width 205 height 6
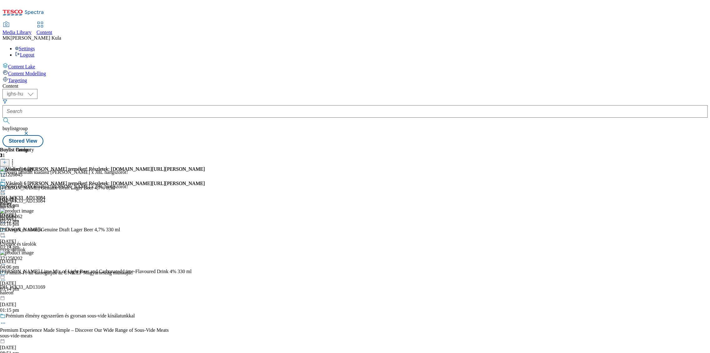
click at [6, 187] on icon at bounding box center [3, 190] width 6 height 6
click at [54, 243] on button "Open Preview Url" at bounding box center [33, 246] width 42 height 7
click at [6, 187] on icon at bounding box center [3, 190] width 6 height 6
click at [54, 243] on button "Open Preview Url" at bounding box center [33, 246] width 42 height 7
click at [6, 187] on icon at bounding box center [3, 190] width 6 height 6
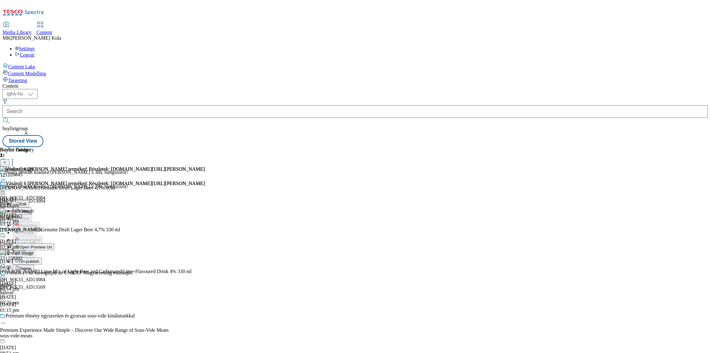
click at [29, 200] on button "Edit" at bounding box center [20, 203] width 17 height 7
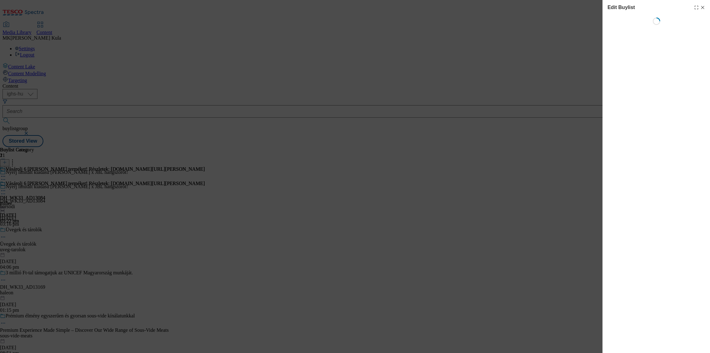
select select "evergreen"
select select "Banner"
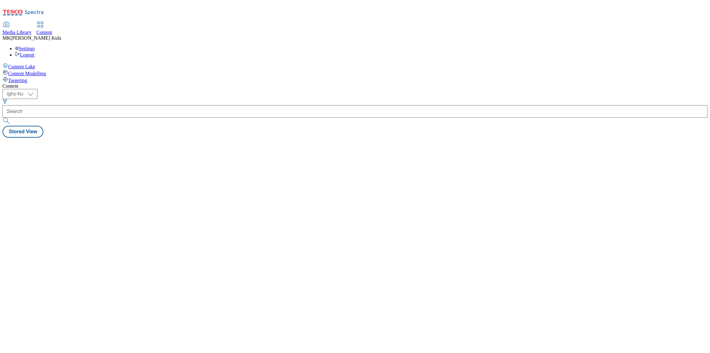
select select "ighs-hu"
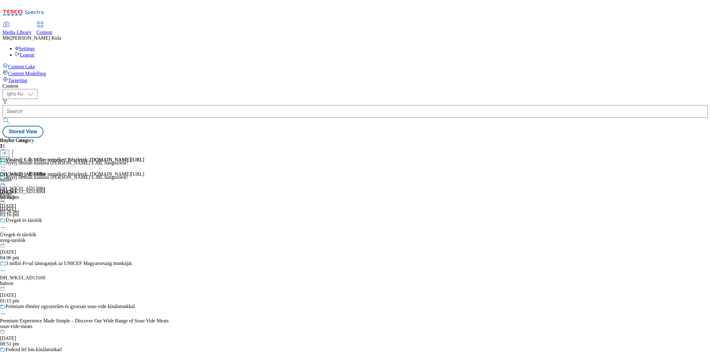
click at [140, 237] on div "uveg-tarolok" at bounding box center [84, 240] width 169 height 6
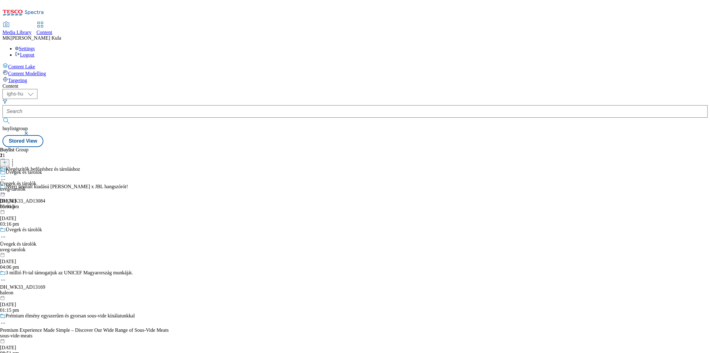
scroll to position [69, 0]
click at [128, 290] on div "haleon" at bounding box center [84, 293] width 169 height 6
click at [123, 186] on div "sensodyne" at bounding box center [61, 189] width 123 height 6
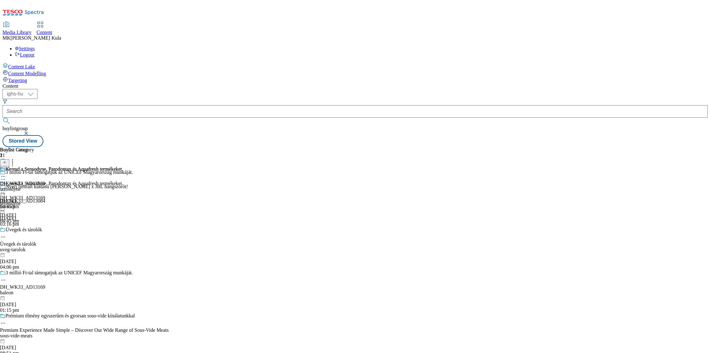
click at [6, 187] on icon at bounding box center [3, 190] width 6 height 6
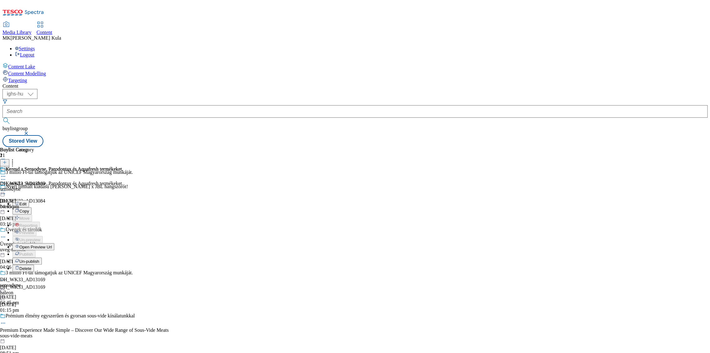
click at [52, 245] on span "Open Preview Url" at bounding box center [35, 247] width 32 height 5
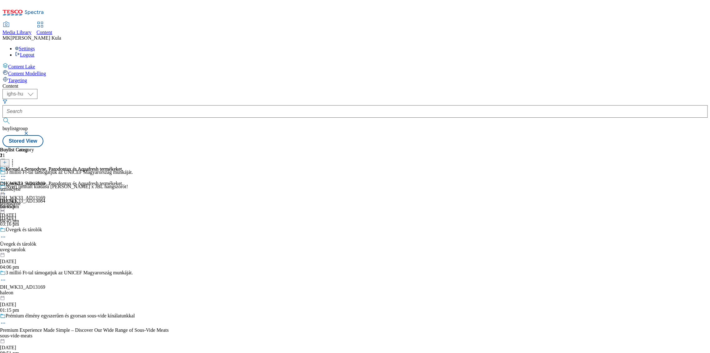
click at [6, 187] on icon at bounding box center [3, 190] width 6 height 6
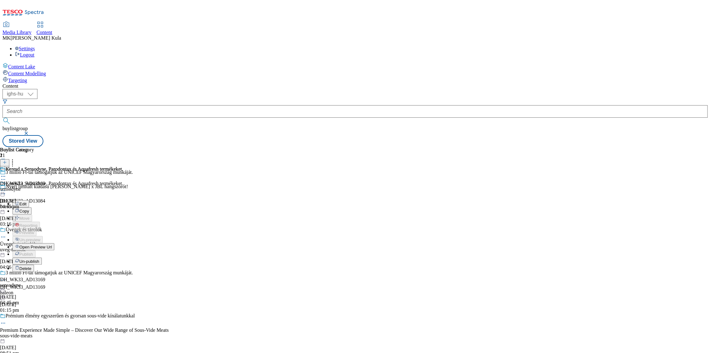
click at [52, 245] on span "Open Preview Url" at bounding box center [35, 247] width 32 height 5
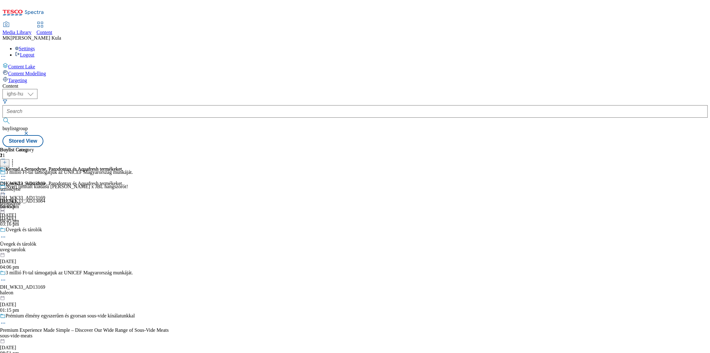
click at [6, 187] on icon at bounding box center [3, 190] width 6 height 6
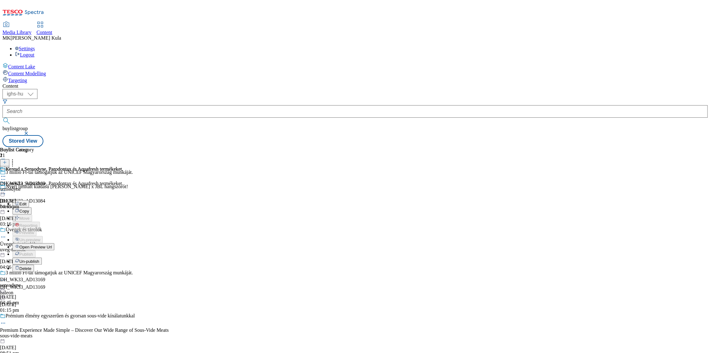
click at [52, 245] on span "Open Preview Url" at bounding box center [35, 247] width 32 height 5
